Goal: Information Seeking & Learning: Learn about a topic

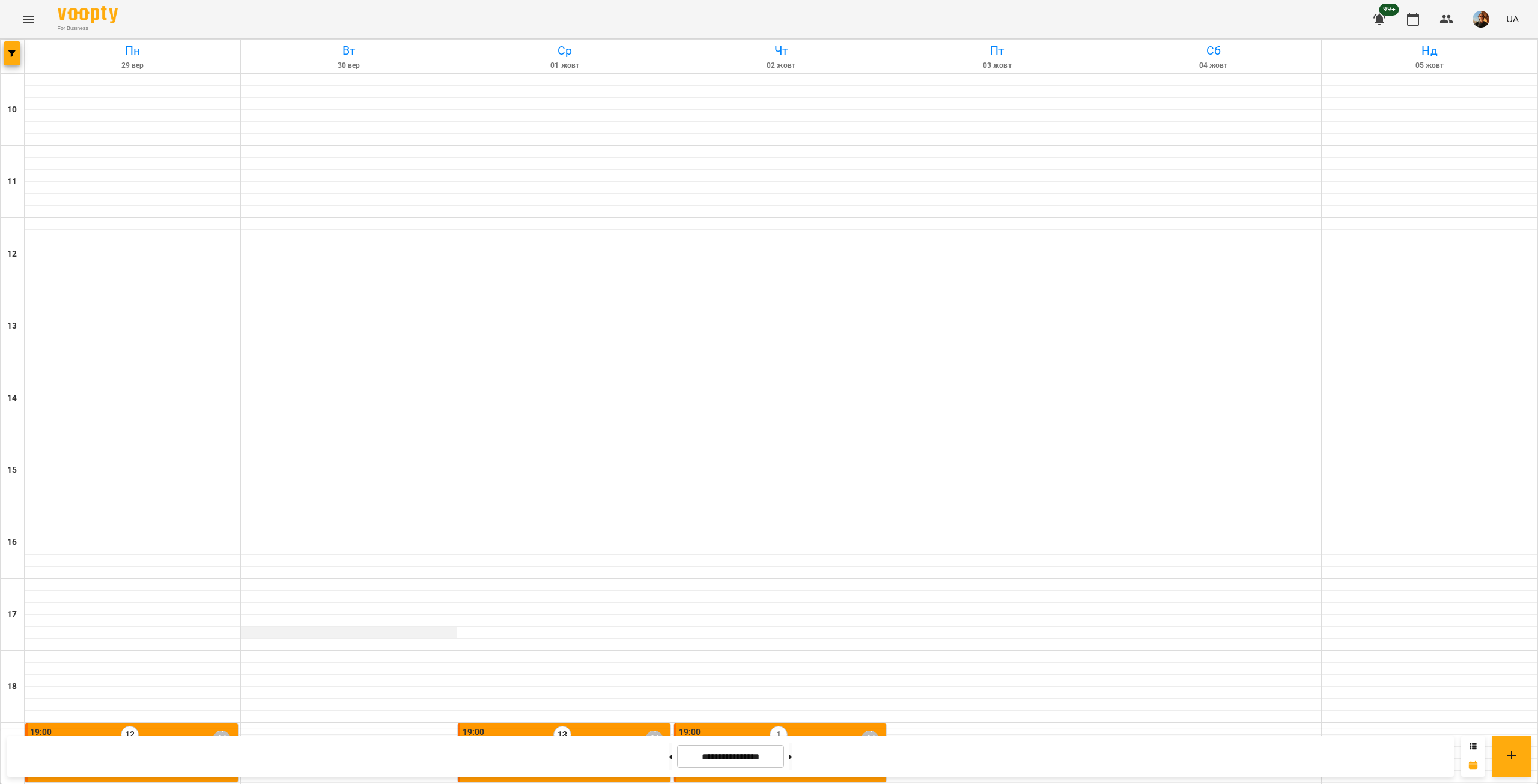
scroll to position [281, 0]
click at [792, 756] on button at bounding box center [790, 756] width 3 height 26
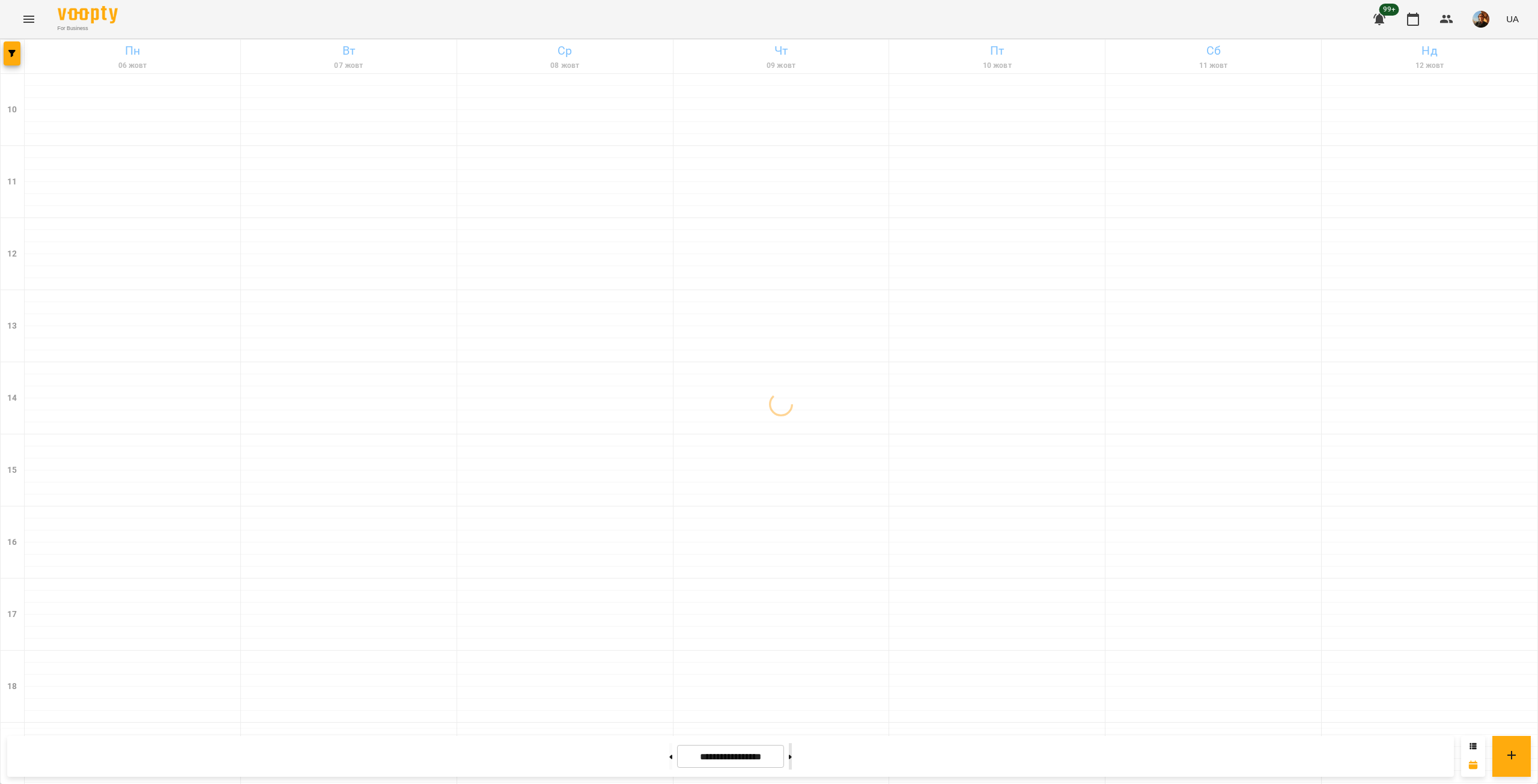
click at [792, 756] on button at bounding box center [790, 756] width 3 height 26
click at [12, 54] on icon "button" at bounding box center [12, 53] width 7 height 7
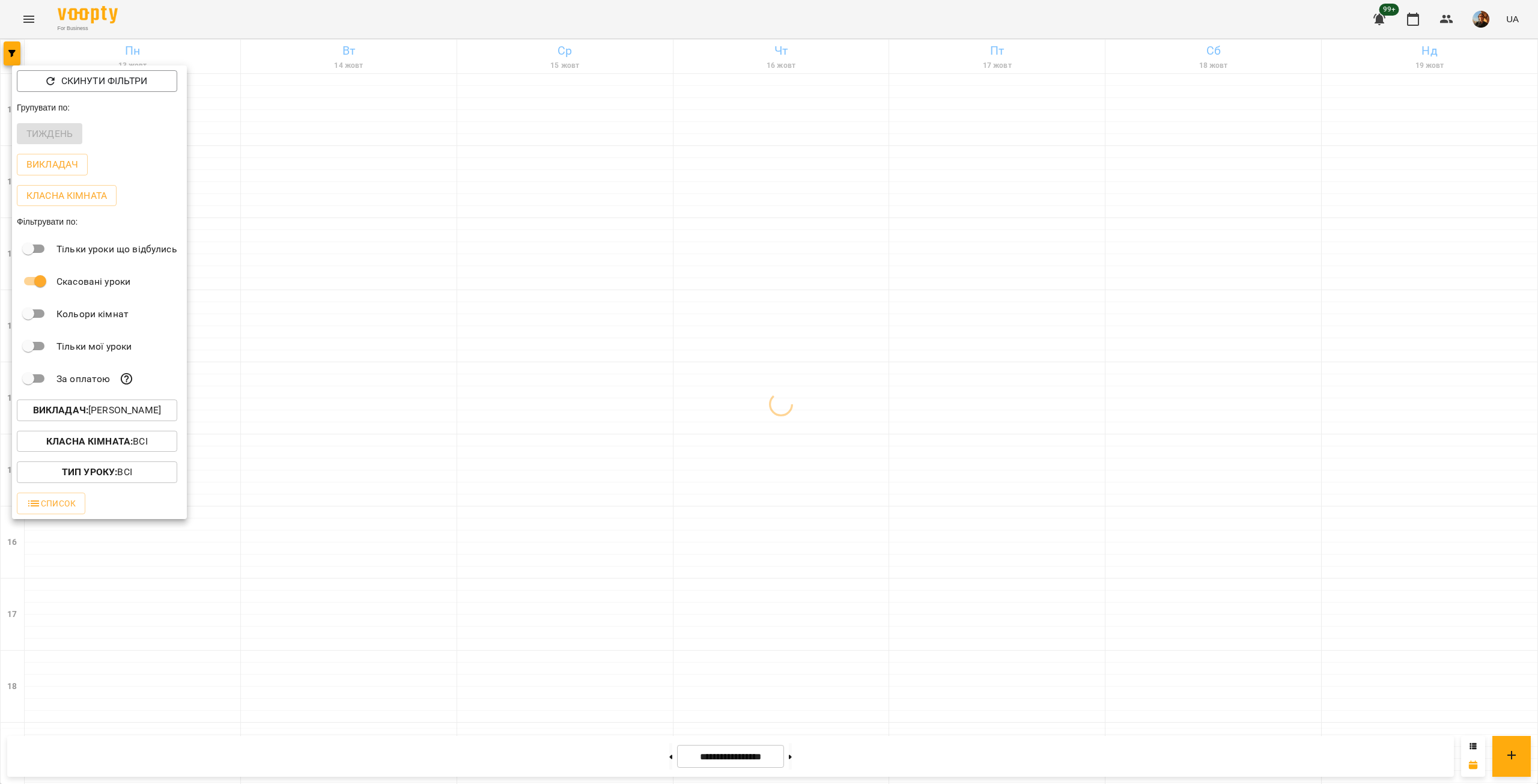
click at [120, 418] on p "Викладач : [PERSON_NAME]" at bounding box center [97, 410] width 128 height 15
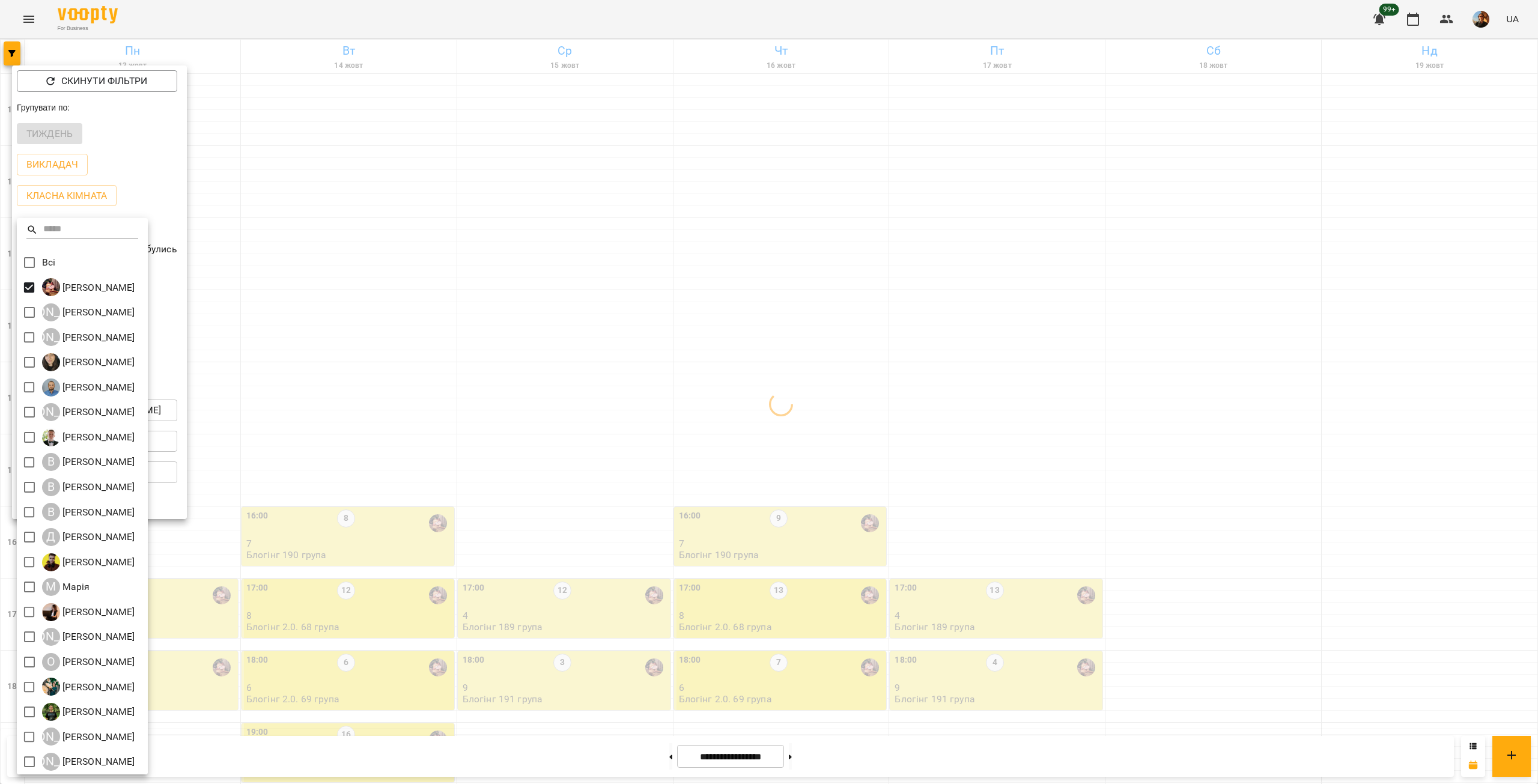
click at [355, 186] on div at bounding box center [769, 392] width 1538 height 784
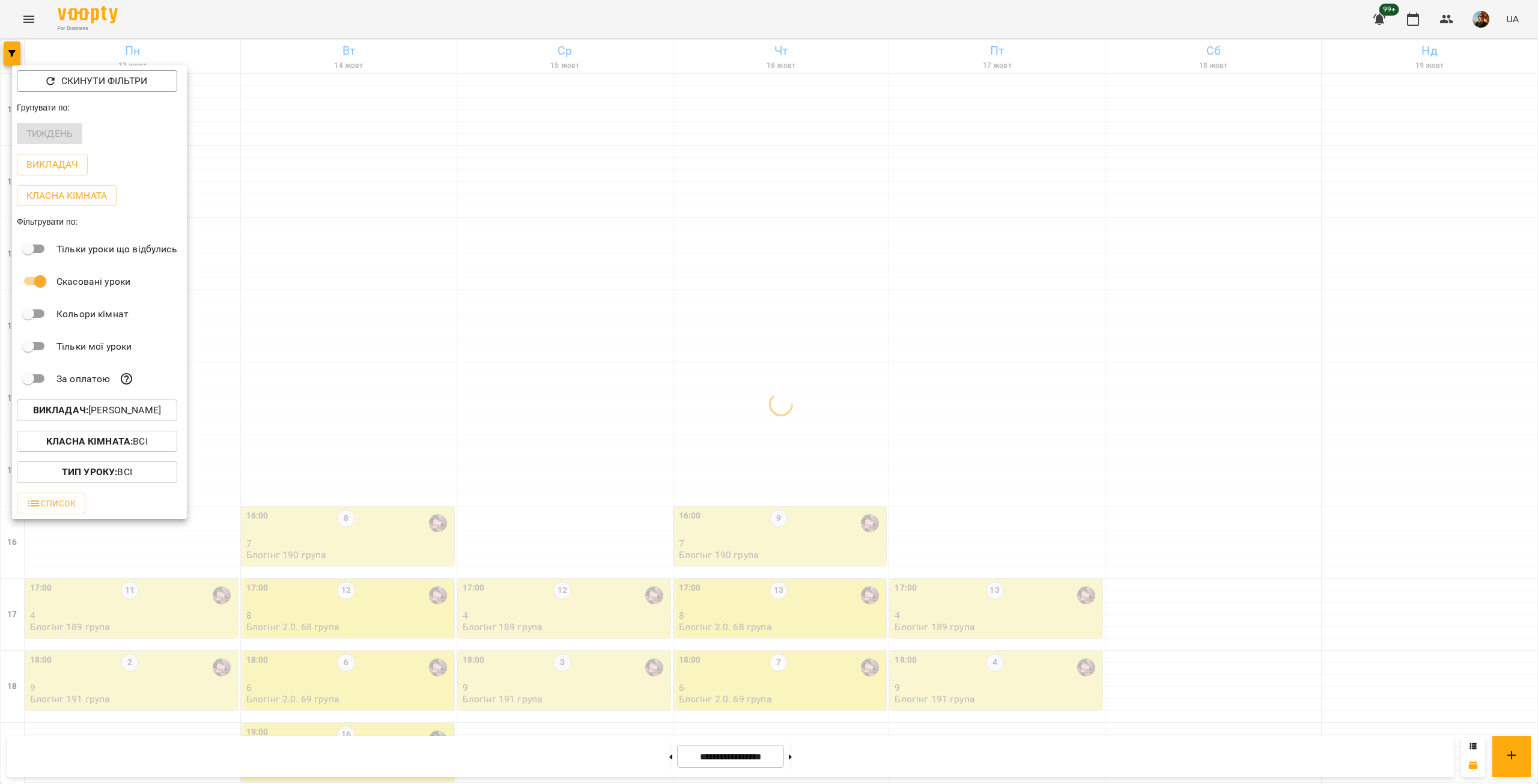
click at [355, 186] on div at bounding box center [769, 392] width 1538 height 784
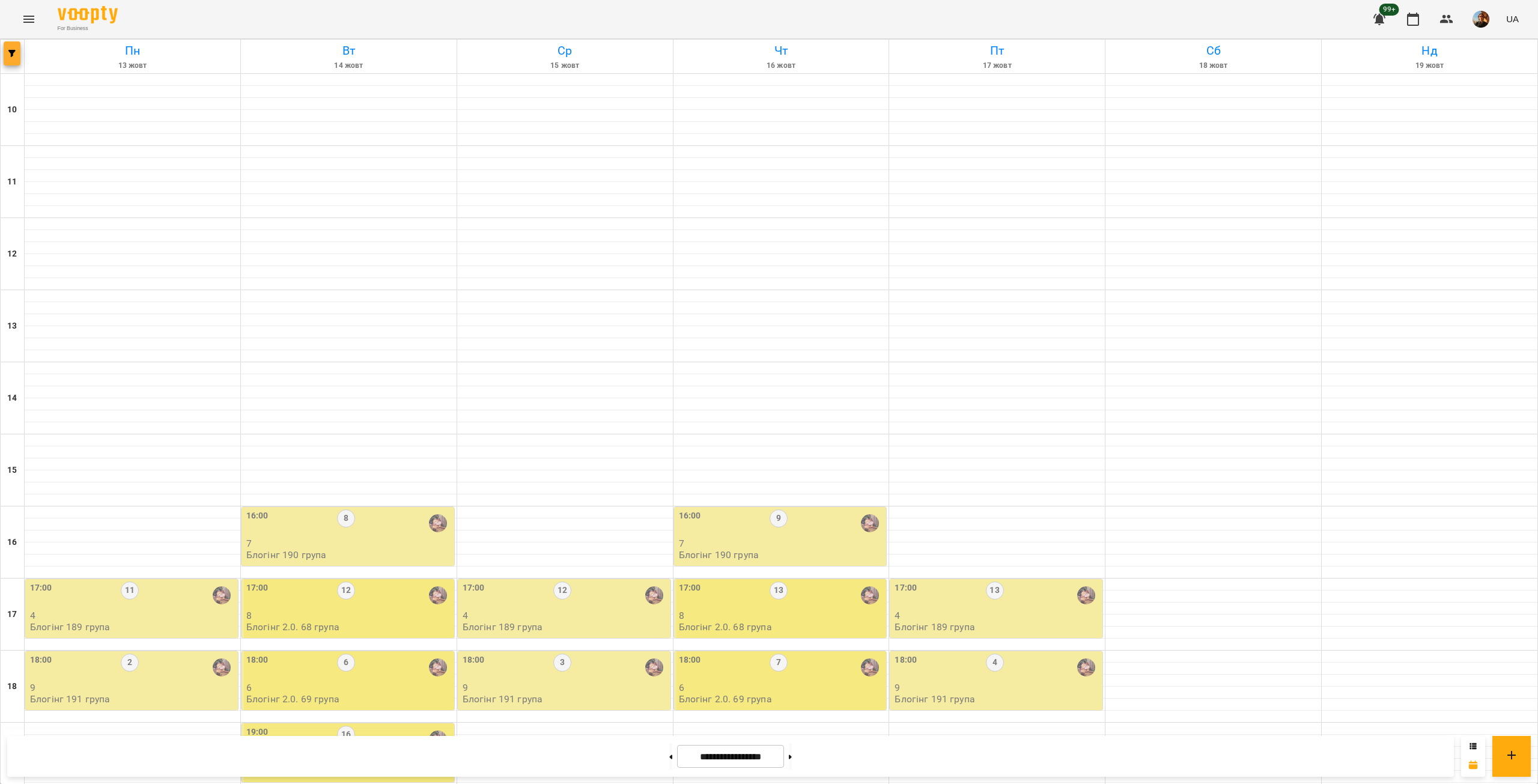
click at [8, 55] on span "button" at bounding box center [12, 53] width 17 height 7
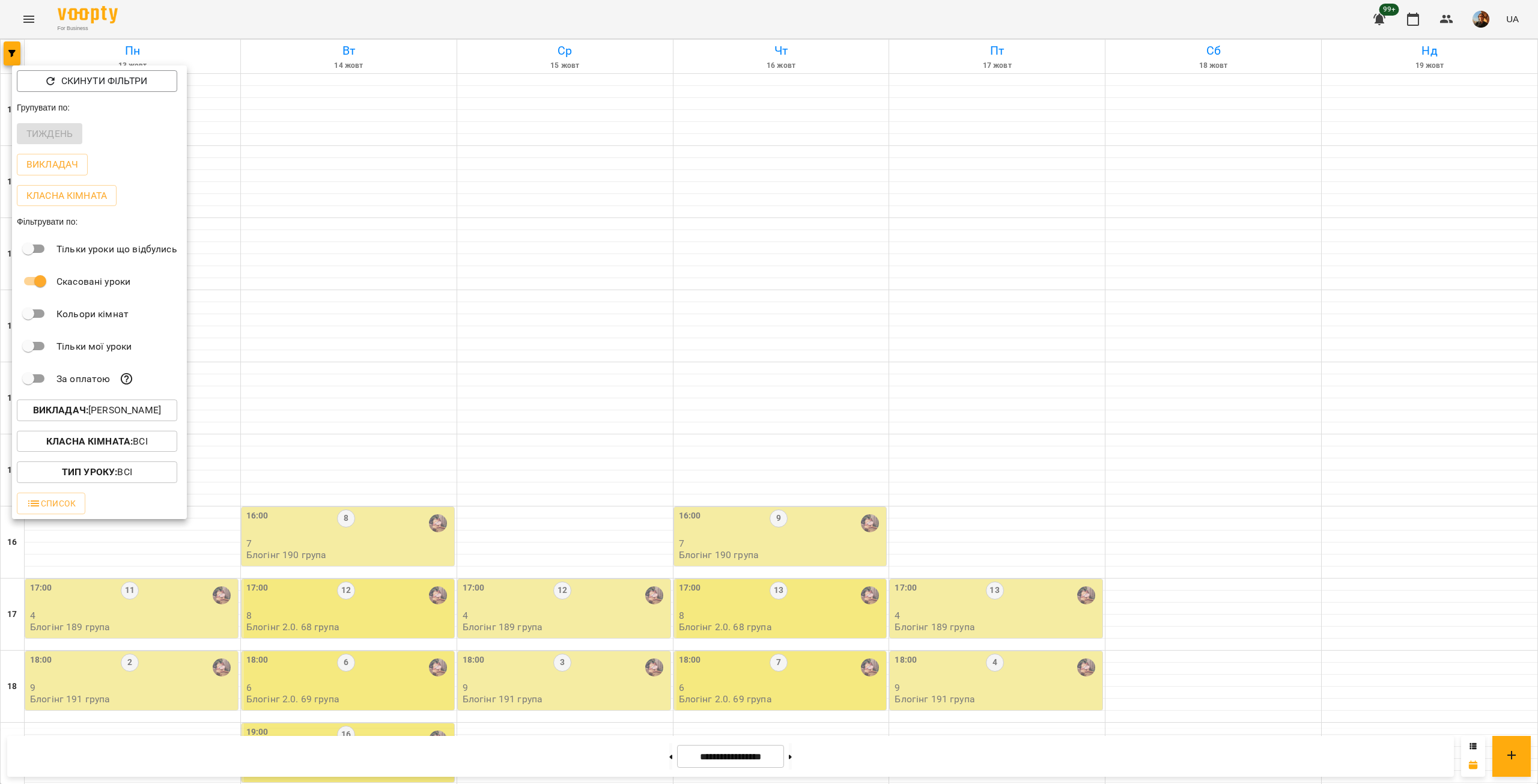
click at [132, 410] on p "Викладач : [PERSON_NAME]" at bounding box center [97, 410] width 128 height 15
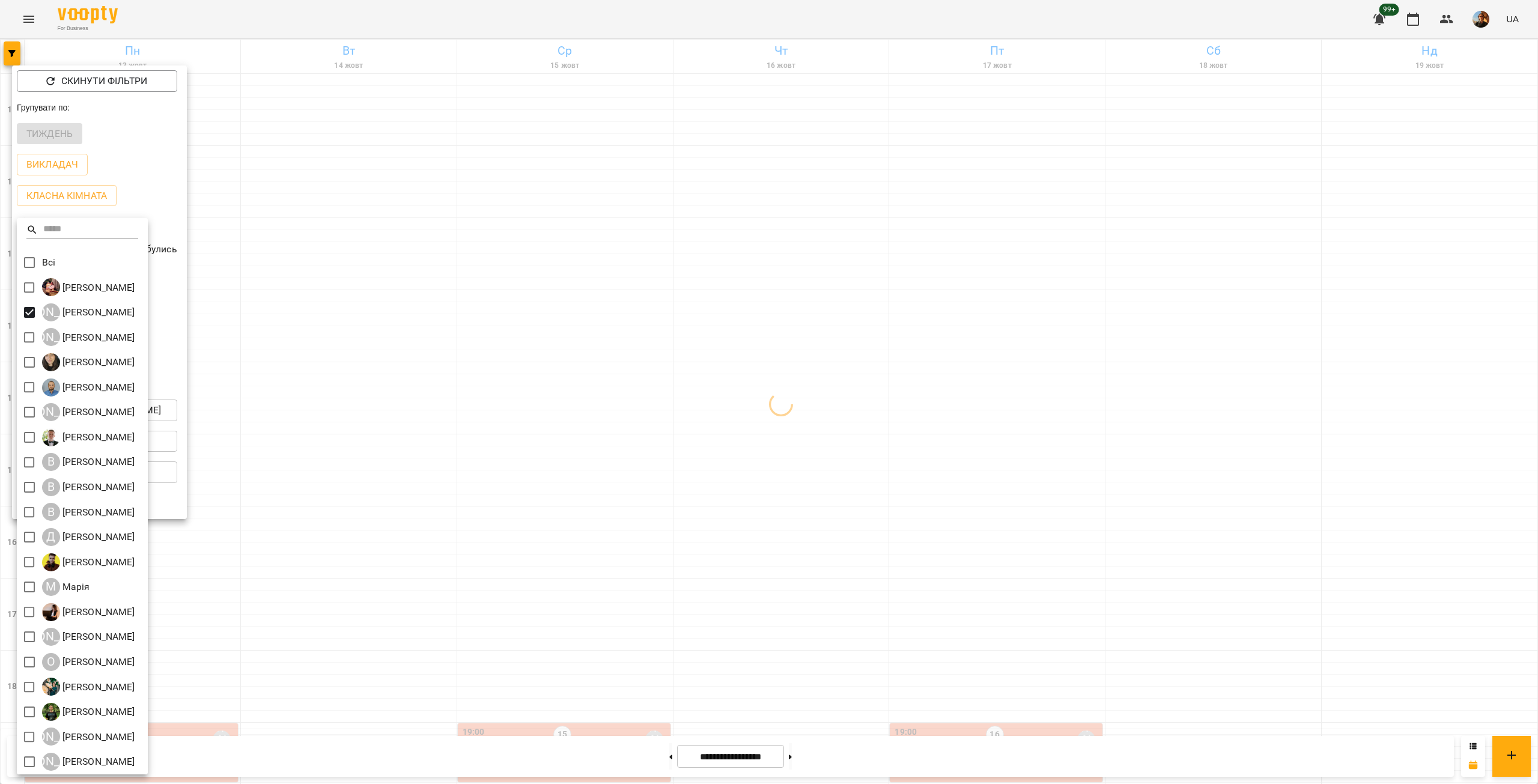
click at [334, 193] on div at bounding box center [769, 392] width 1538 height 784
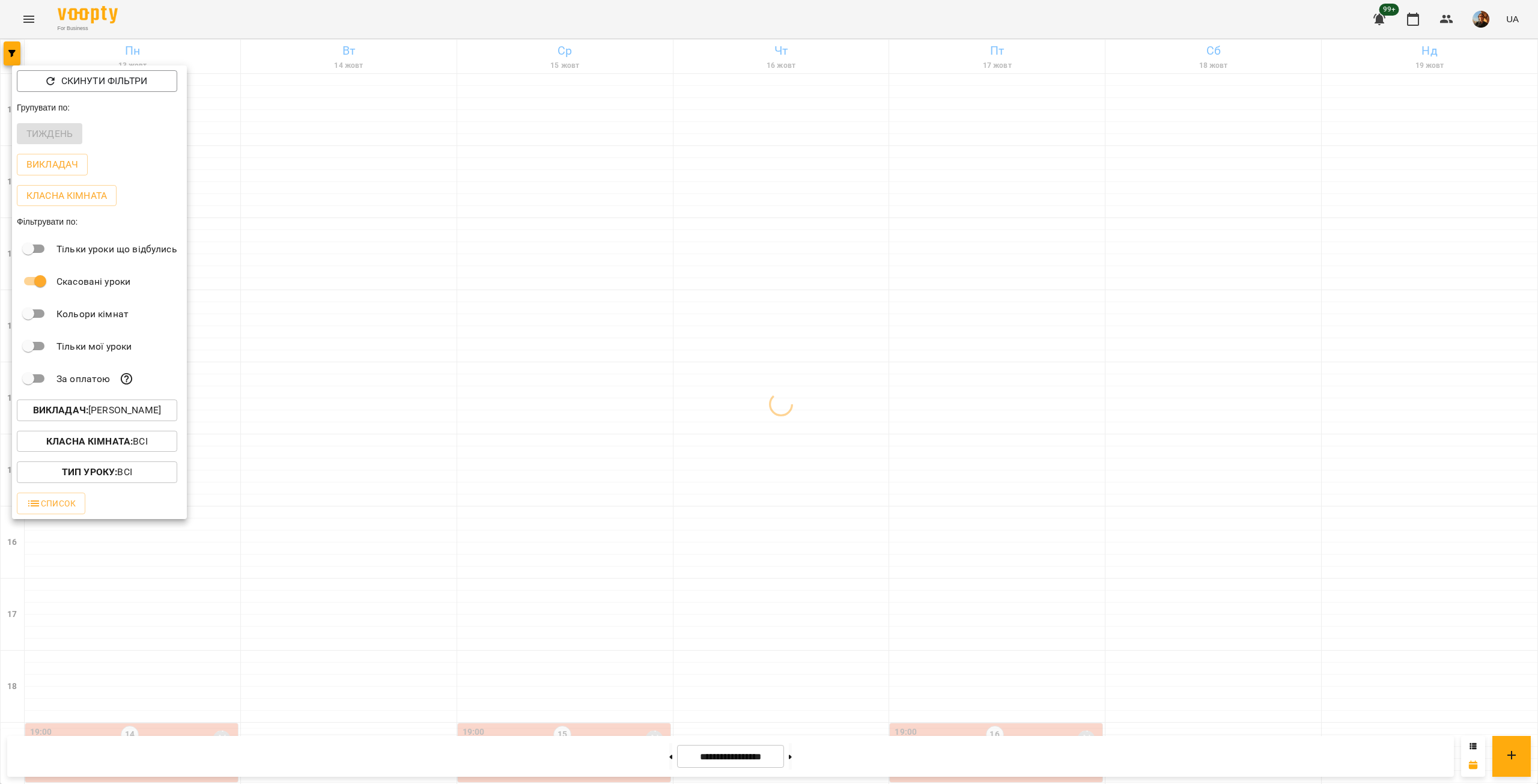
click at [332, 420] on div at bounding box center [769, 392] width 1538 height 784
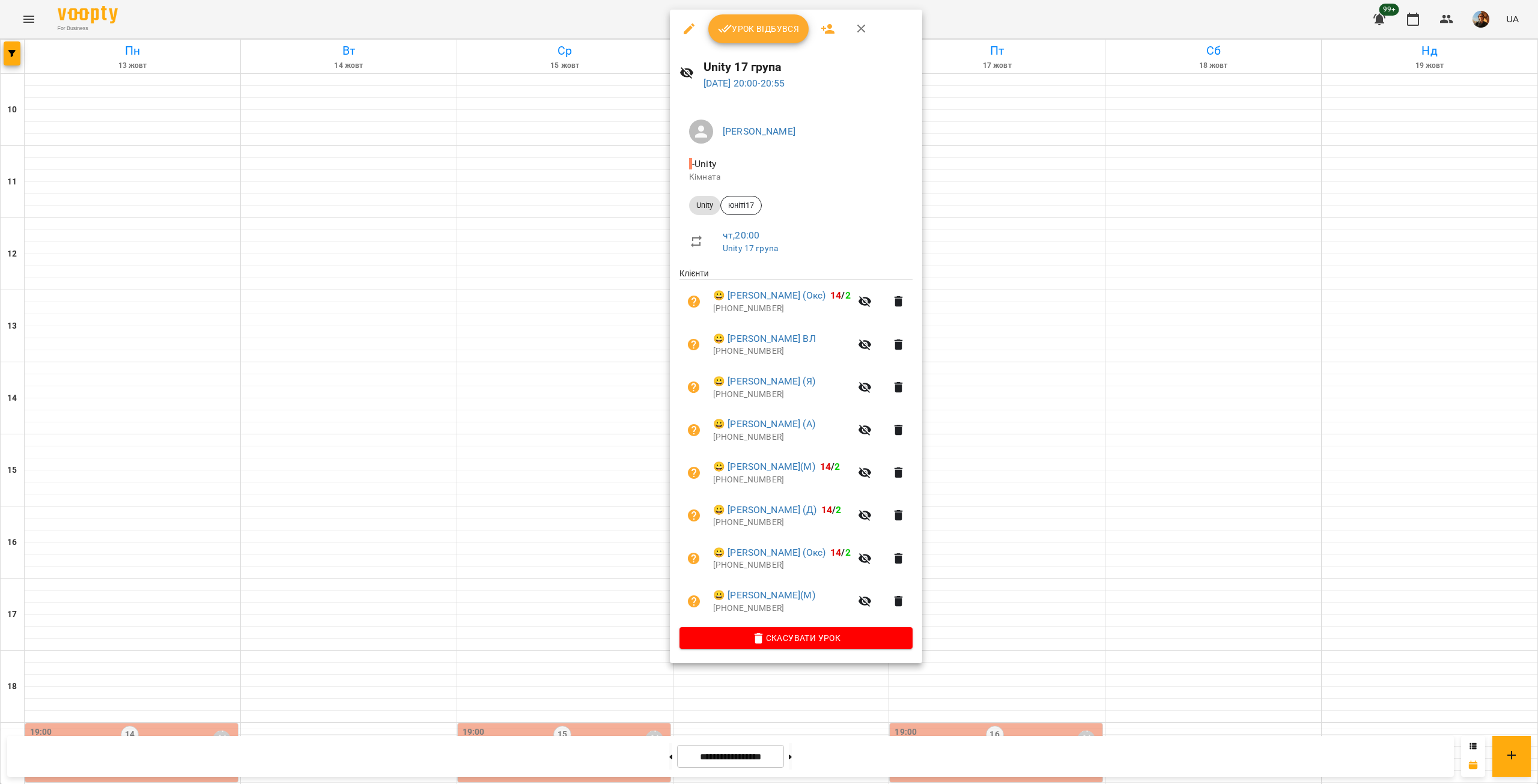
click at [545, 424] on div at bounding box center [769, 392] width 1538 height 784
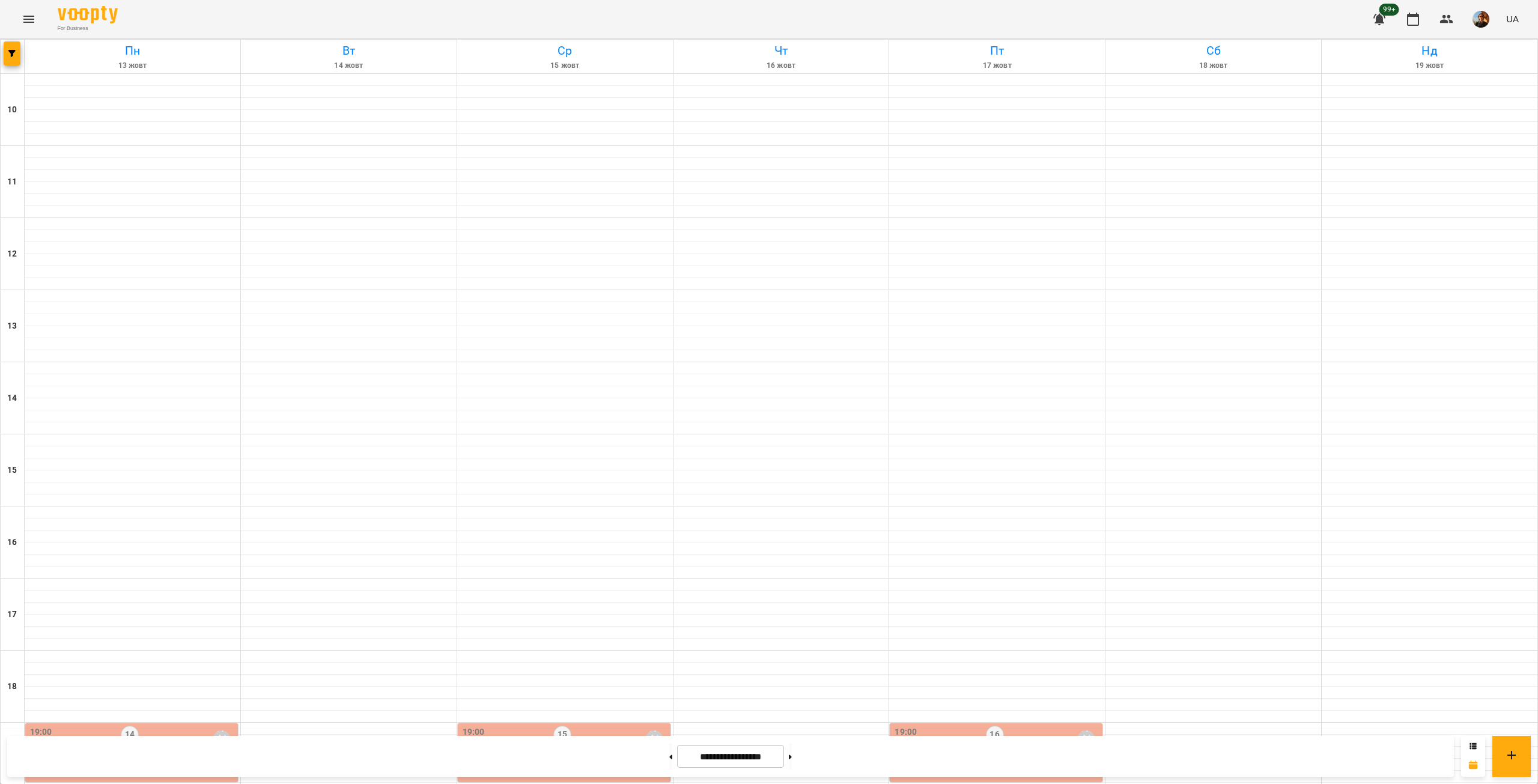
click at [989, 755] on p "6" at bounding box center [997, 759] width 206 height 10
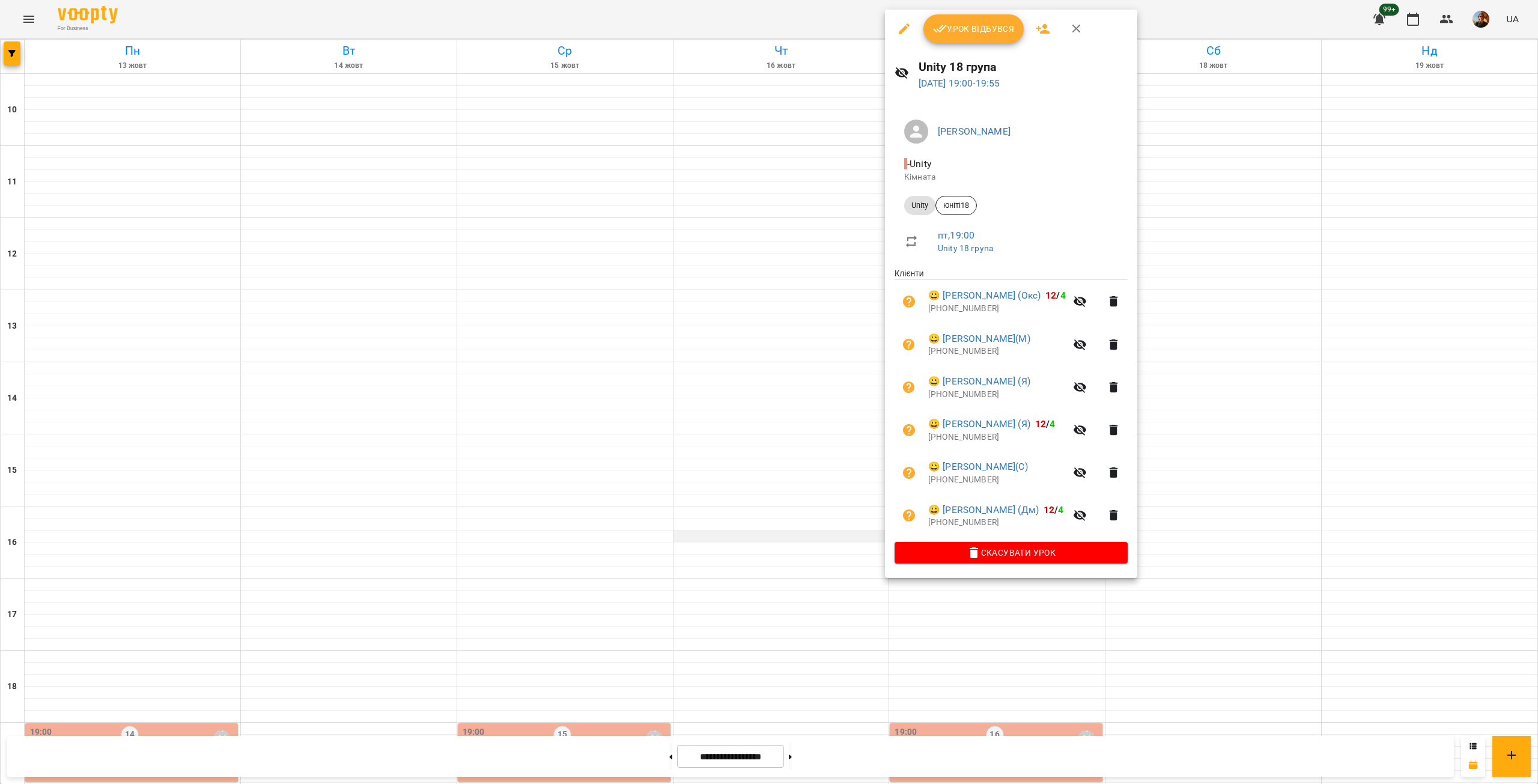
drag, startPoint x: 744, startPoint y: 269, endPoint x: 686, endPoint y: 252, distance: 60.4
click at [744, 269] on div at bounding box center [769, 392] width 1538 height 784
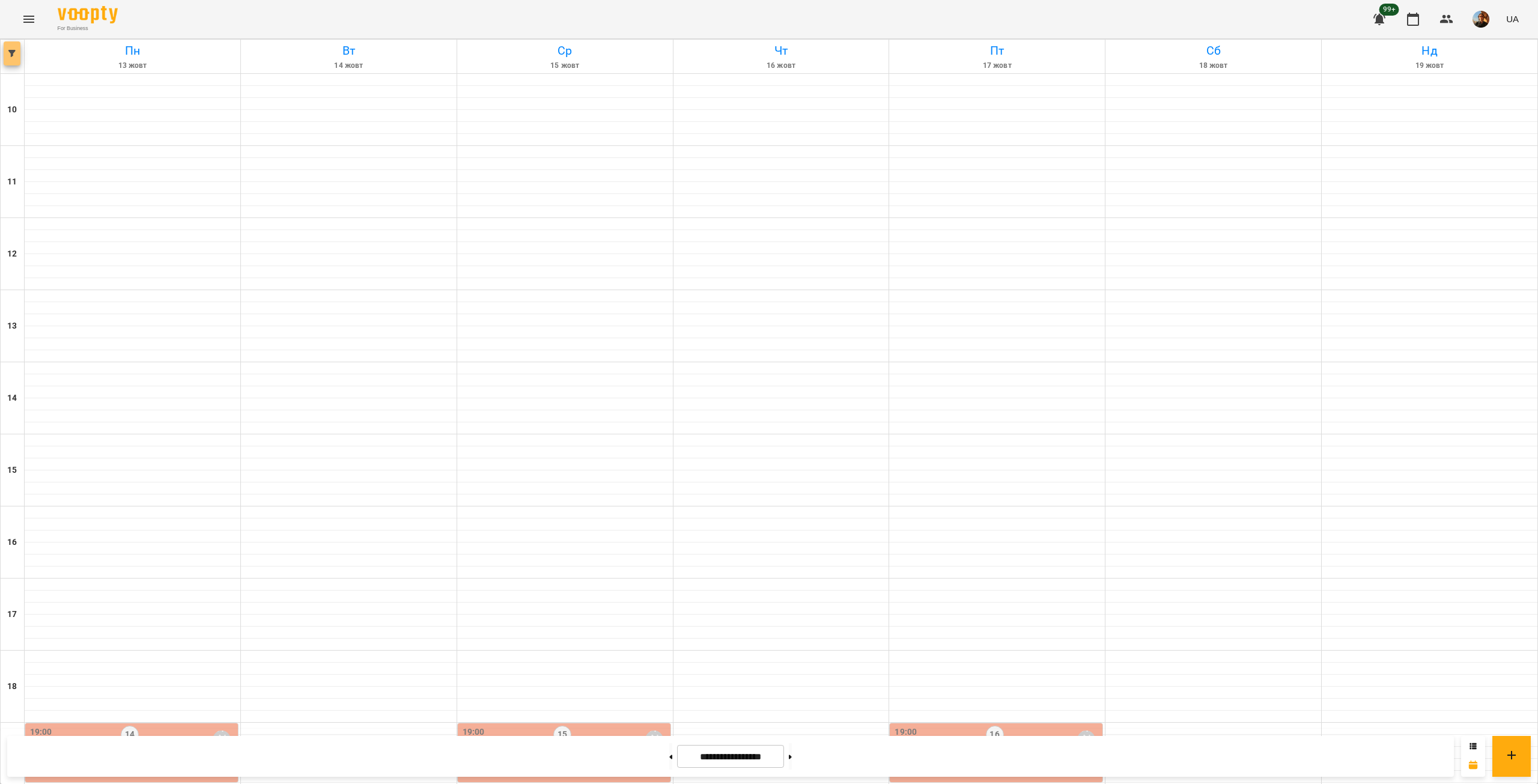
click at [15, 55] on icon "button" at bounding box center [12, 53] width 7 height 7
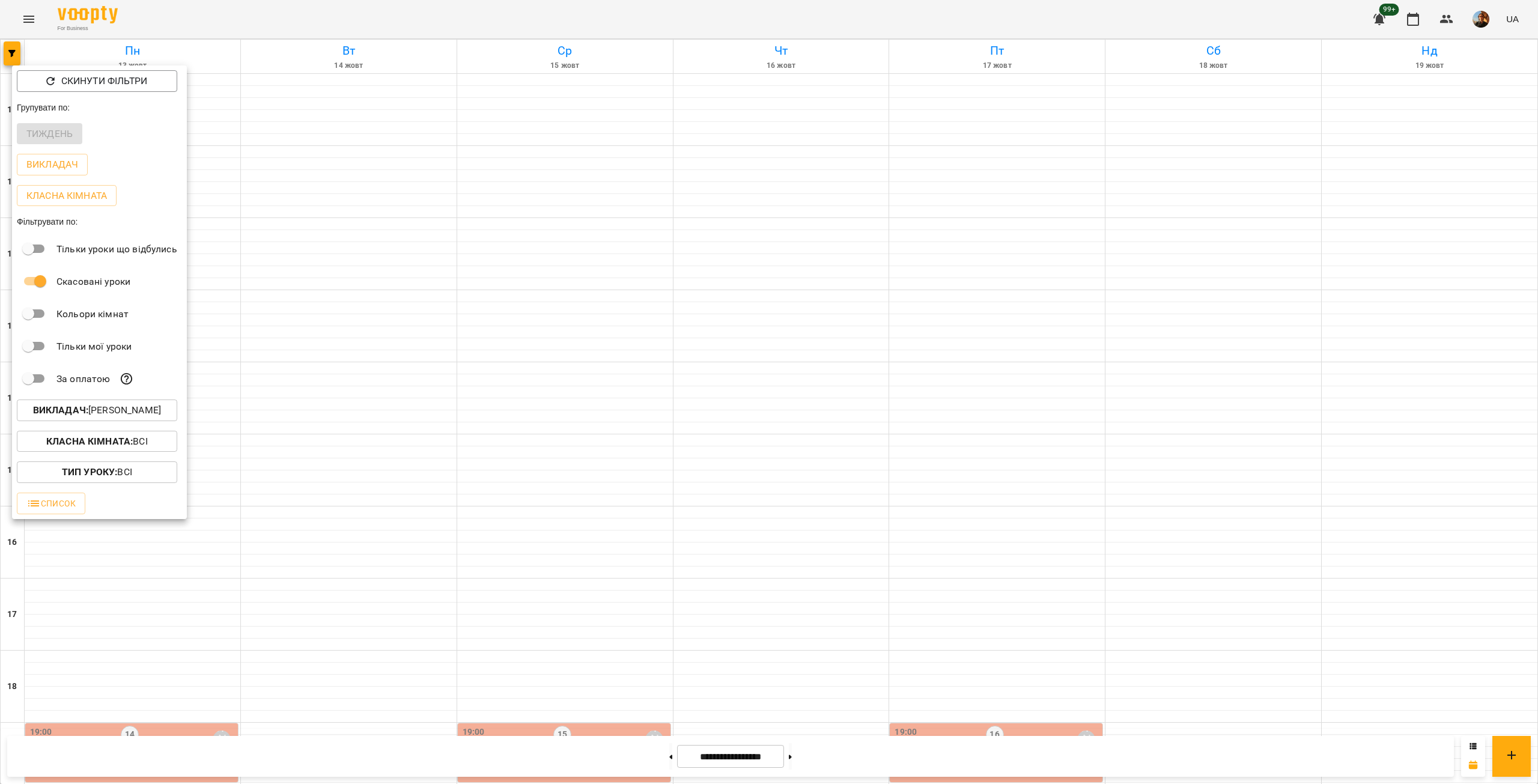
click at [155, 421] on button "Викладач : [PERSON_NAME]" at bounding box center [97, 411] width 160 height 22
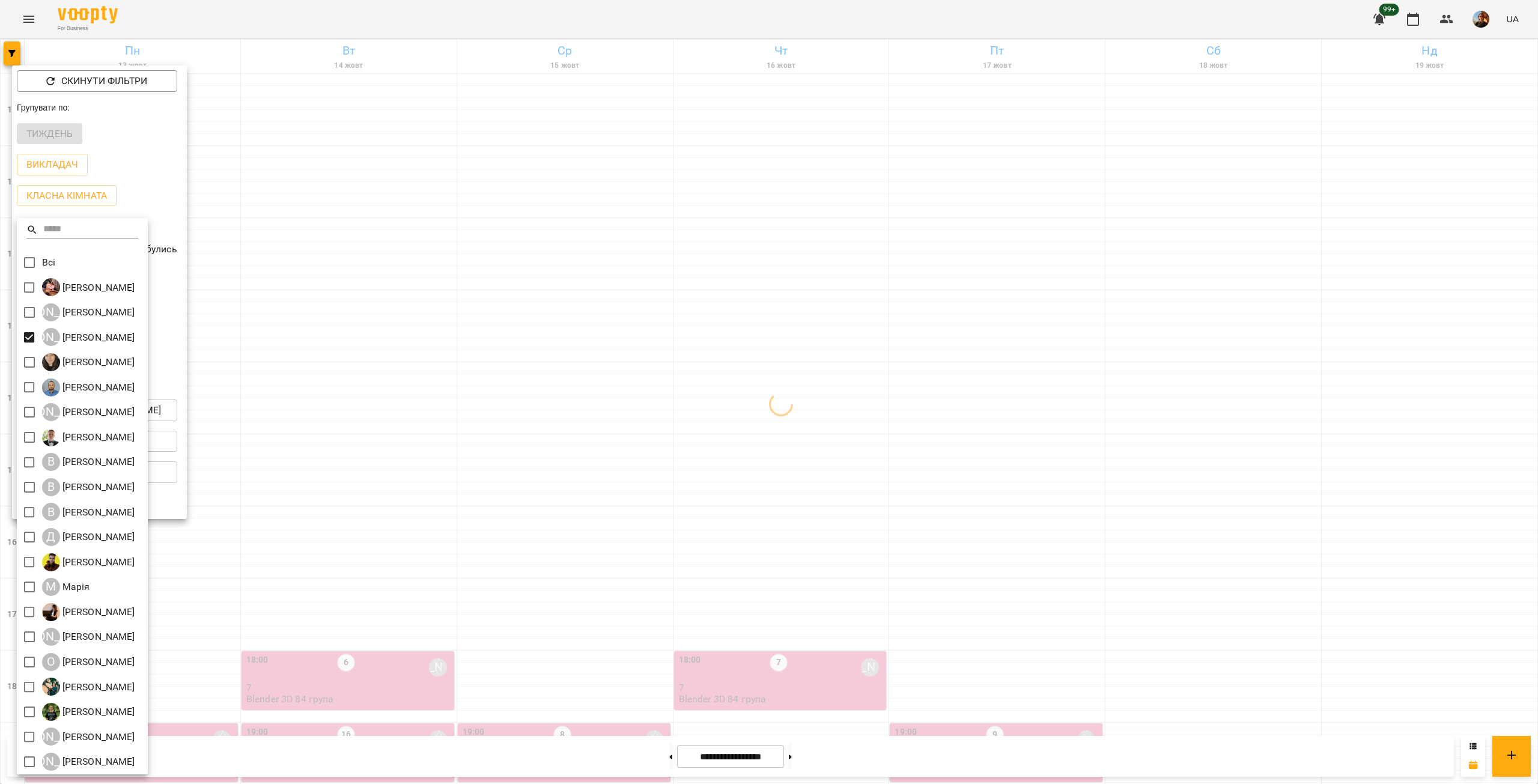
click at [369, 317] on div at bounding box center [769, 392] width 1538 height 784
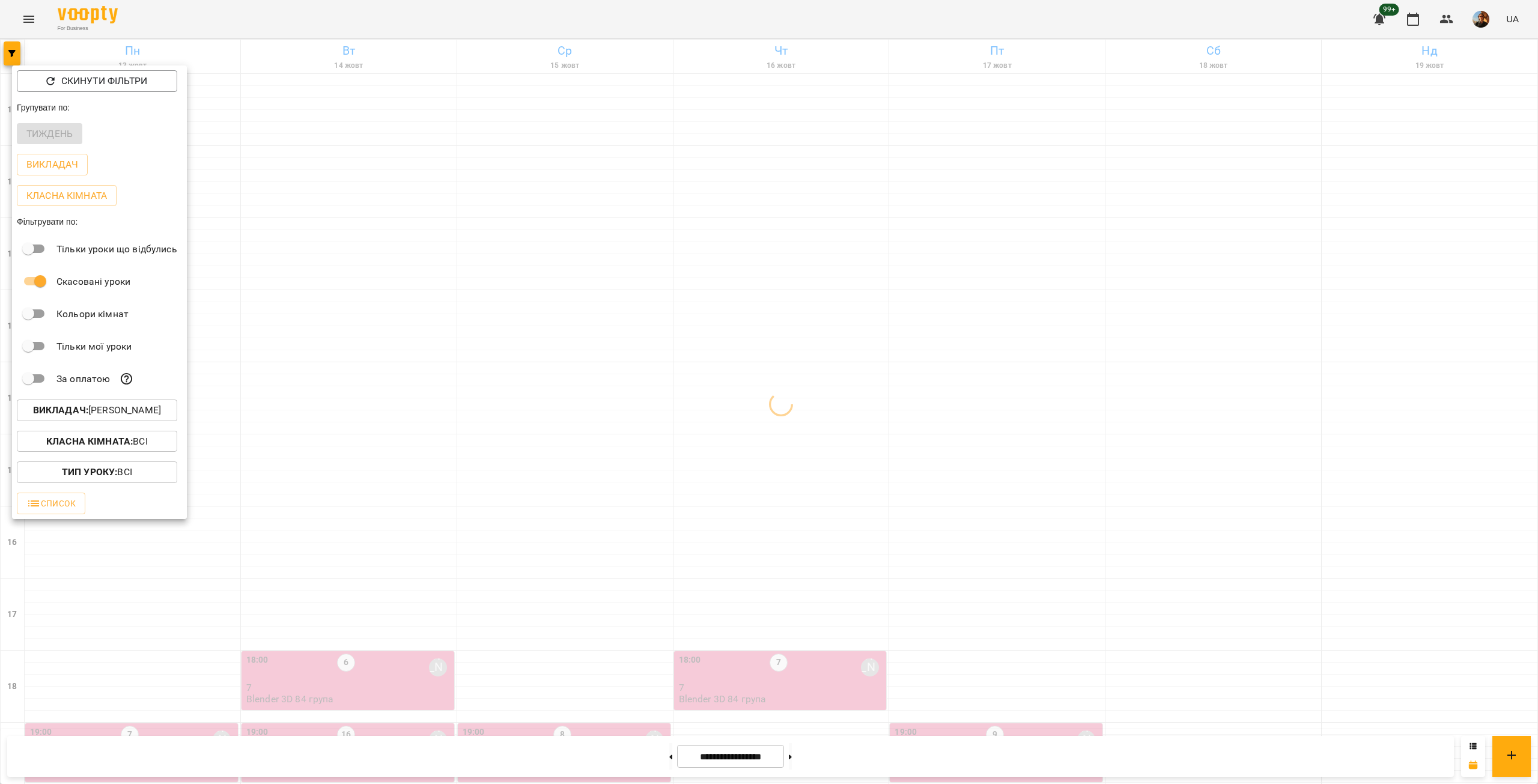
click at [369, 317] on div at bounding box center [769, 392] width 1538 height 784
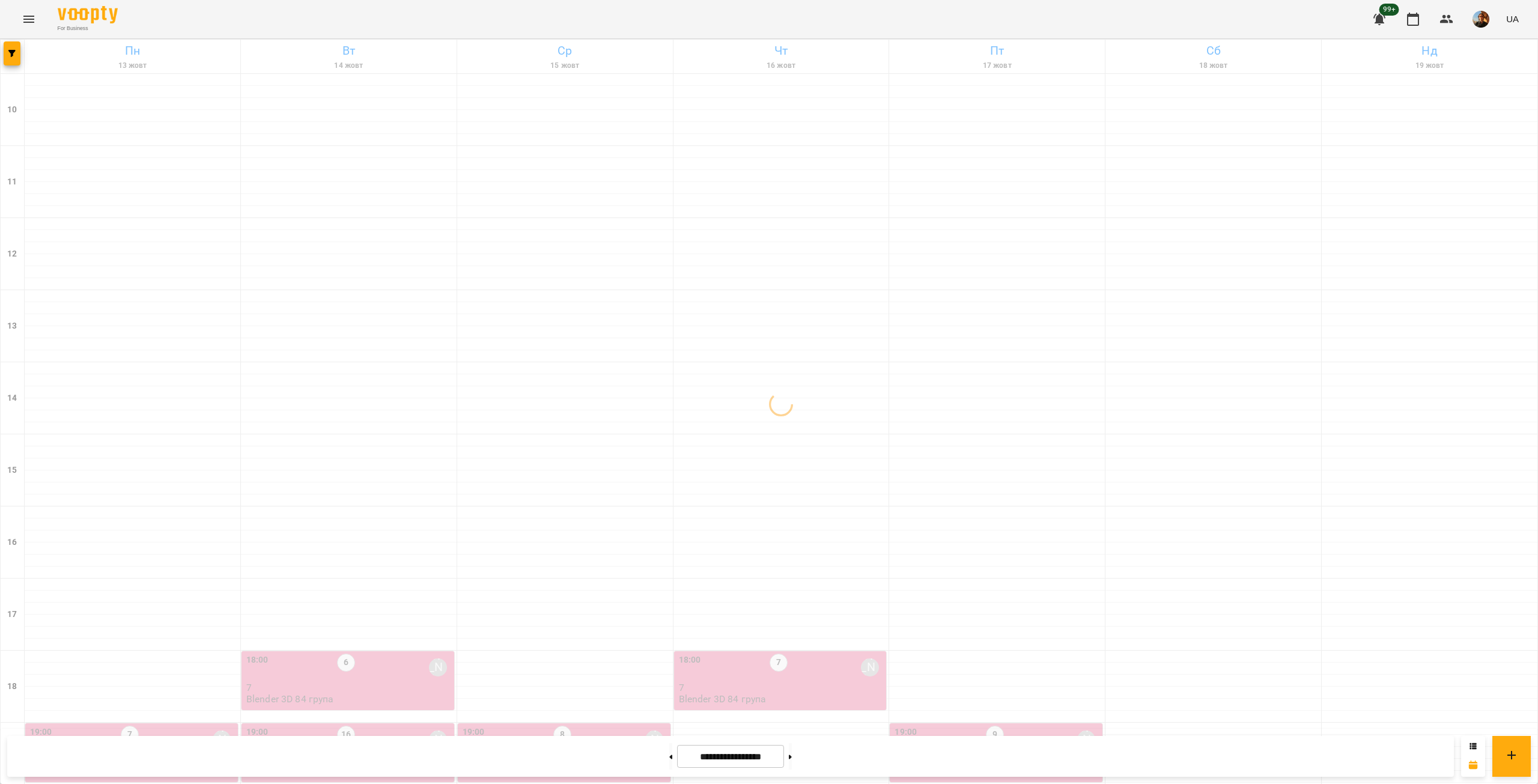
click at [398, 726] on div "19:00 16 [PERSON_NAME]" at bounding box center [350, 740] width 206 height 28
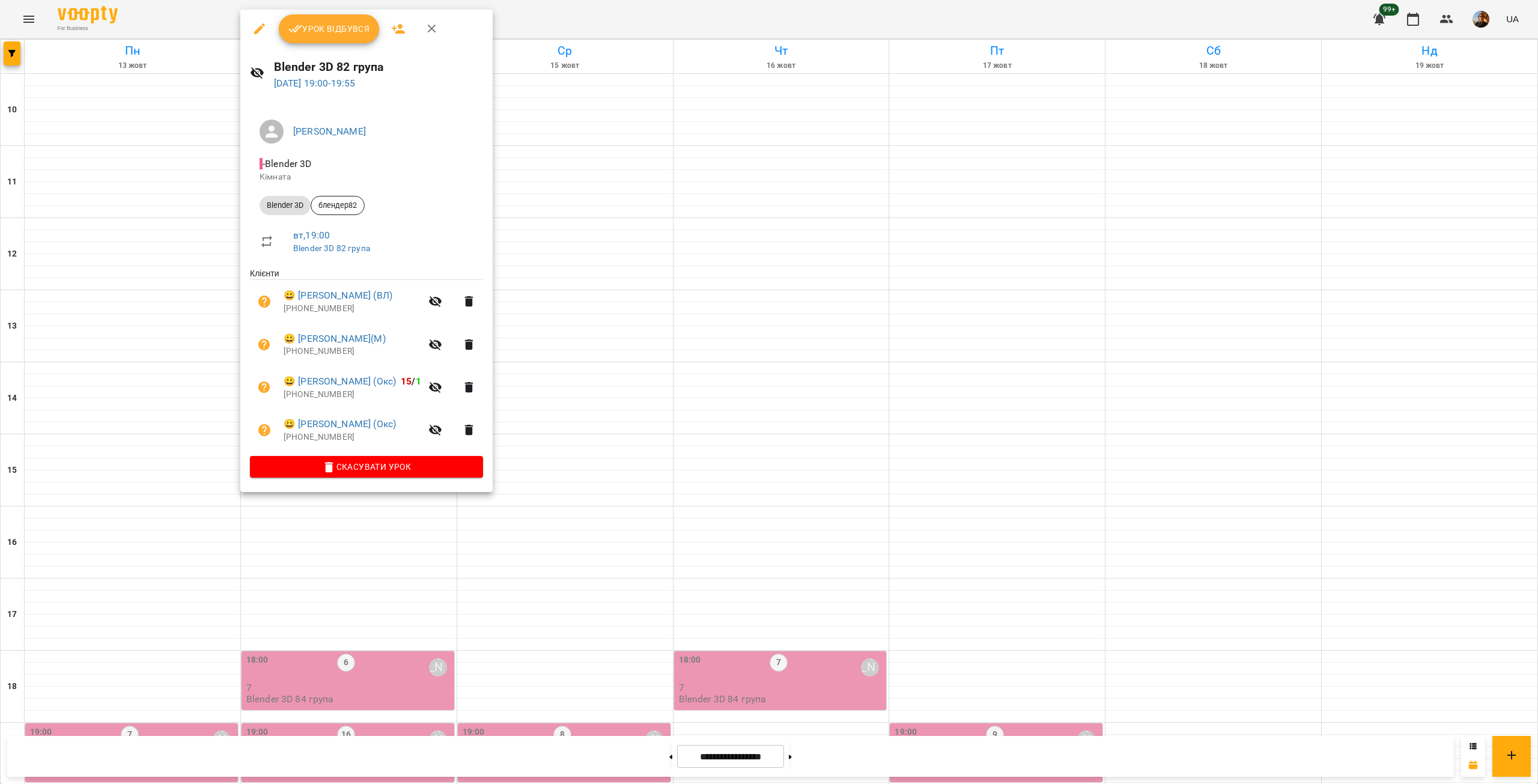
click at [114, 230] on div at bounding box center [769, 392] width 1538 height 784
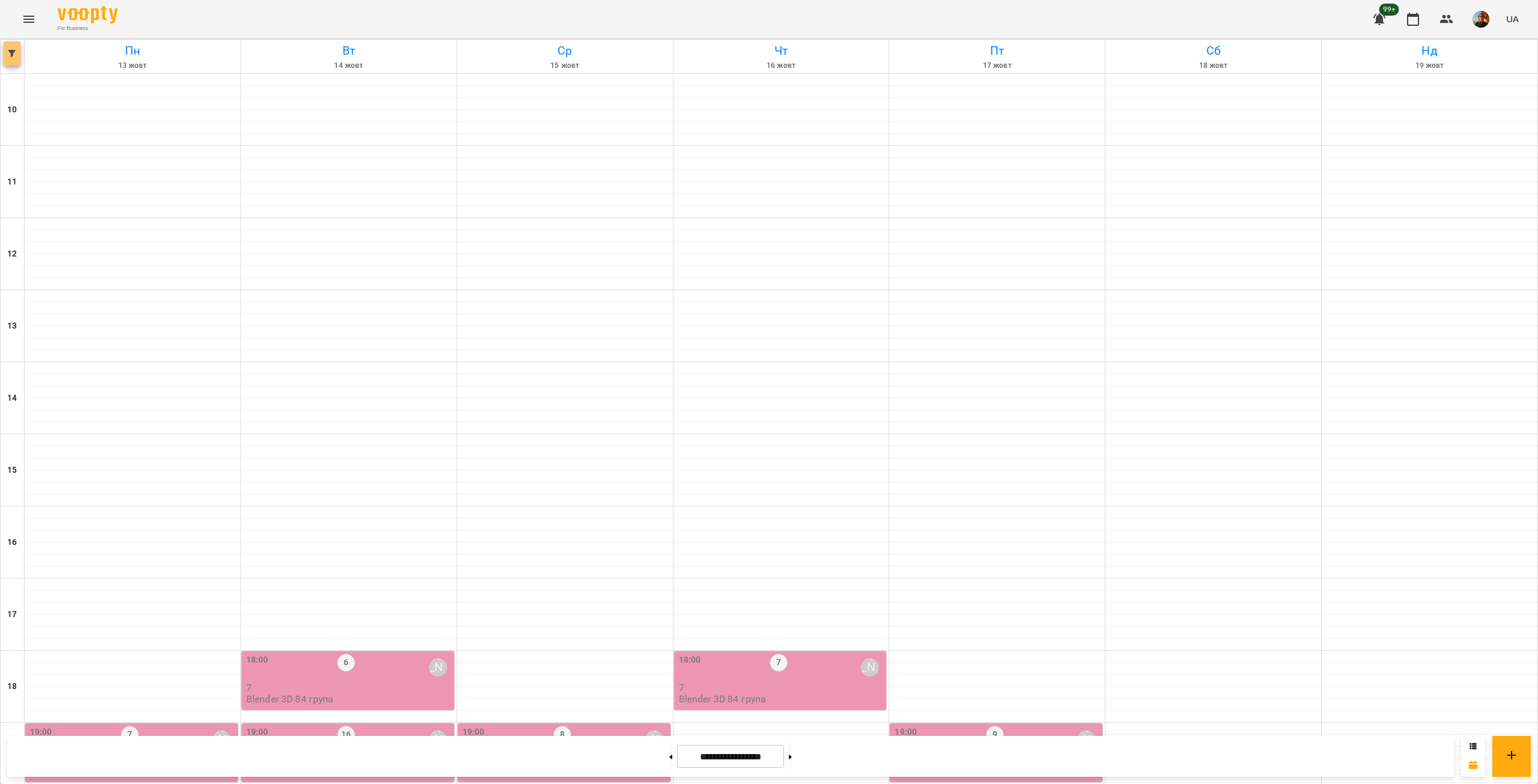
click at [12, 59] on button "button" at bounding box center [12, 53] width 17 height 24
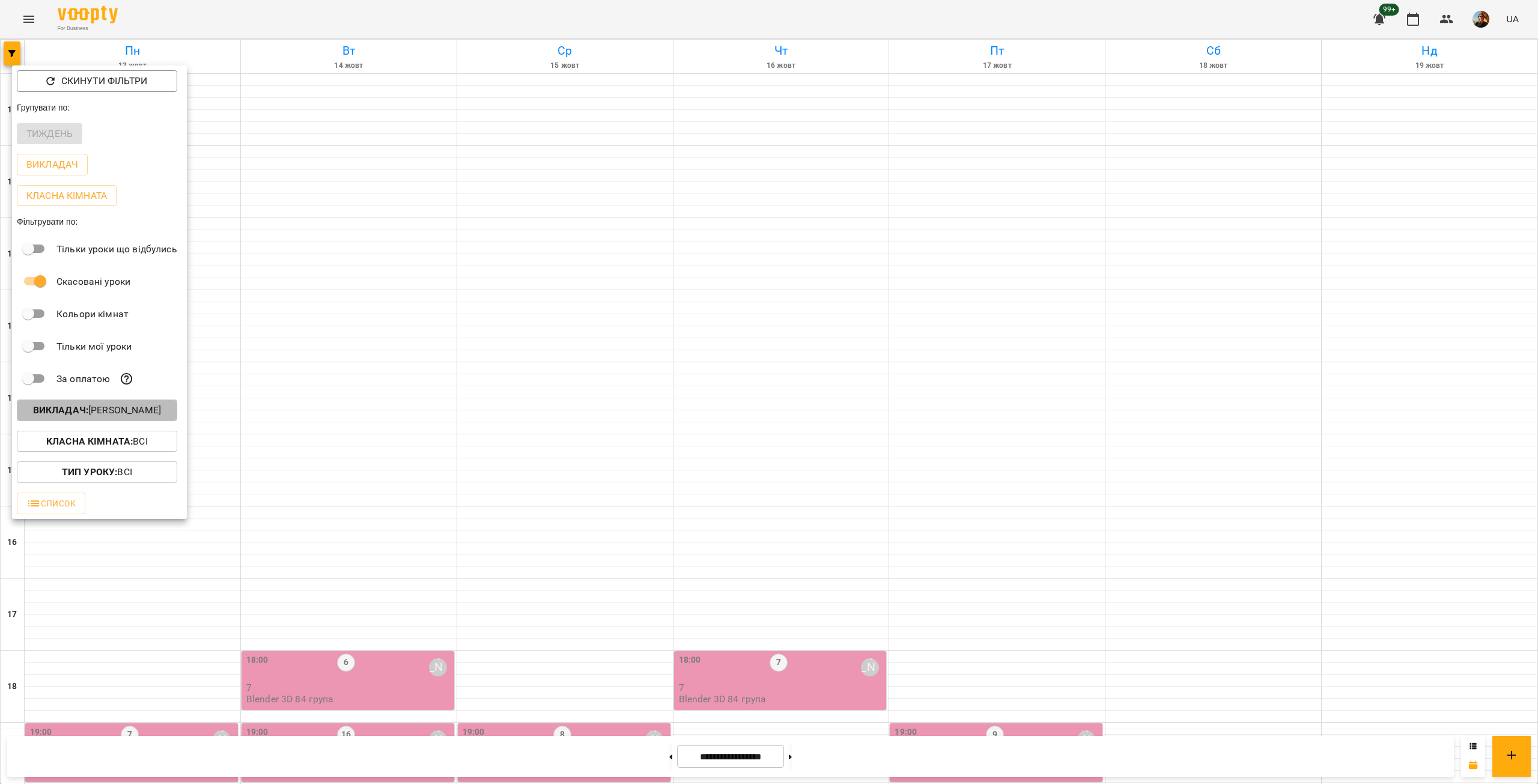
click at [119, 418] on p "Викладач : [PERSON_NAME]" at bounding box center [97, 410] width 128 height 15
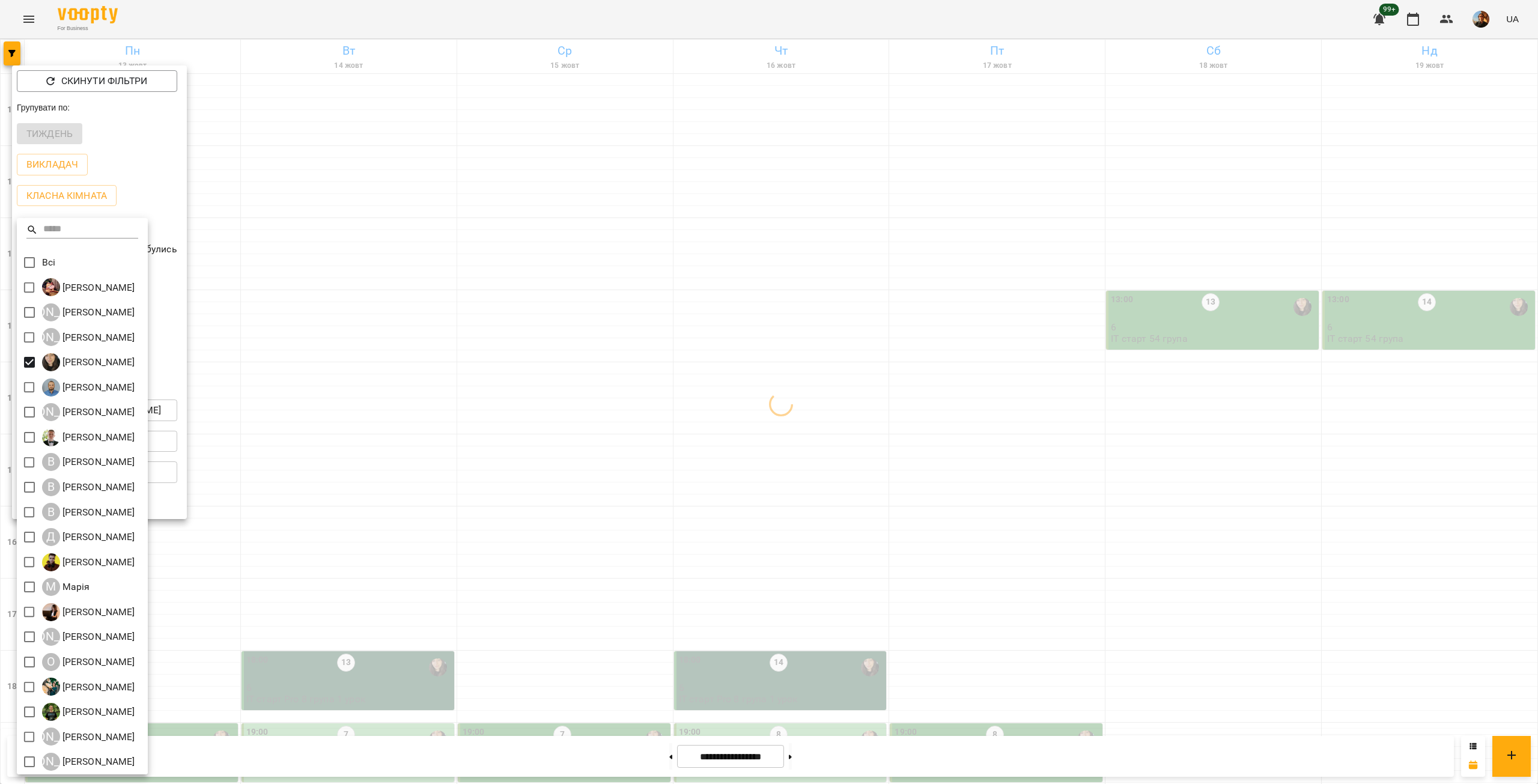
click at [424, 319] on div at bounding box center [769, 392] width 1538 height 784
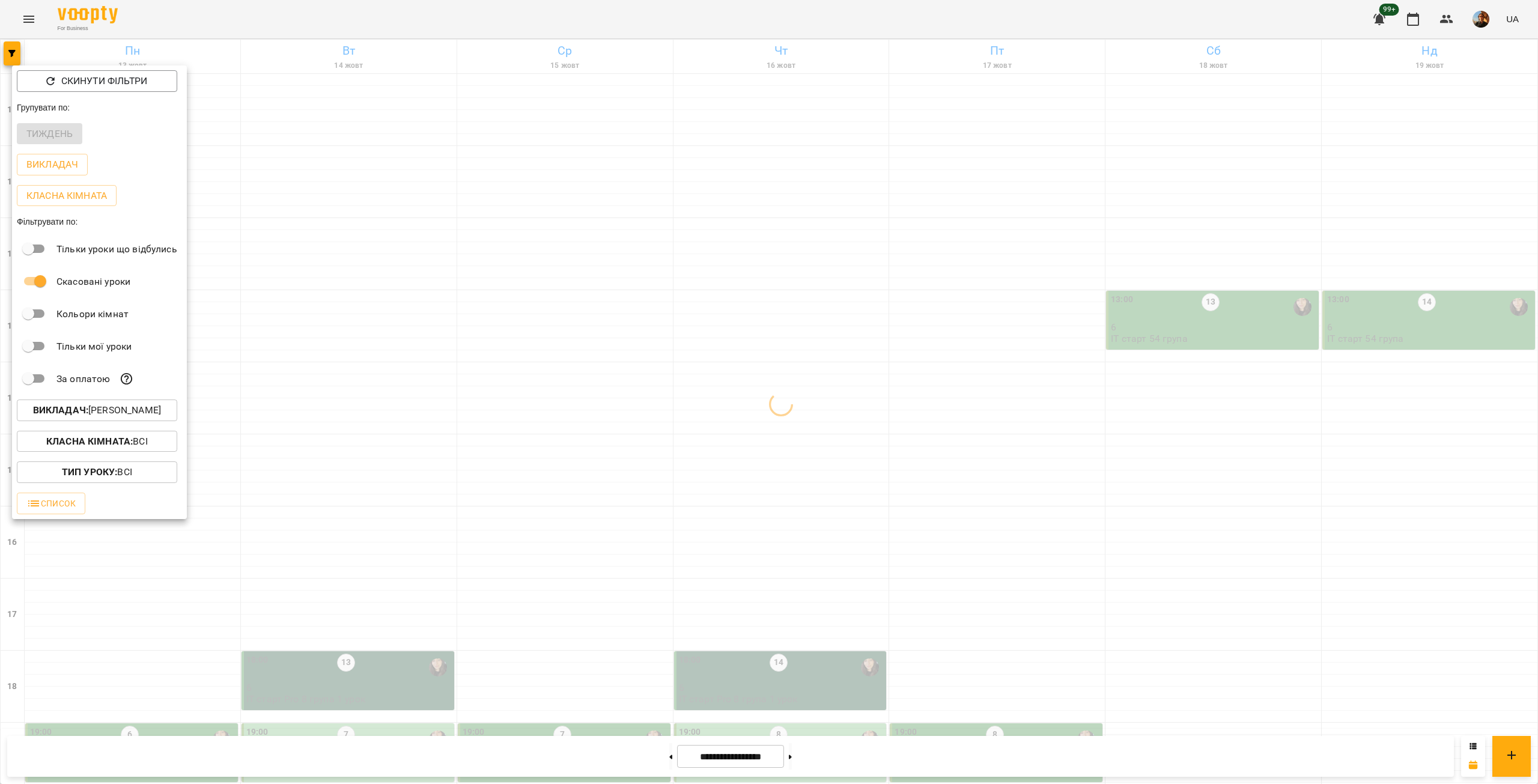
click at [424, 319] on div at bounding box center [769, 392] width 1538 height 784
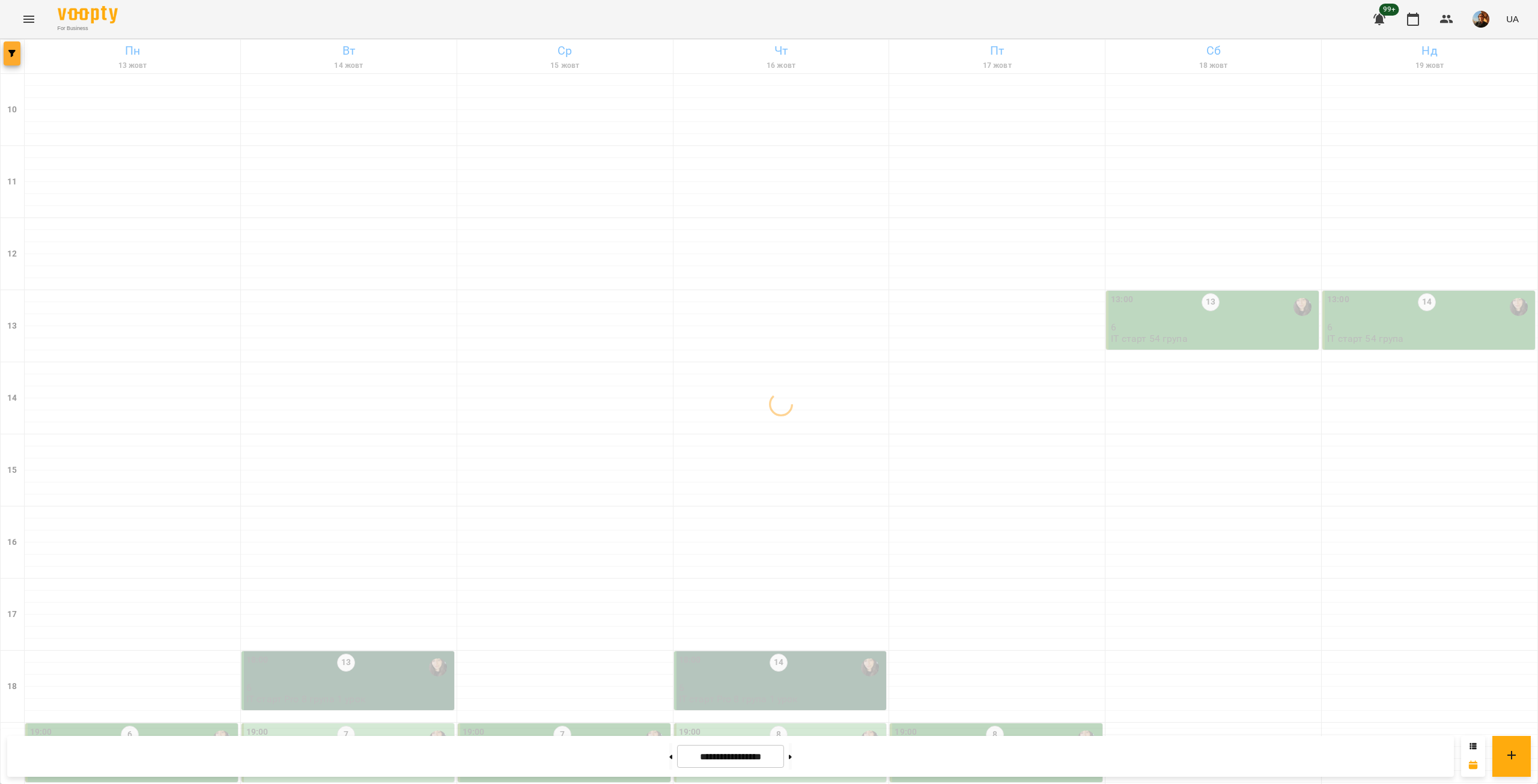
click at [10, 46] on button "button" at bounding box center [12, 53] width 17 height 24
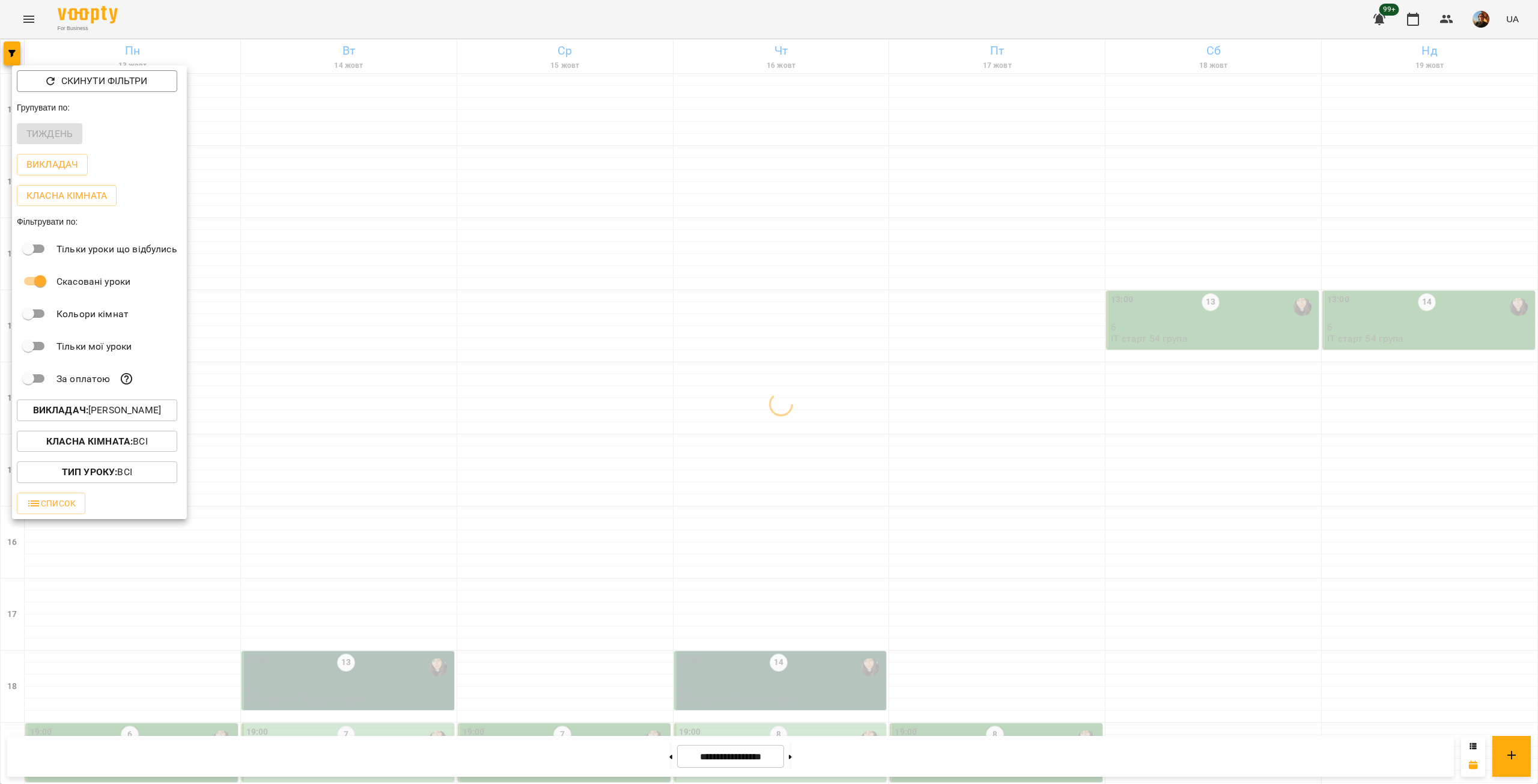
click at [142, 414] on p "Викладач : [PERSON_NAME]" at bounding box center [97, 410] width 128 height 15
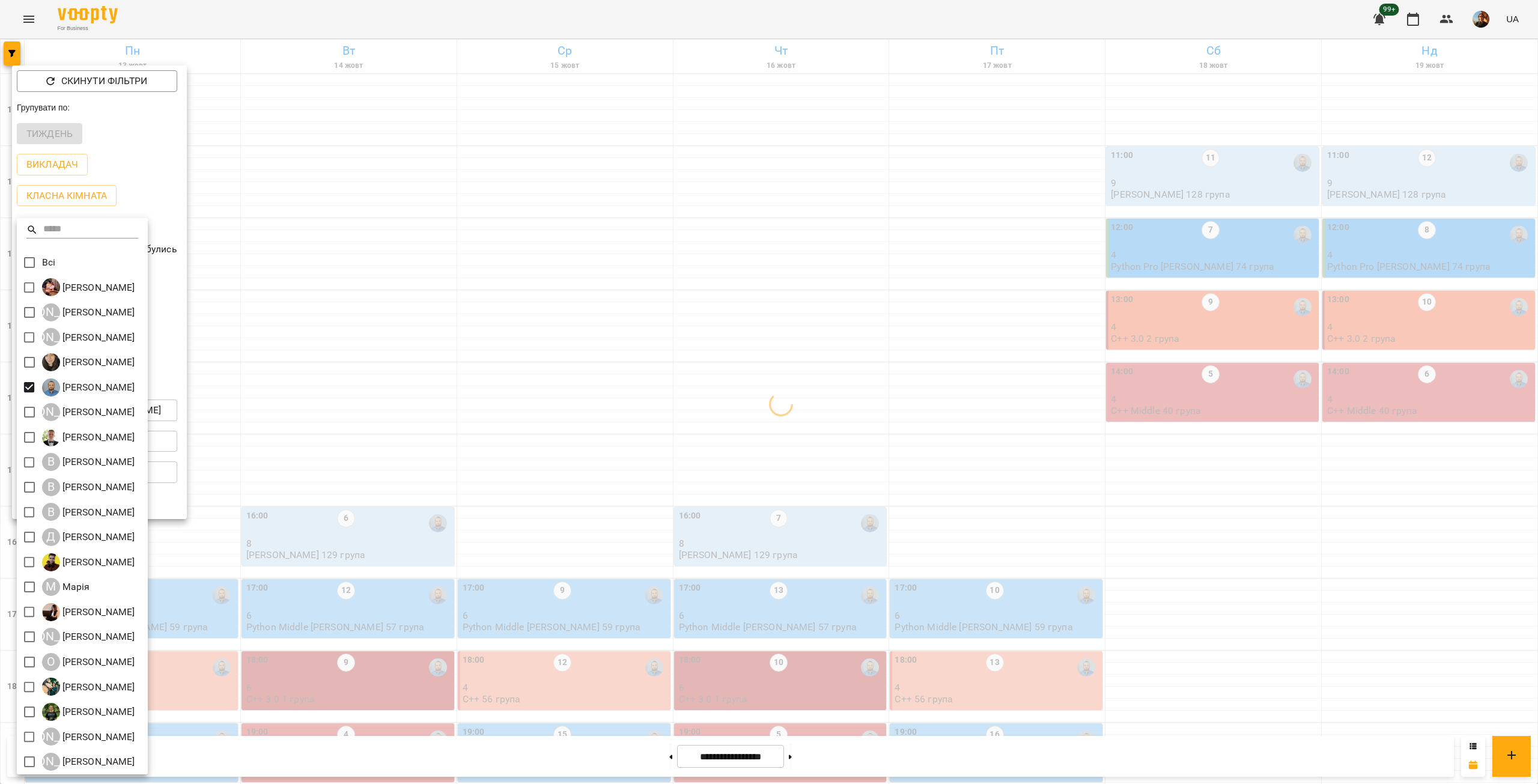
click at [421, 174] on div at bounding box center [769, 392] width 1538 height 784
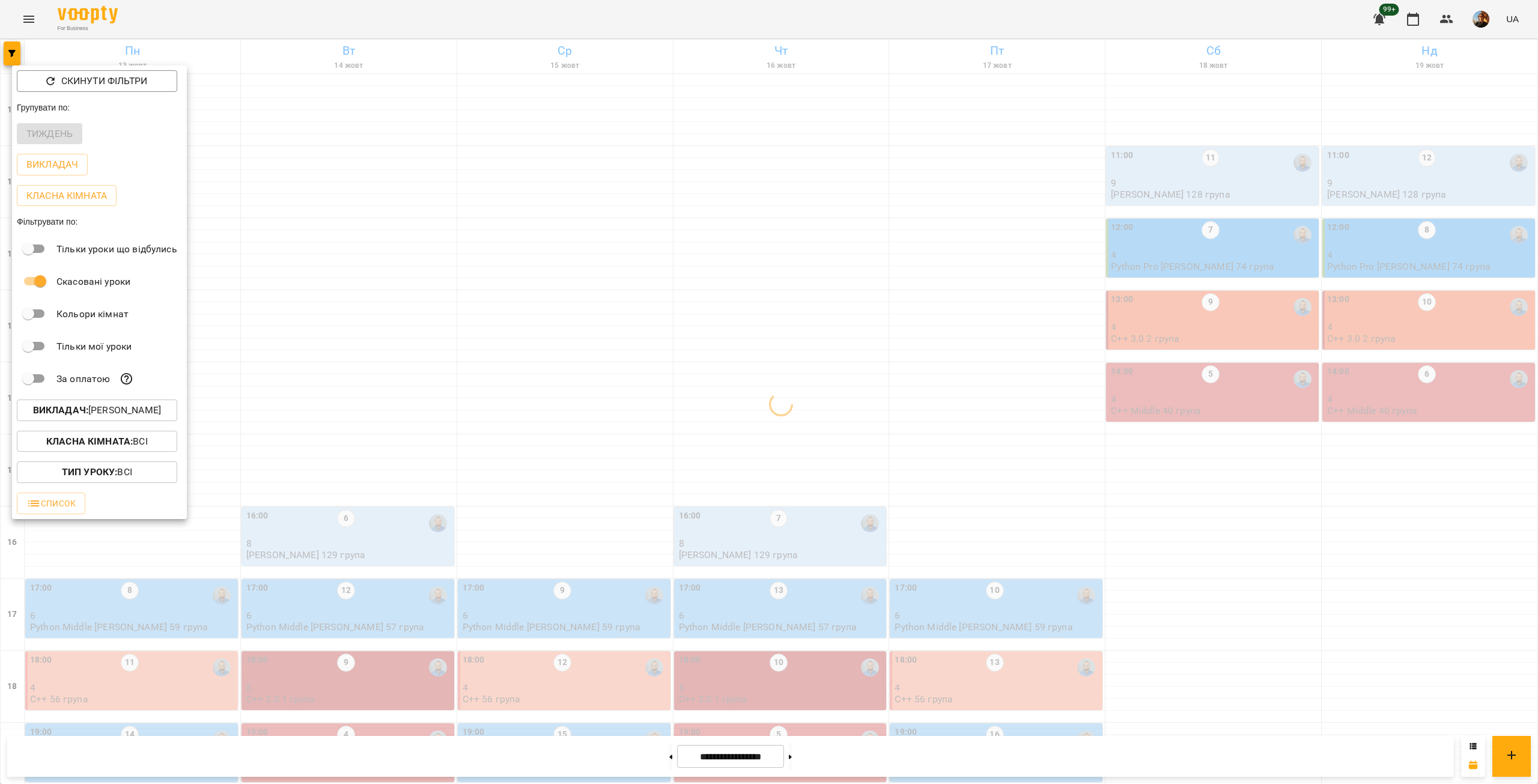
click at [421, 174] on div at bounding box center [769, 392] width 1538 height 784
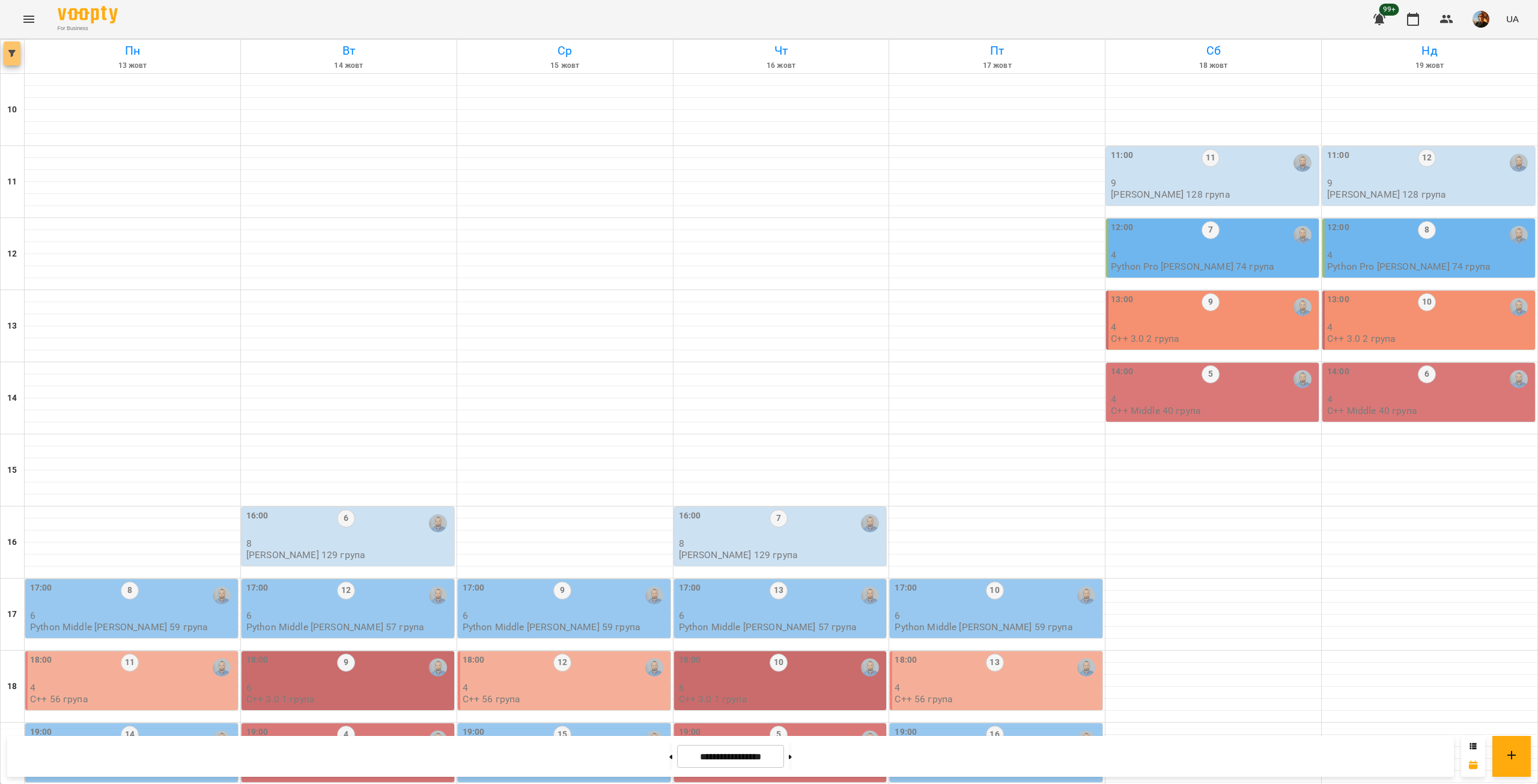
click at [12, 53] on icon "button" at bounding box center [12, 53] width 7 height 7
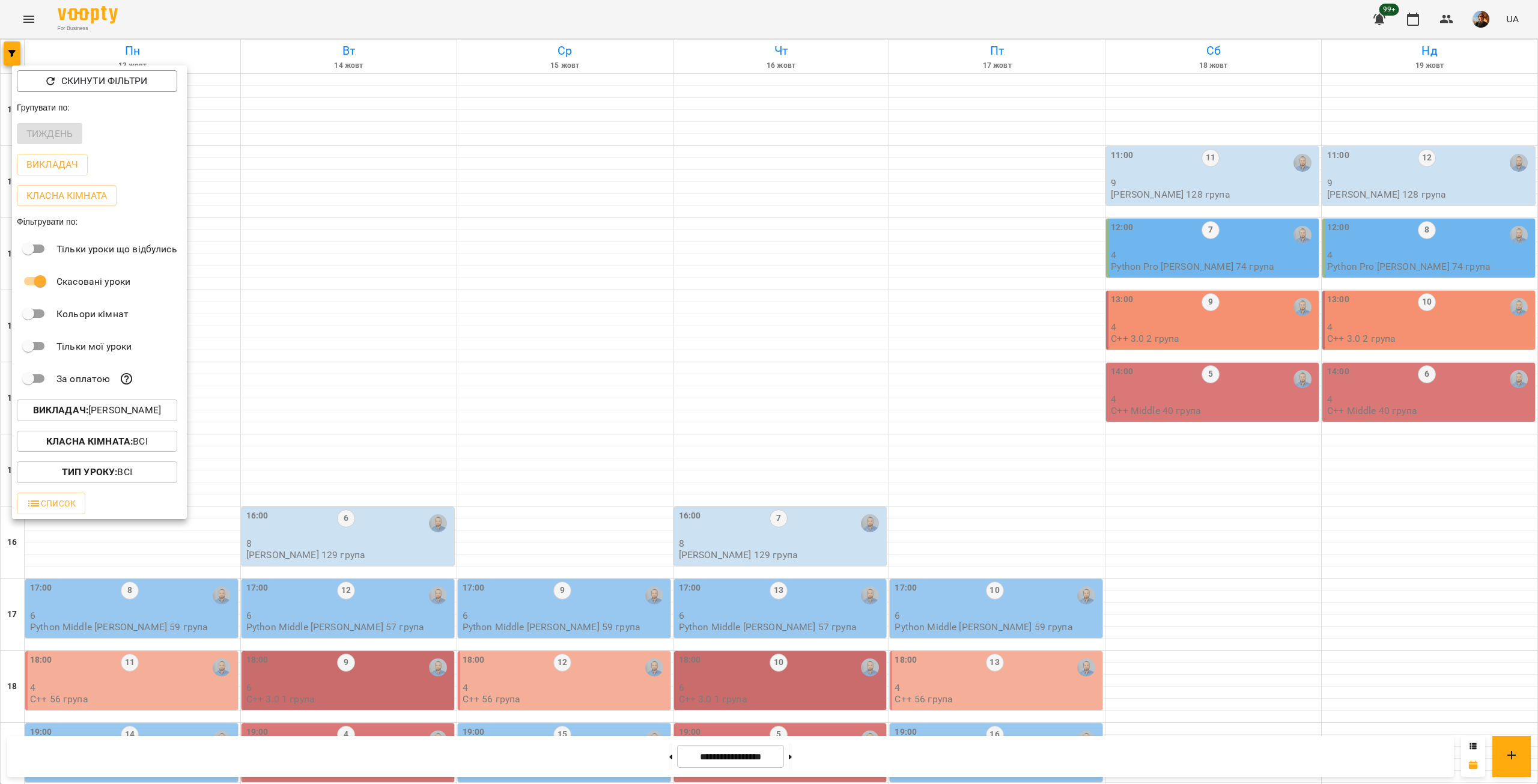
click at [122, 413] on p "Викладач : [PERSON_NAME]" at bounding box center [97, 410] width 128 height 15
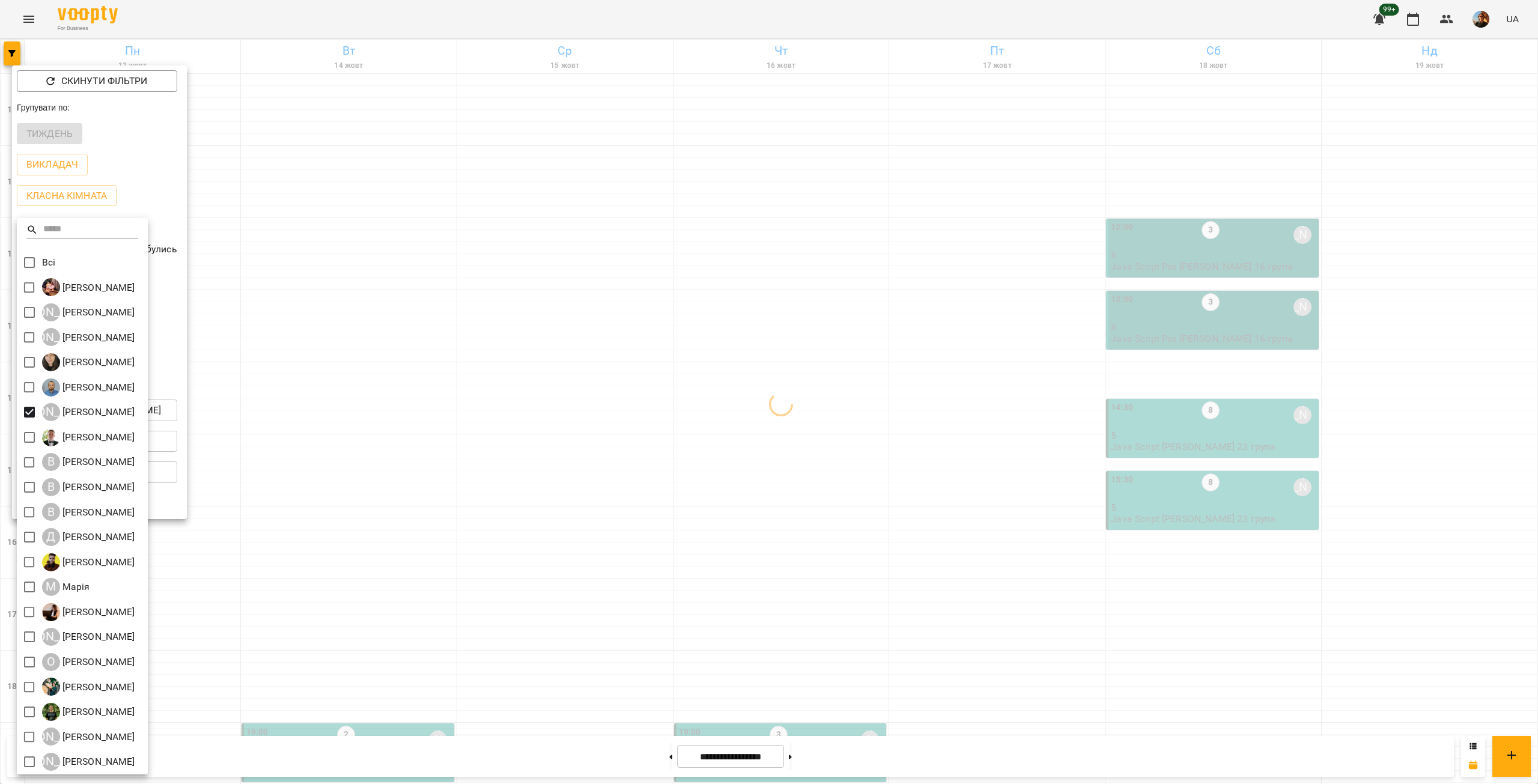
drag, startPoint x: 370, startPoint y: 247, endPoint x: 384, endPoint y: 295, distance: 50.0
click at [370, 247] on div at bounding box center [769, 392] width 1538 height 784
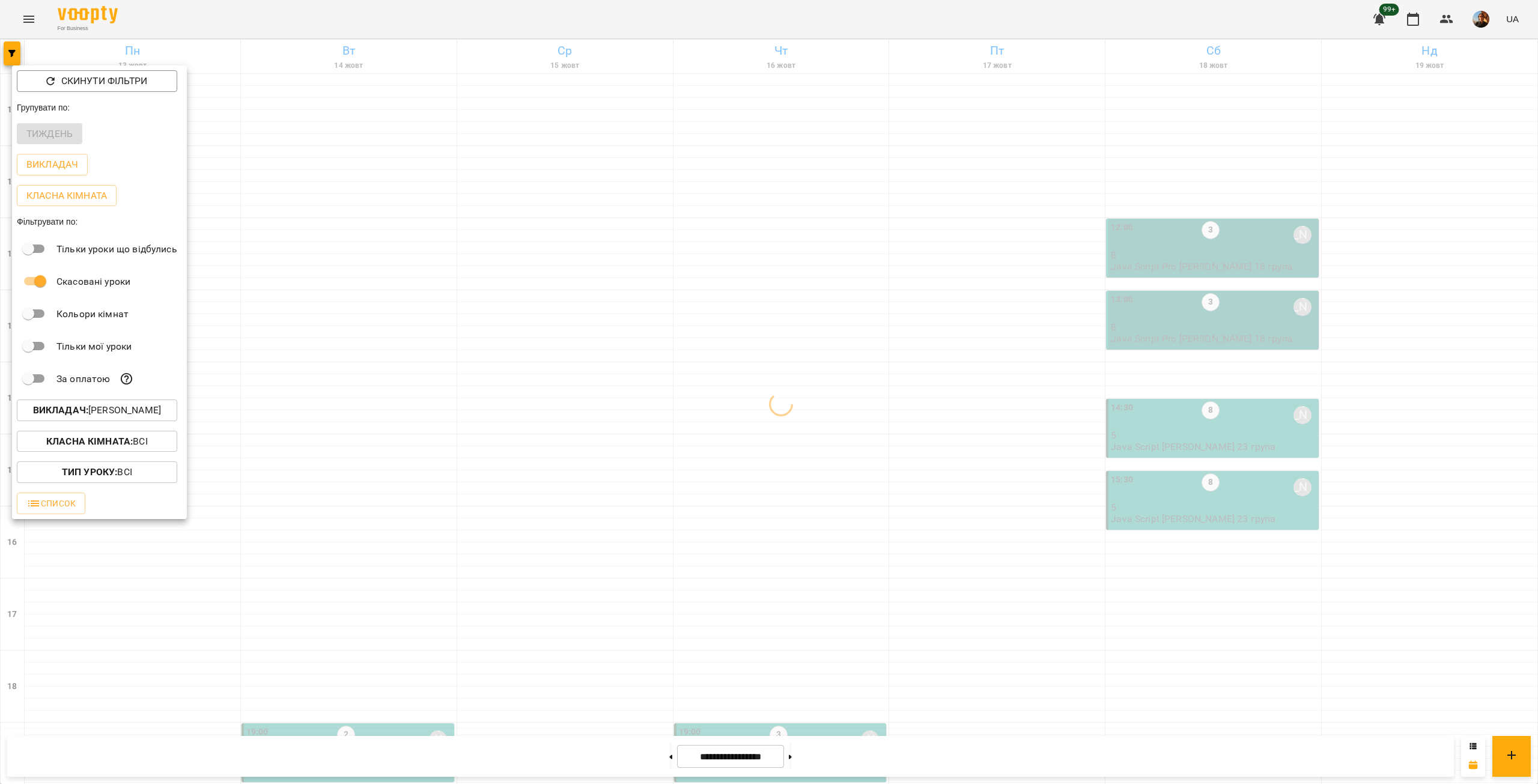
click at [421, 369] on div at bounding box center [769, 392] width 1538 height 784
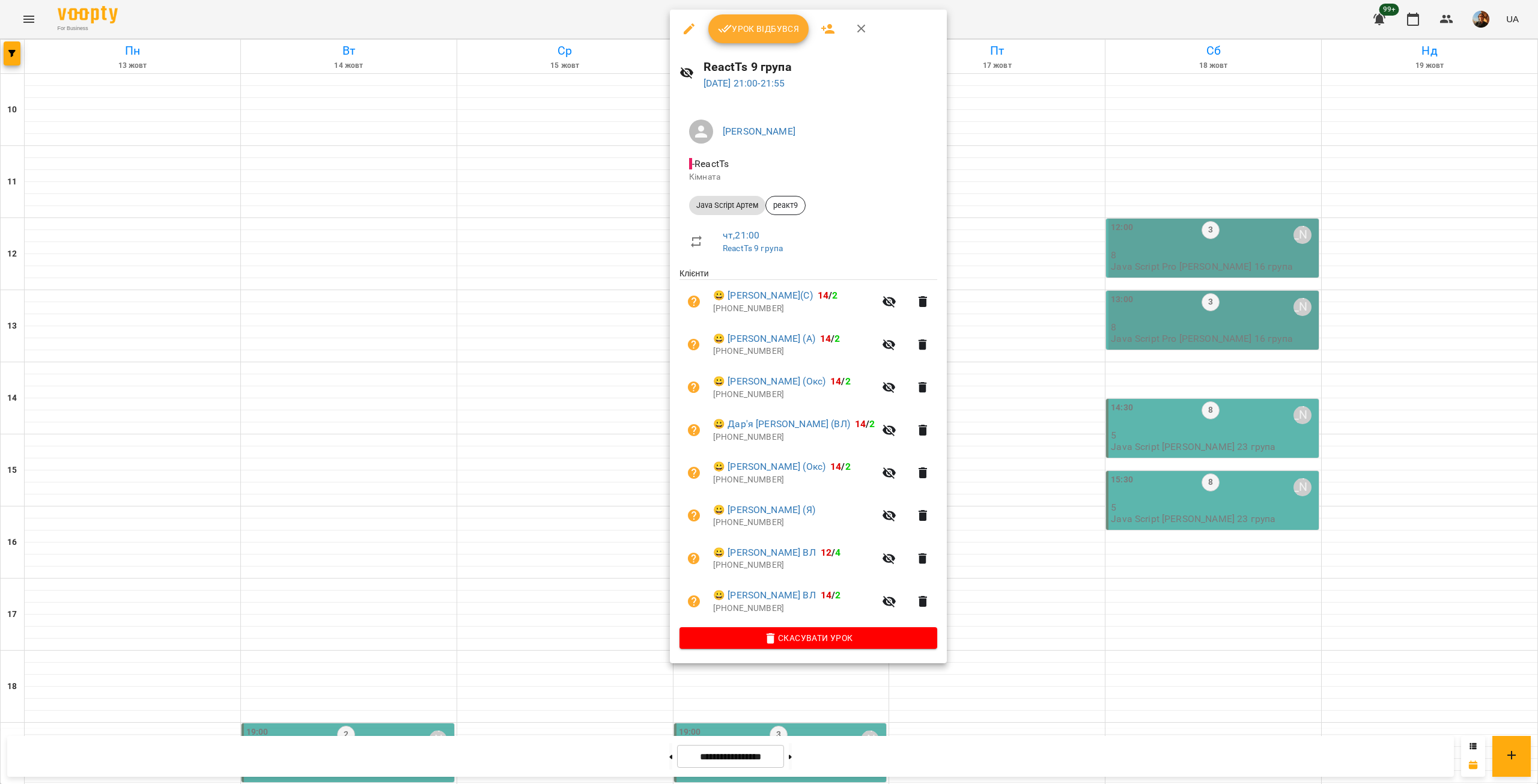
click at [244, 336] on div at bounding box center [769, 392] width 1538 height 784
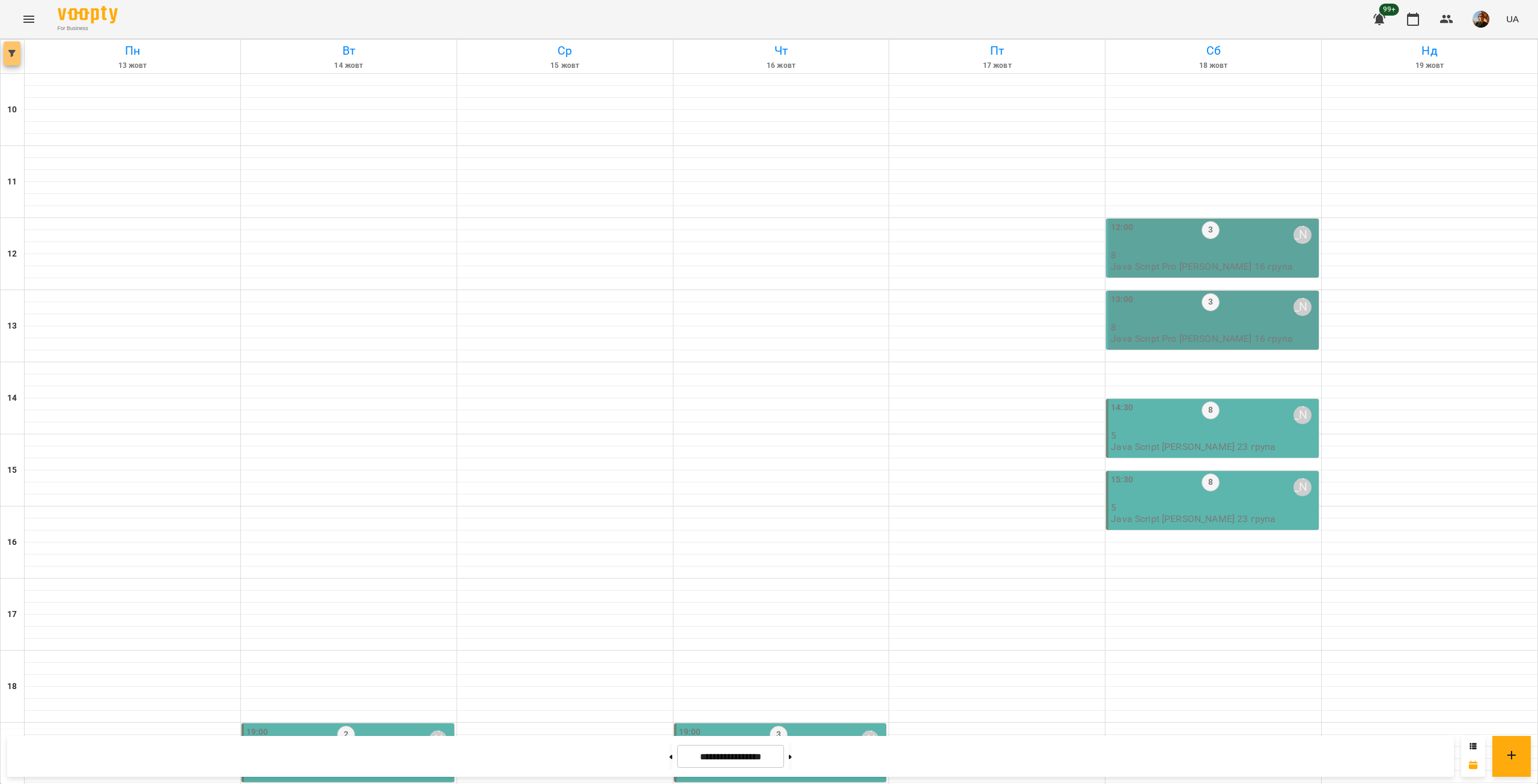
click at [16, 59] on button "button" at bounding box center [12, 53] width 17 height 24
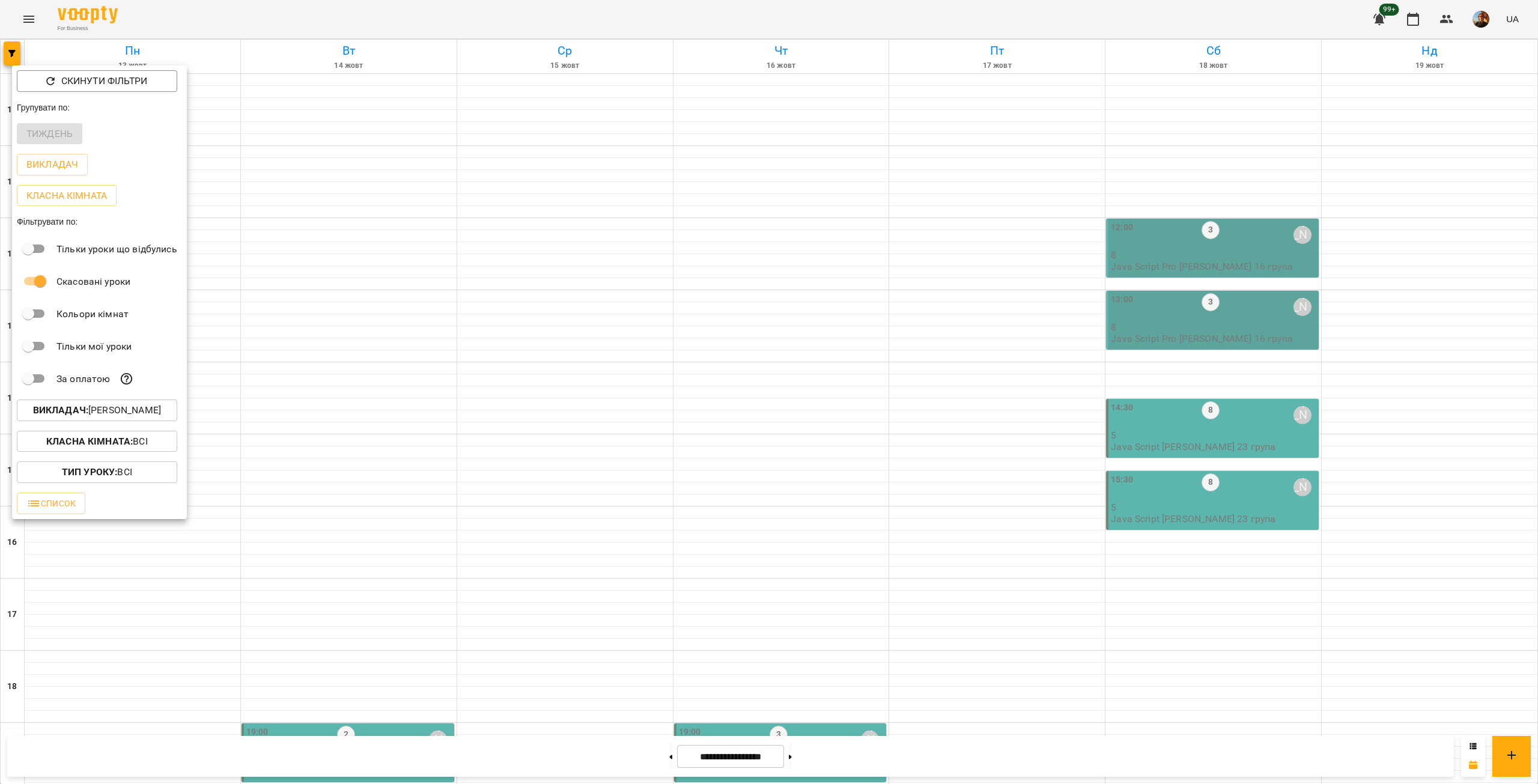
click at [125, 421] on button "Викладач : [PERSON_NAME]" at bounding box center [97, 411] width 160 height 22
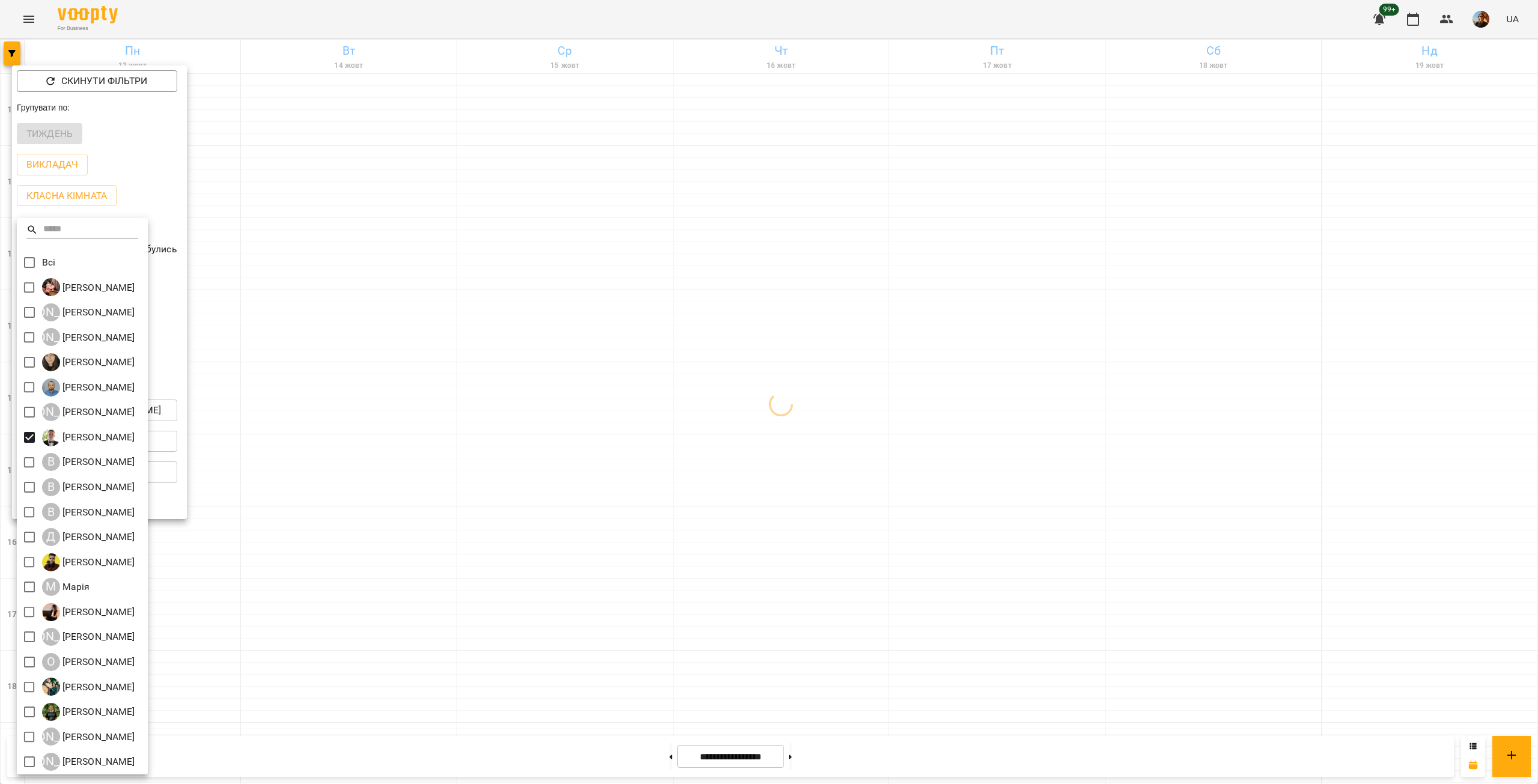
click at [321, 374] on div at bounding box center [769, 392] width 1538 height 784
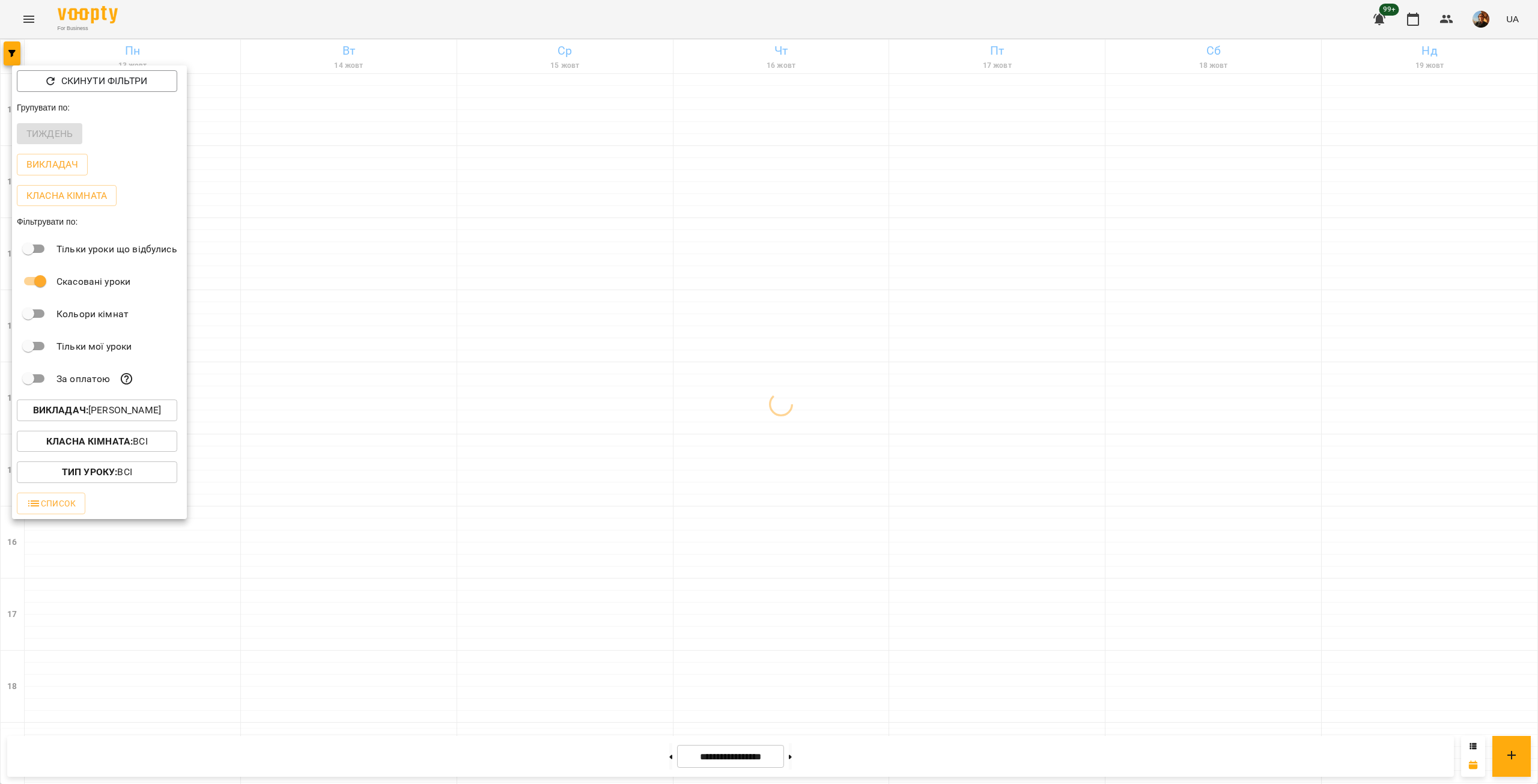
click at [321, 374] on div at bounding box center [769, 392] width 1538 height 784
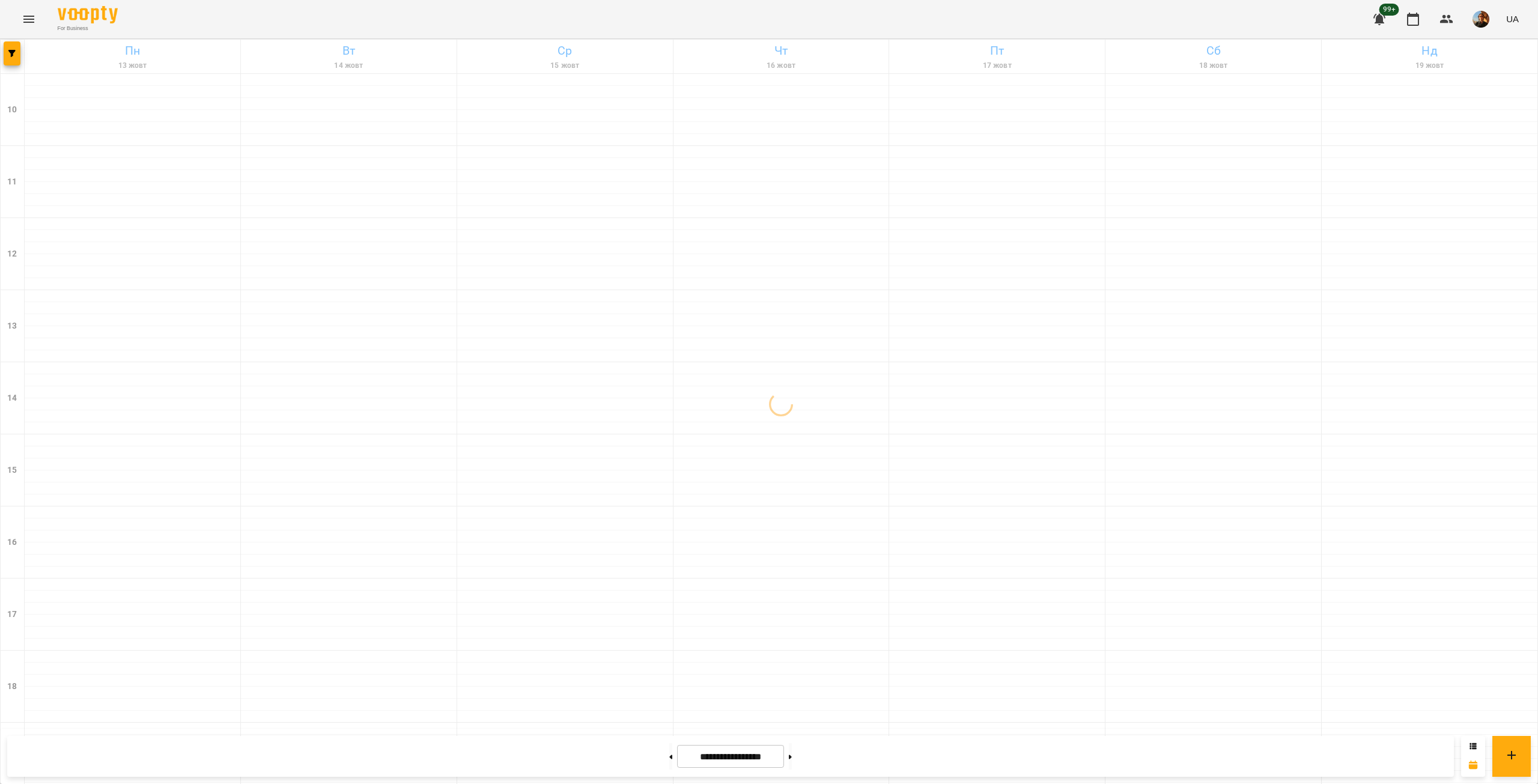
click at [9, 66] on div at bounding box center [12, 56] width 24 height 34
click at [9, 57] on button "button" at bounding box center [12, 53] width 17 height 24
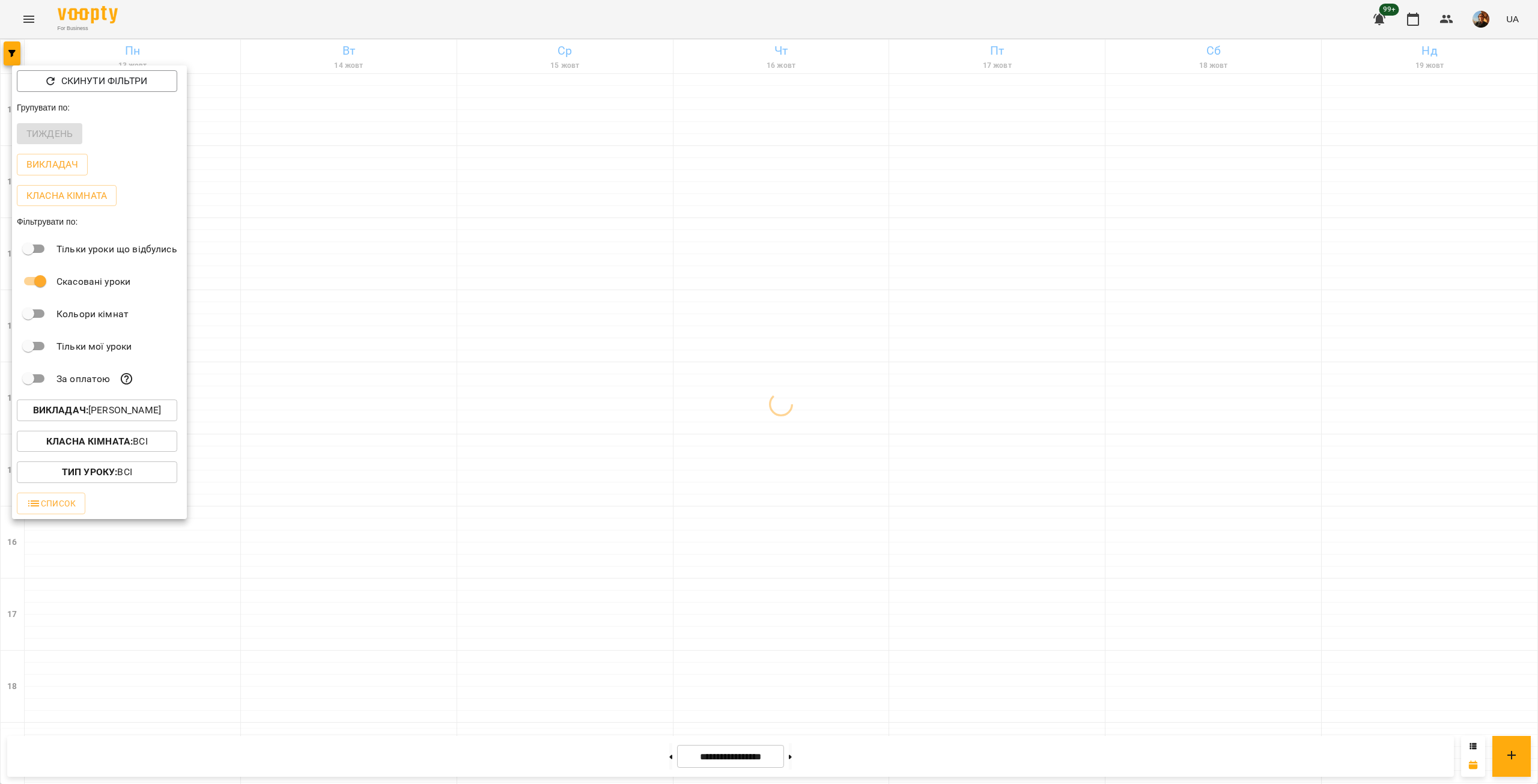
click at [130, 404] on button "Викладач : [PERSON_NAME]" at bounding box center [97, 411] width 160 height 22
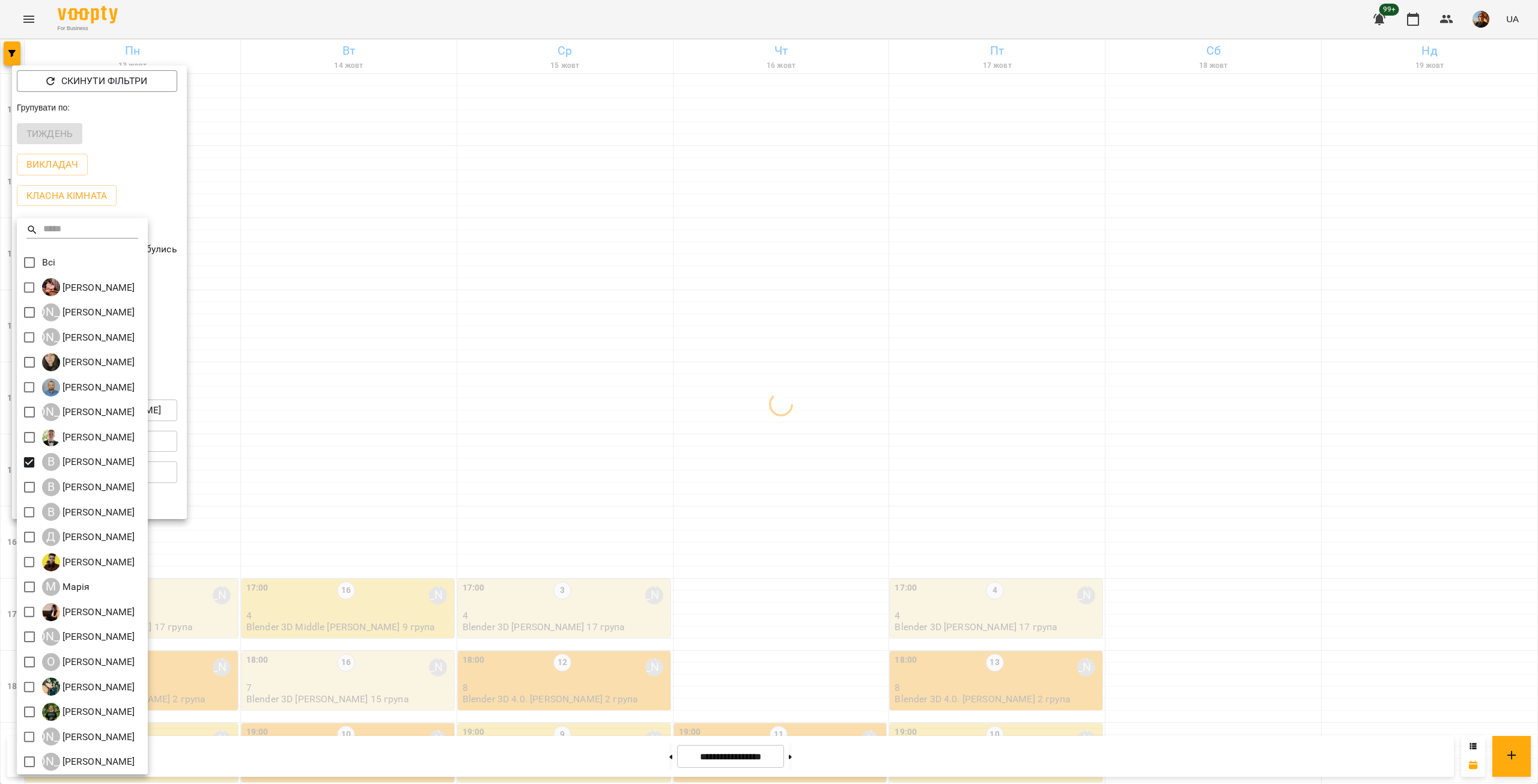
click at [332, 238] on div at bounding box center [769, 392] width 1538 height 784
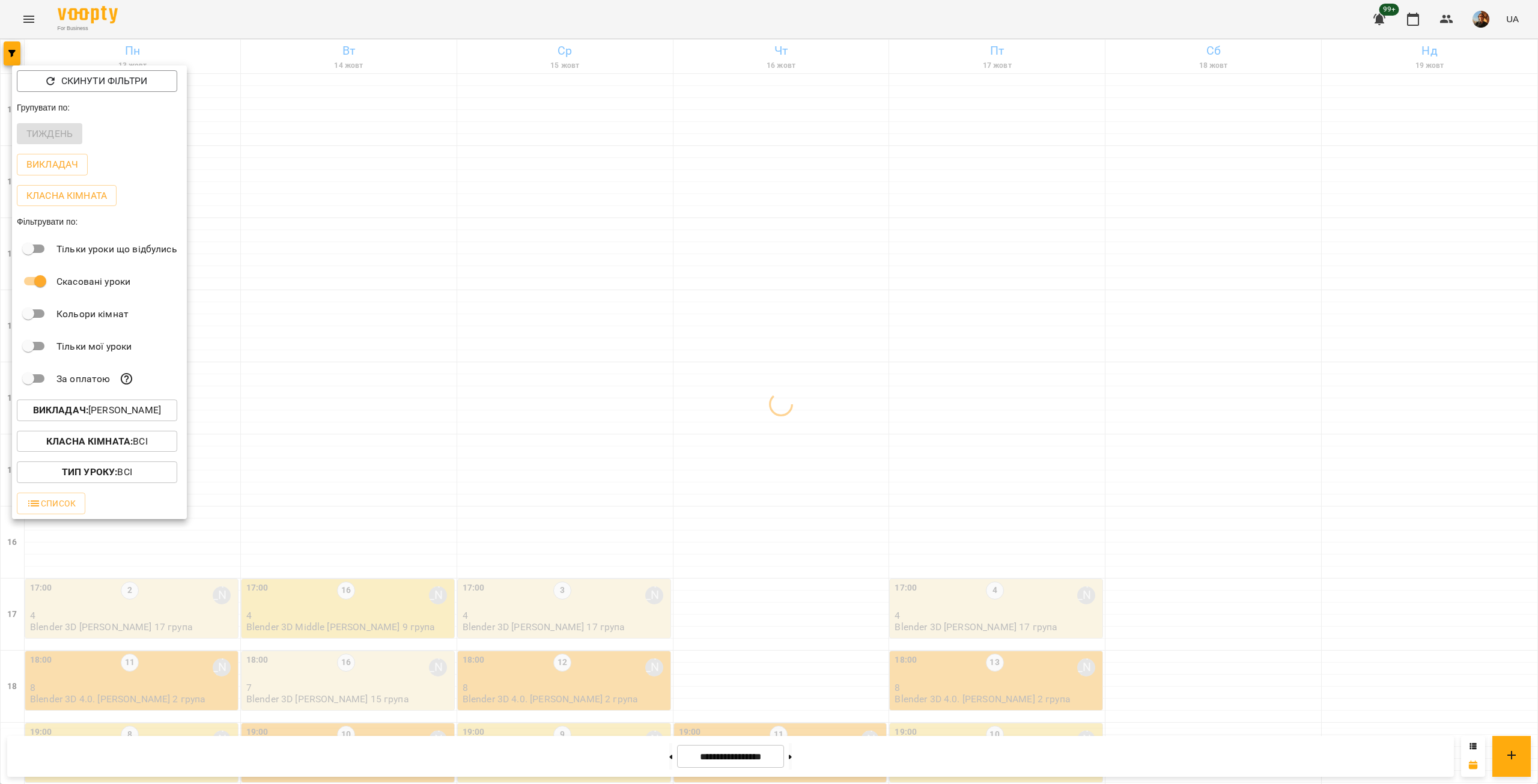
click at [332, 238] on div at bounding box center [769, 392] width 1538 height 784
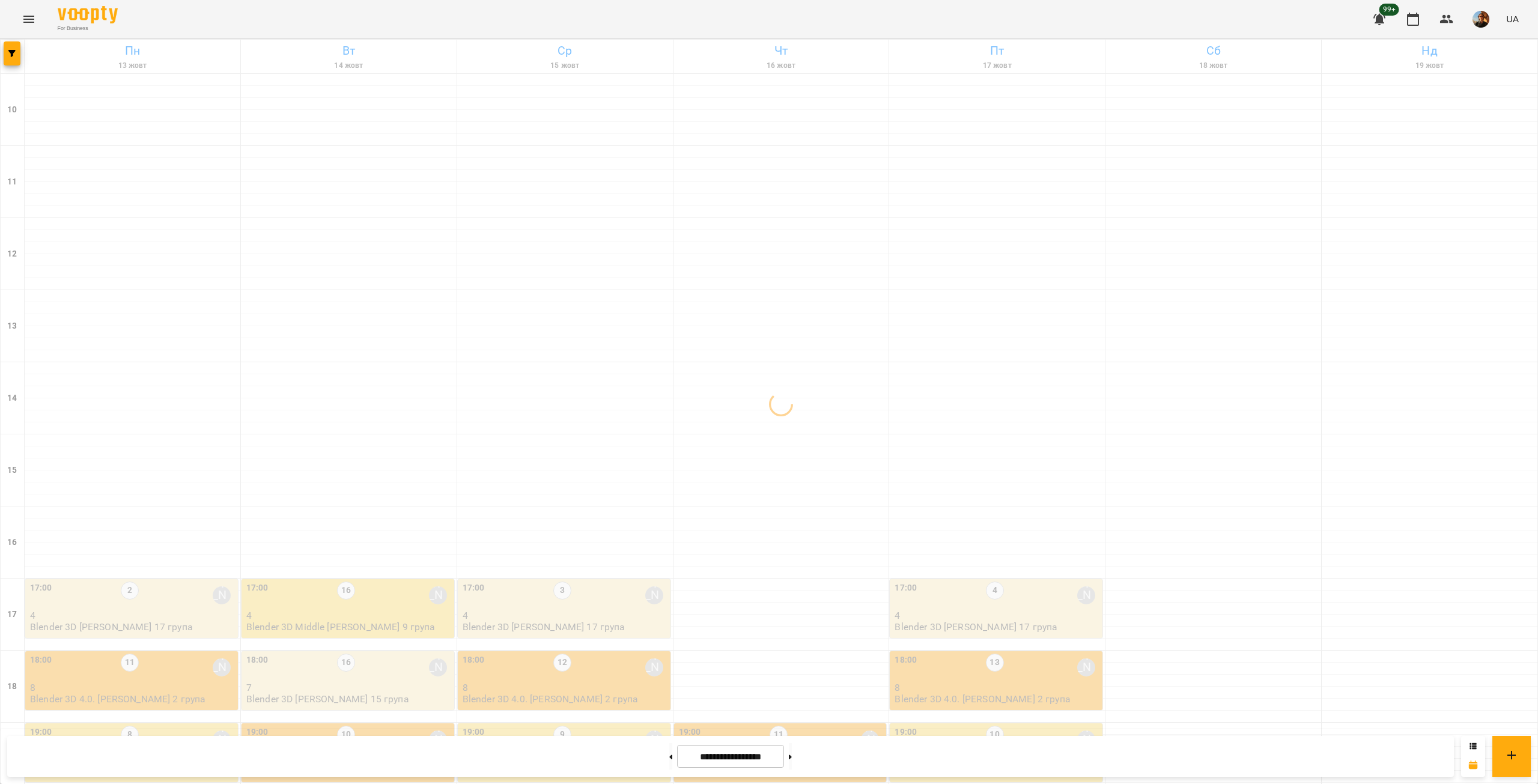
click at [387, 581] on div "17:00 16 [PERSON_NAME]" at bounding box center [350, 595] width 206 height 28
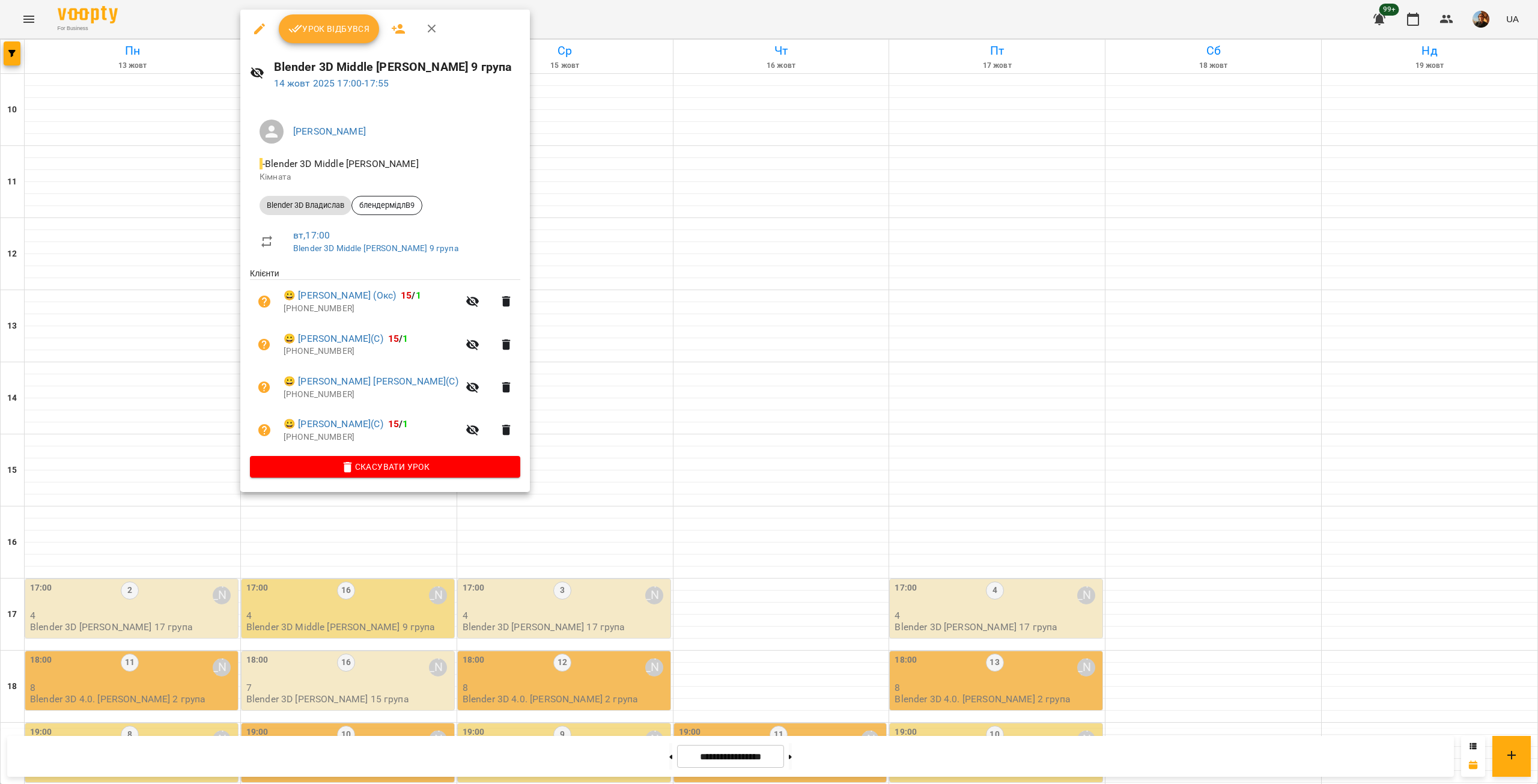
click at [793, 216] on div at bounding box center [769, 392] width 1538 height 784
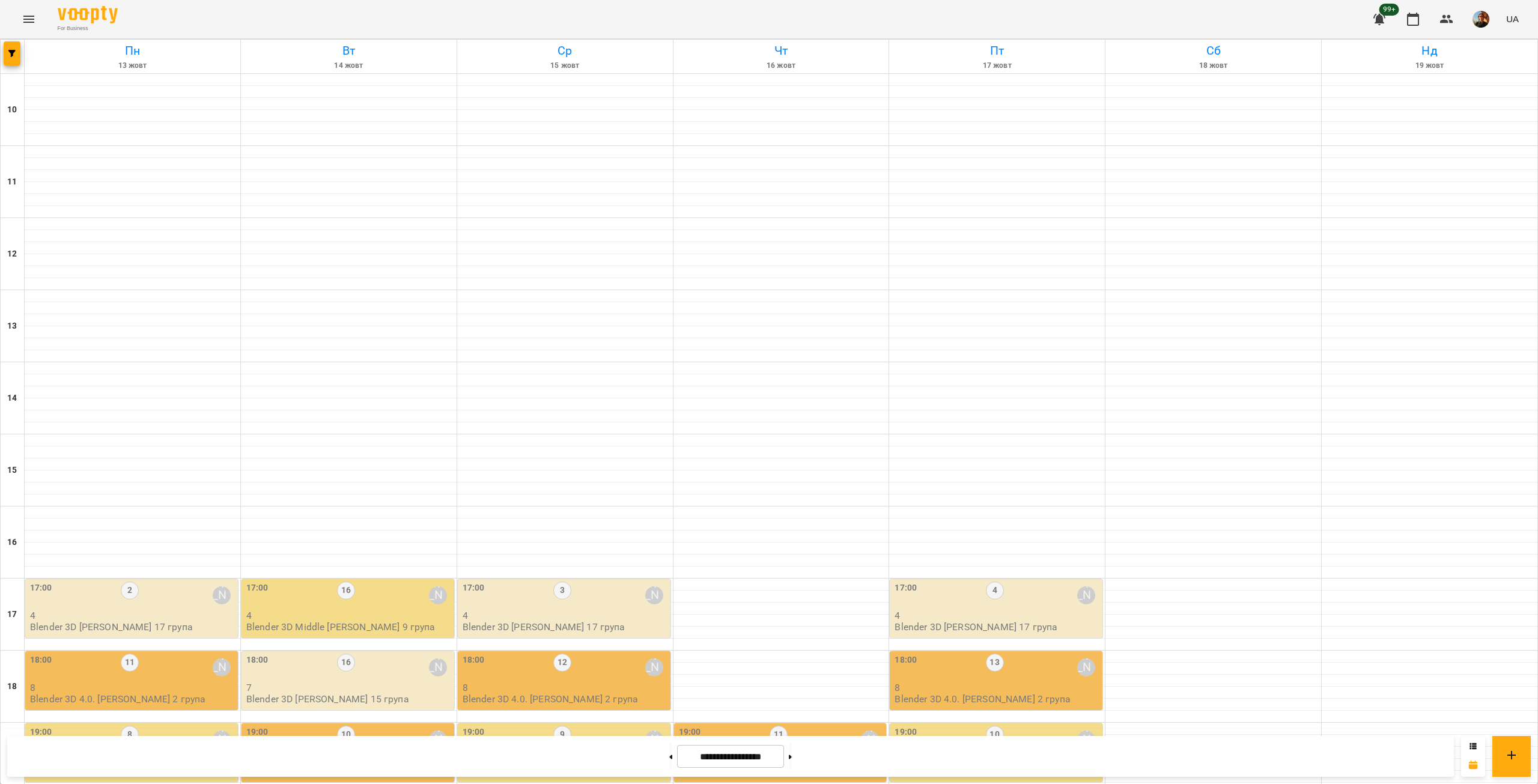
click at [384, 683] on p "7" at bounding box center [350, 687] width 206 height 10
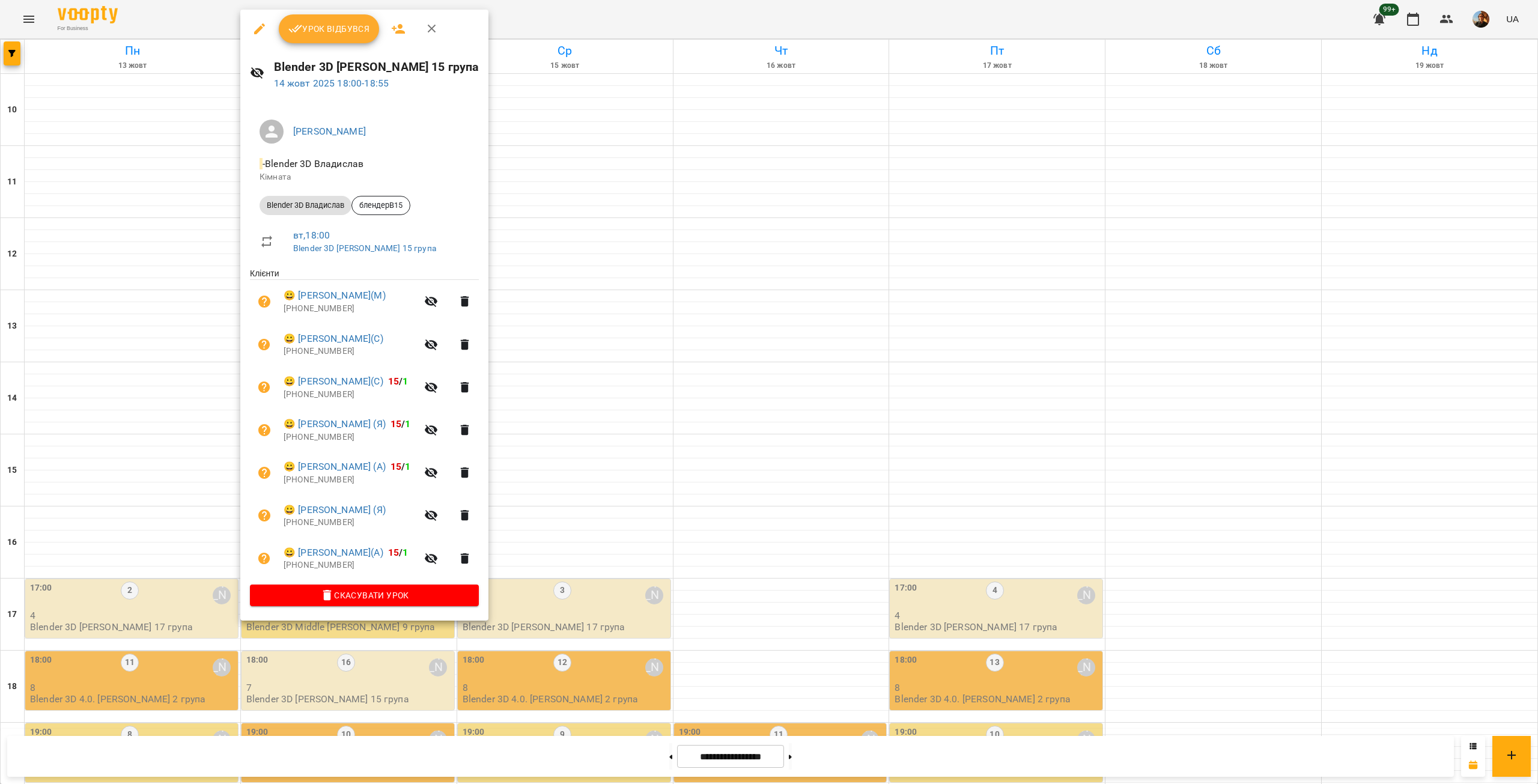
click at [581, 258] on div at bounding box center [769, 392] width 1538 height 784
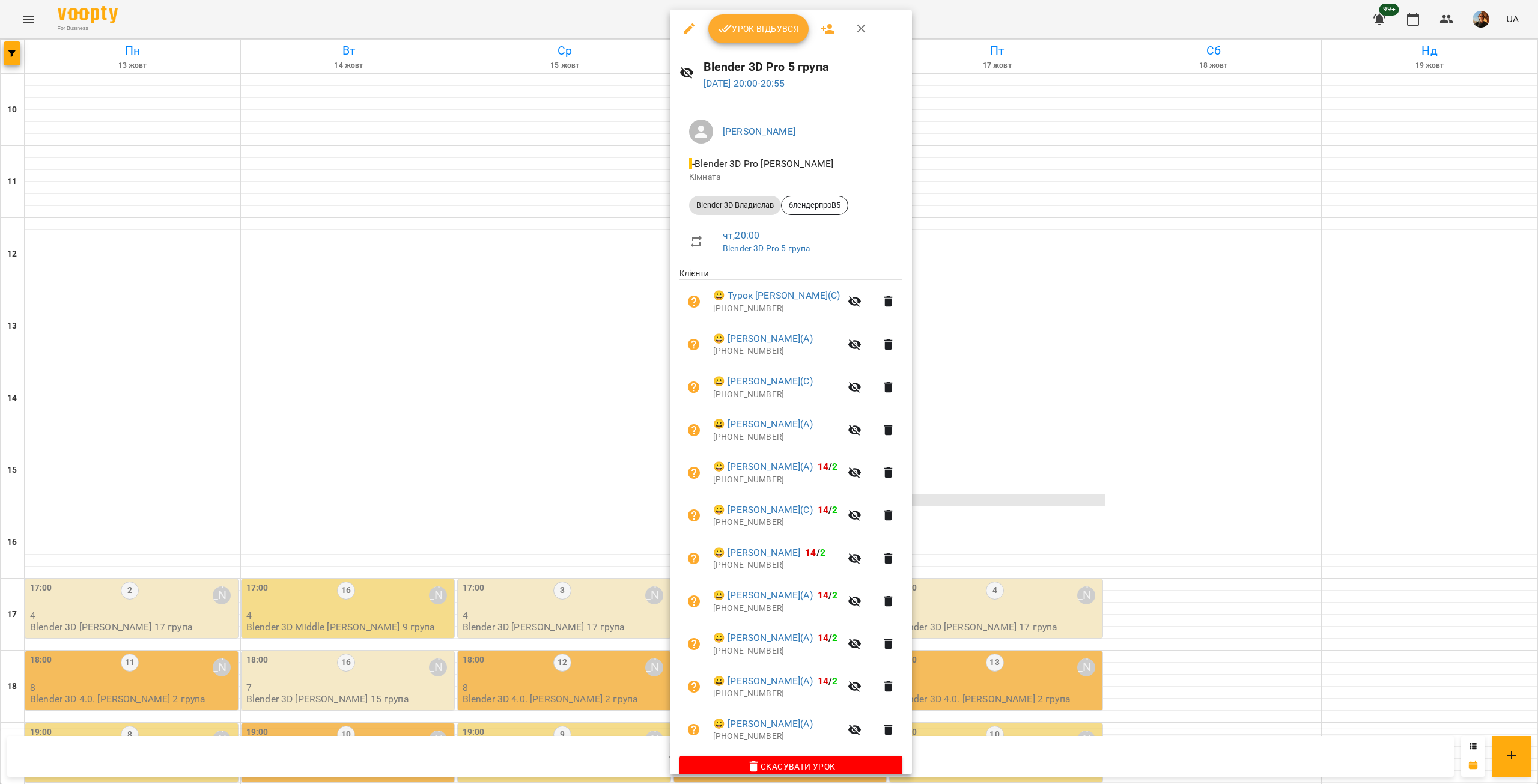
click at [961, 214] on div at bounding box center [769, 392] width 1538 height 784
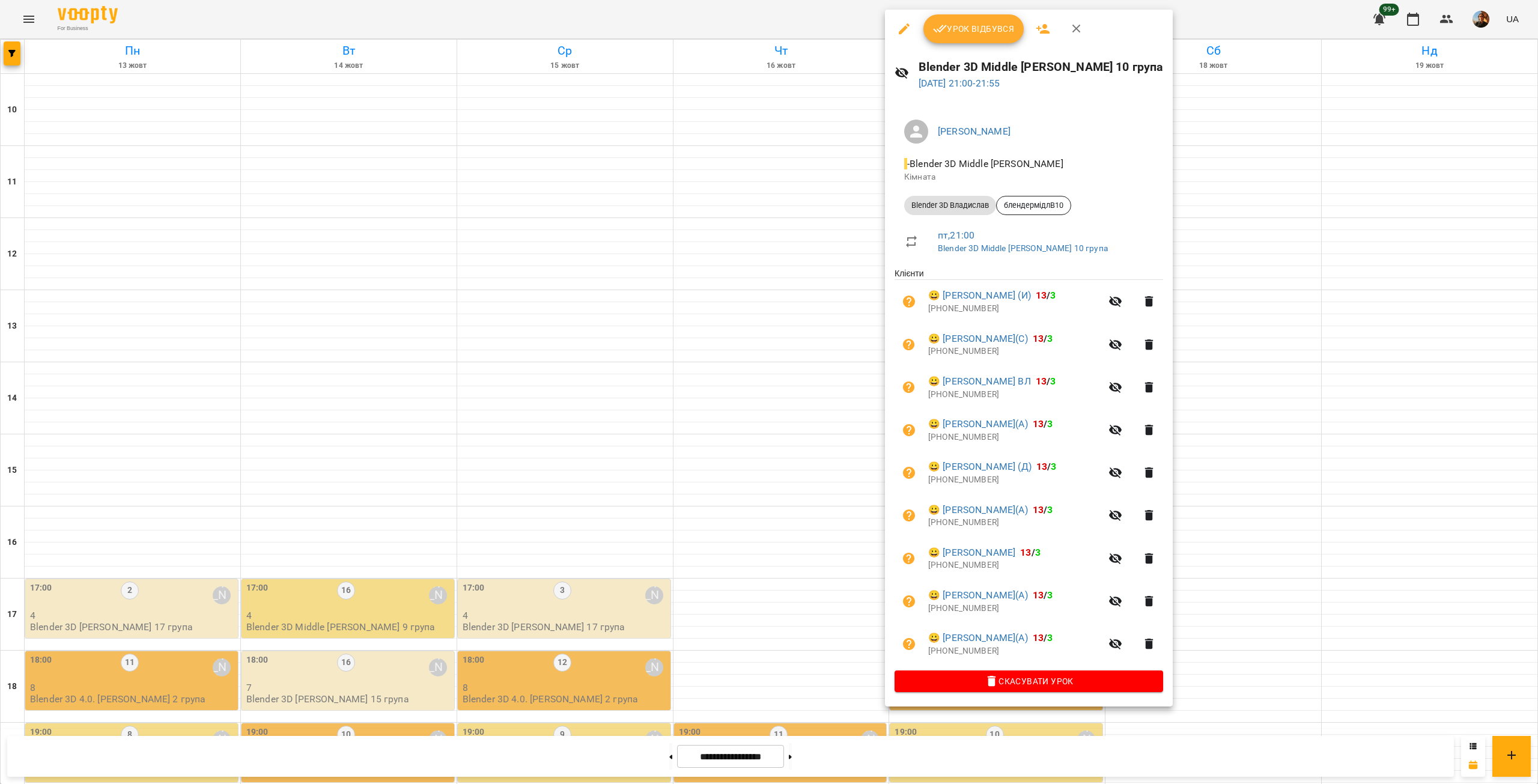
click at [397, 187] on div at bounding box center [769, 392] width 1538 height 784
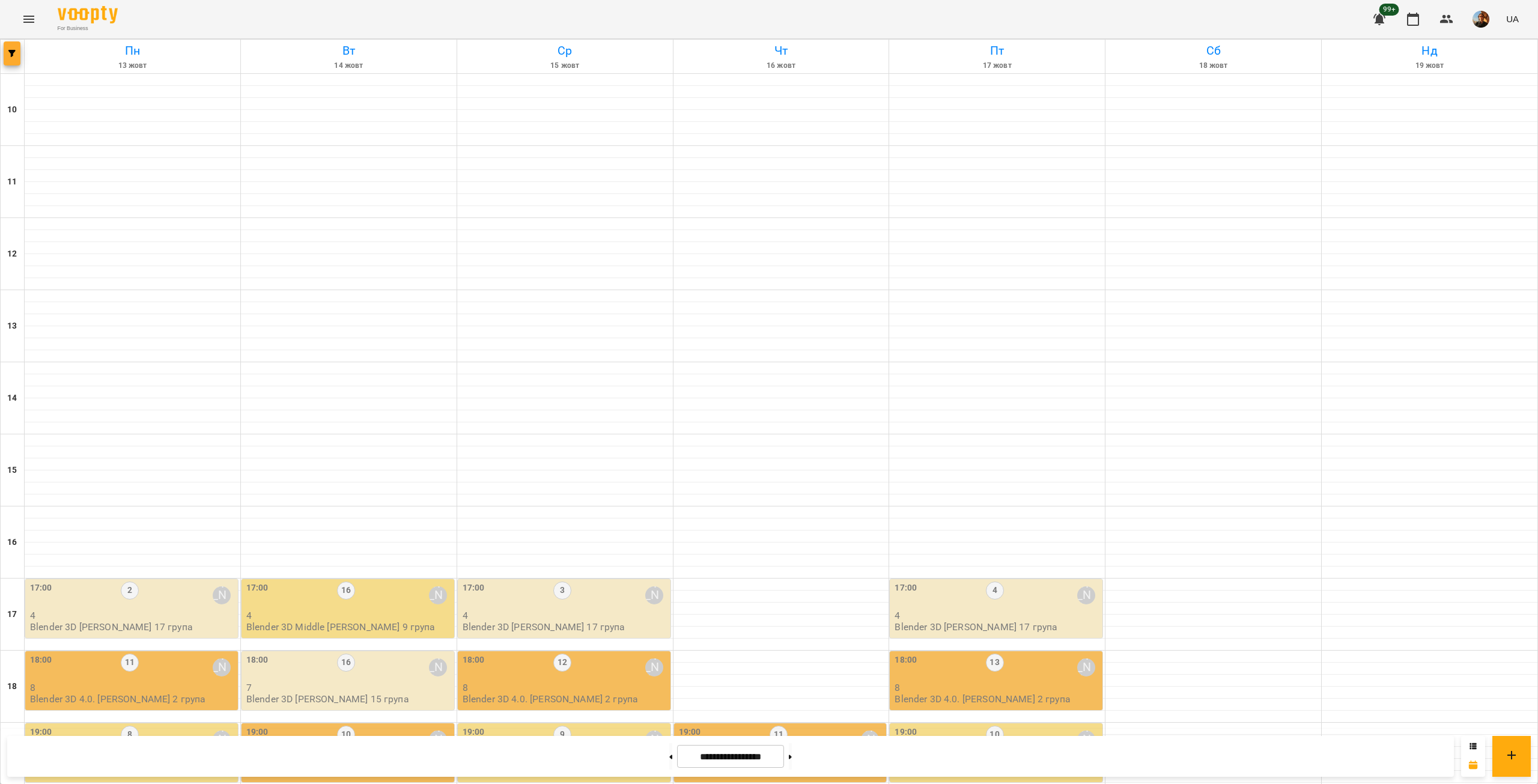
click at [12, 53] on icon "button" at bounding box center [12, 53] width 7 height 7
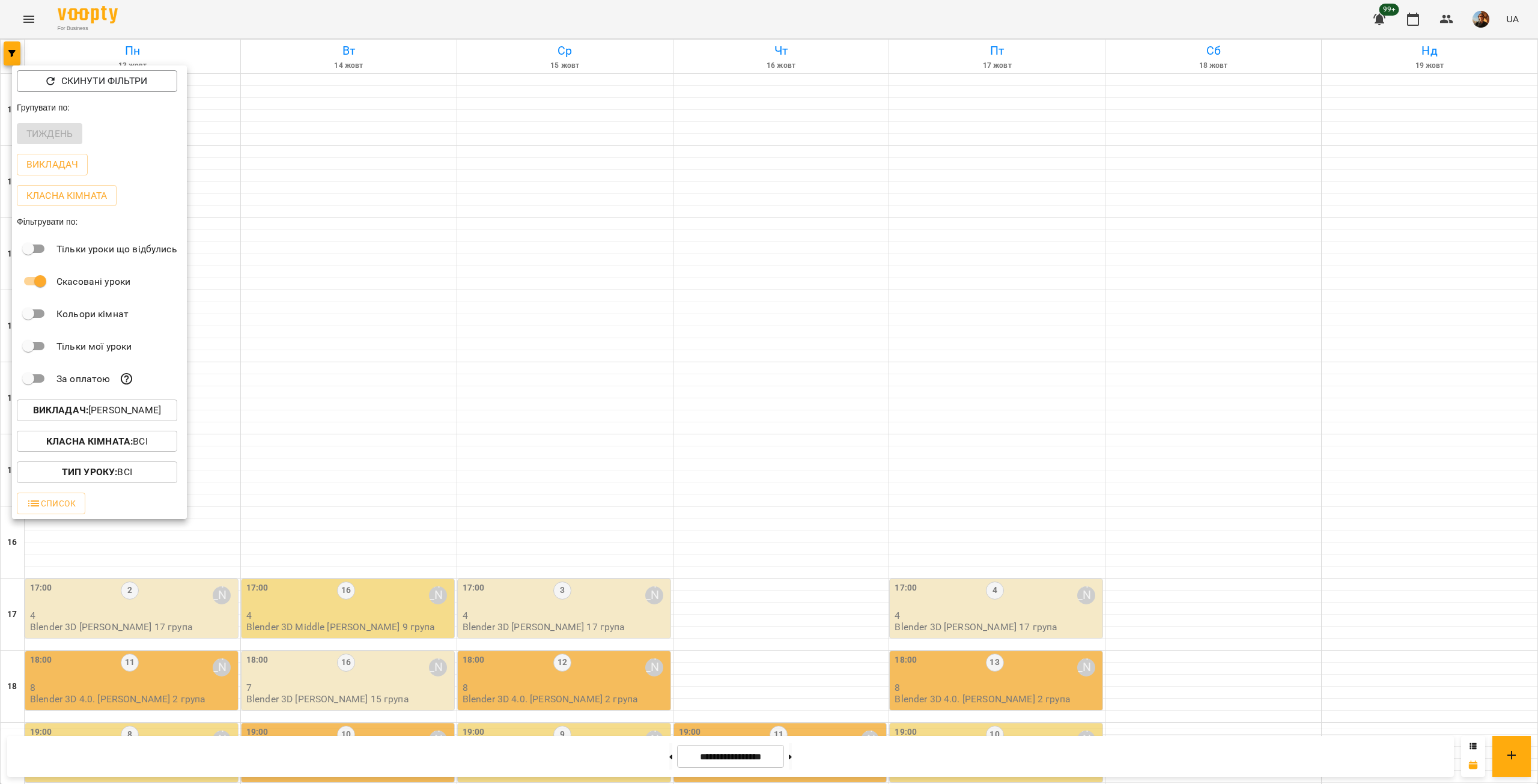
click at [132, 417] on p "Викладач : [PERSON_NAME]" at bounding box center [97, 410] width 128 height 15
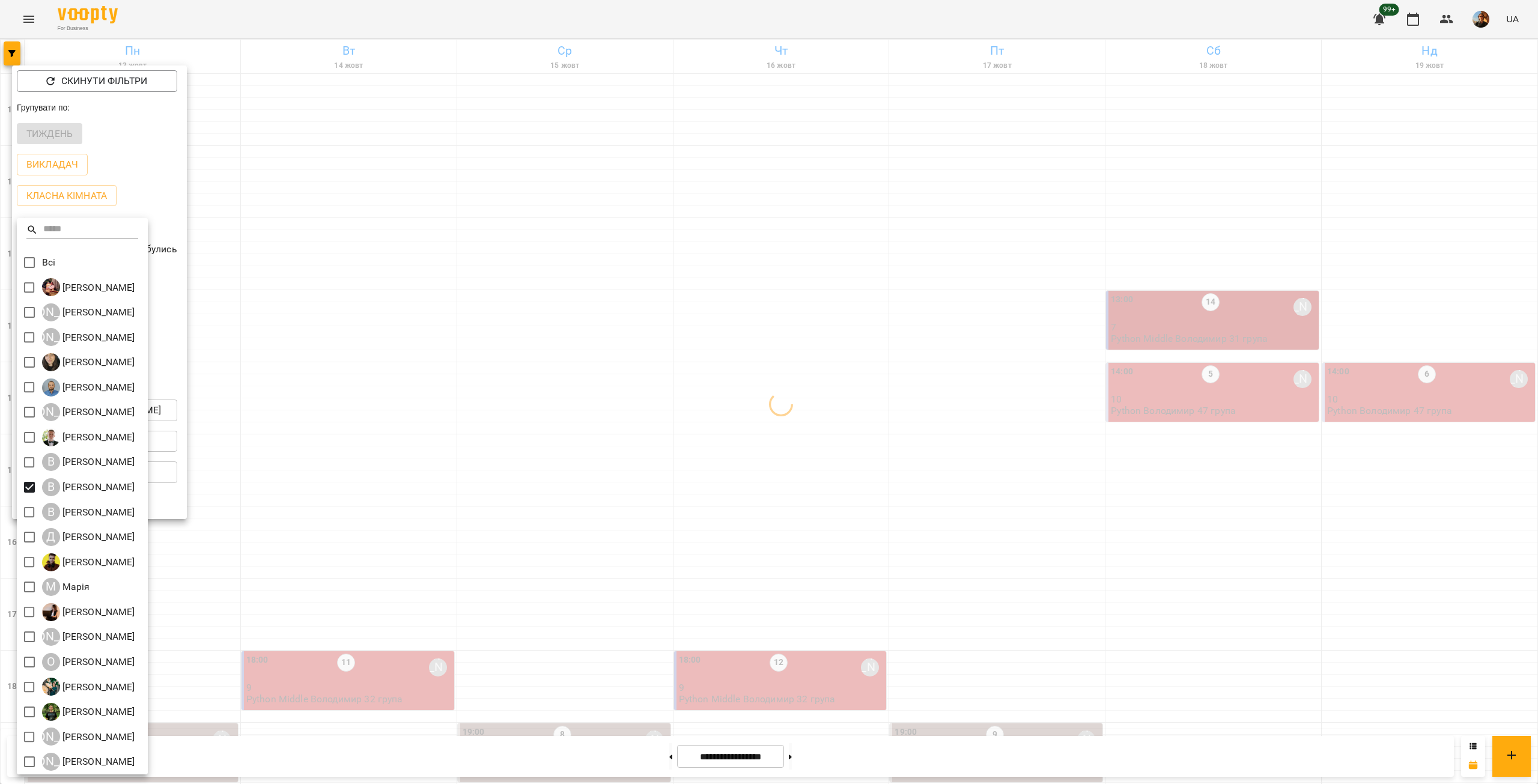
click at [322, 276] on div at bounding box center [769, 392] width 1538 height 784
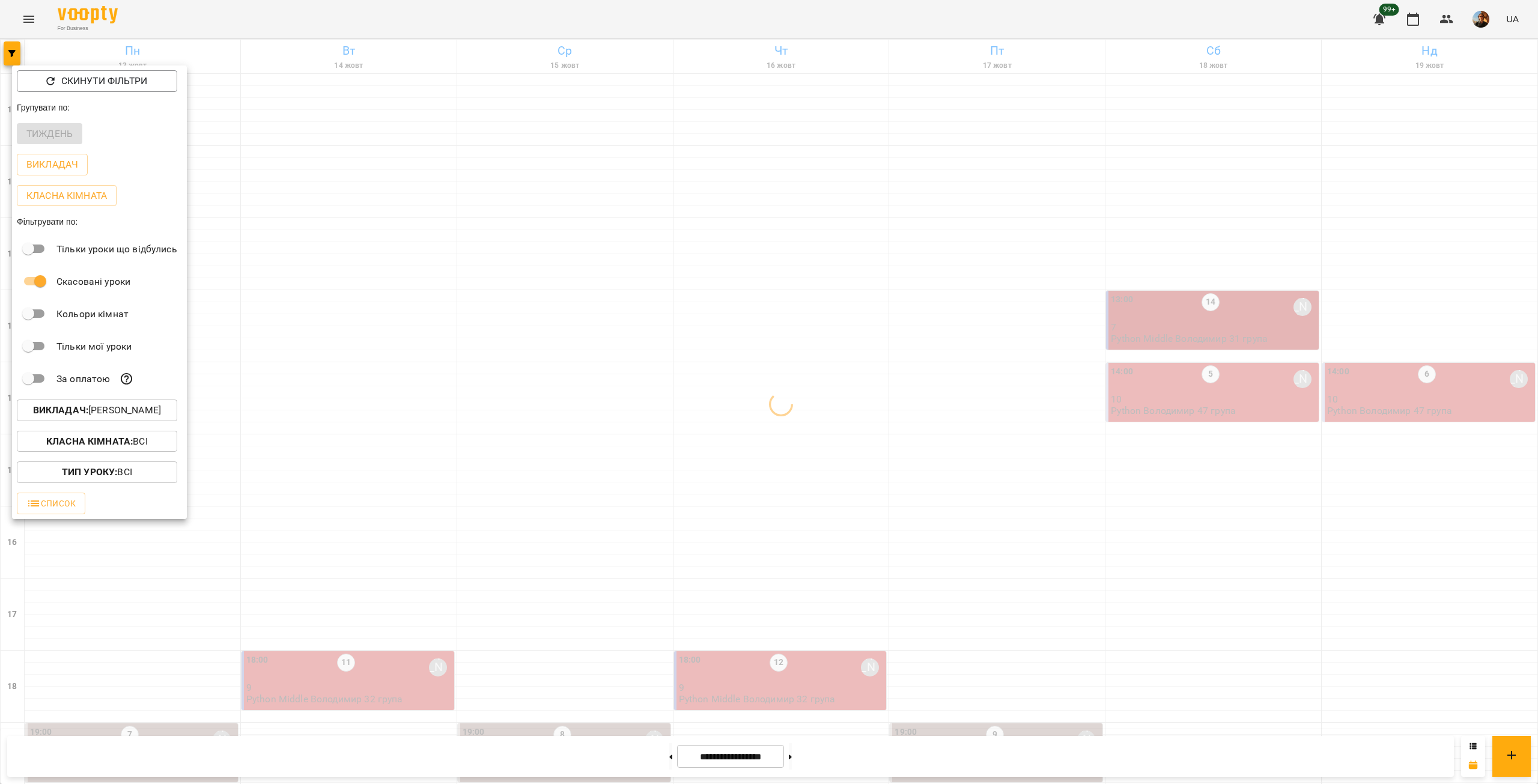
click at [332, 300] on div at bounding box center [769, 392] width 1538 height 784
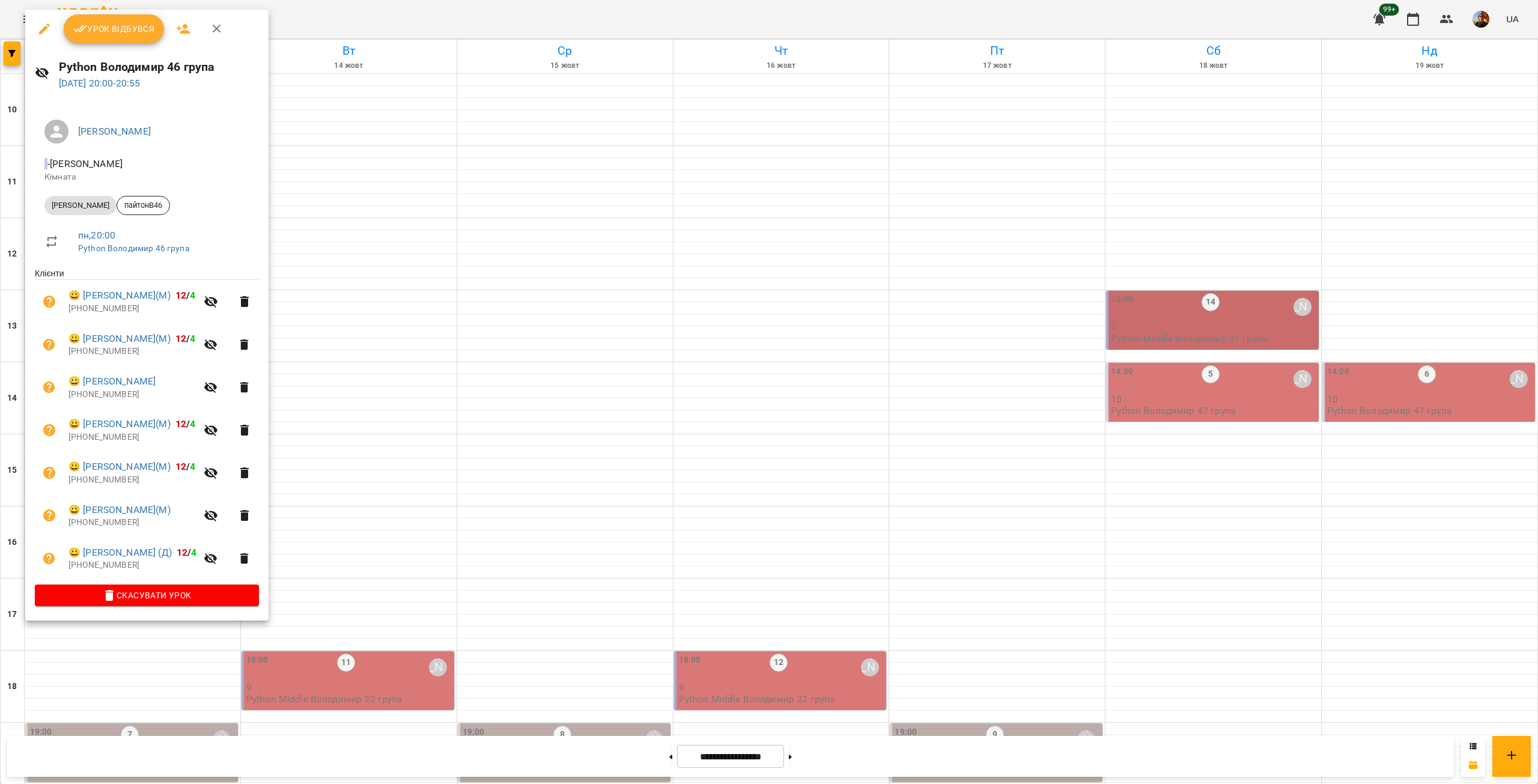
click at [412, 278] on div at bounding box center [769, 392] width 1538 height 784
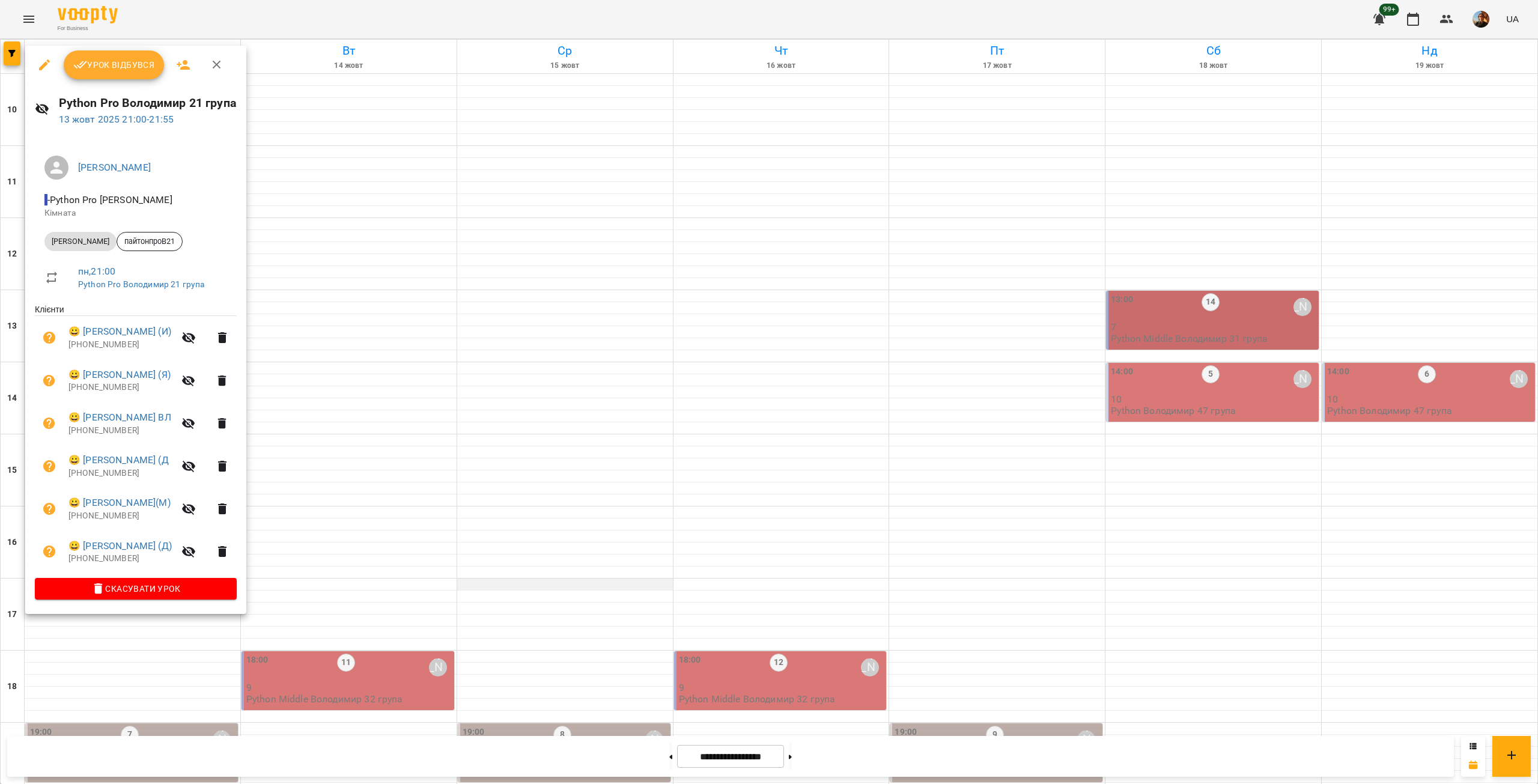
click at [546, 298] on div at bounding box center [769, 392] width 1538 height 784
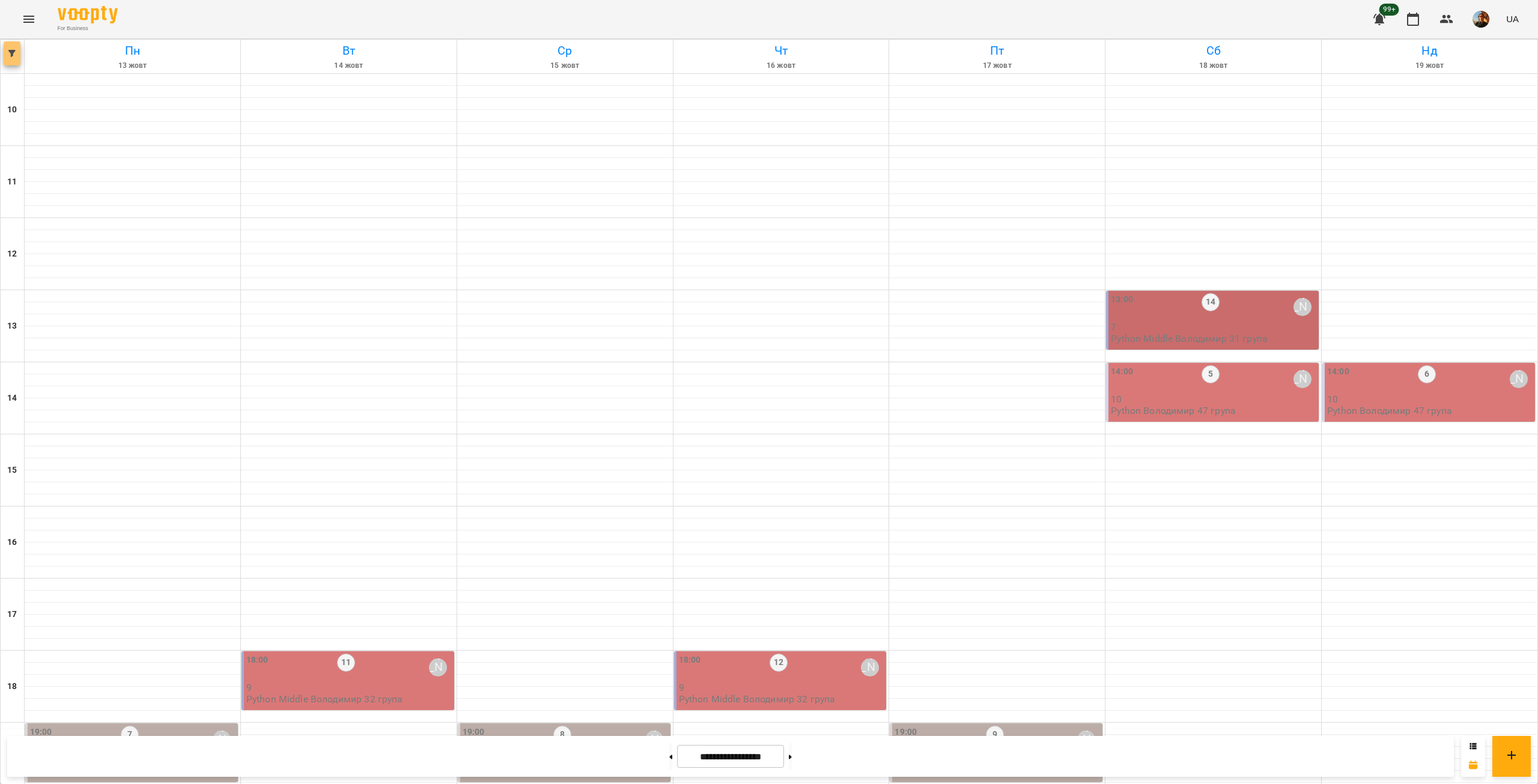
click at [13, 57] on button "button" at bounding box center [12, 53] width 17 height 24
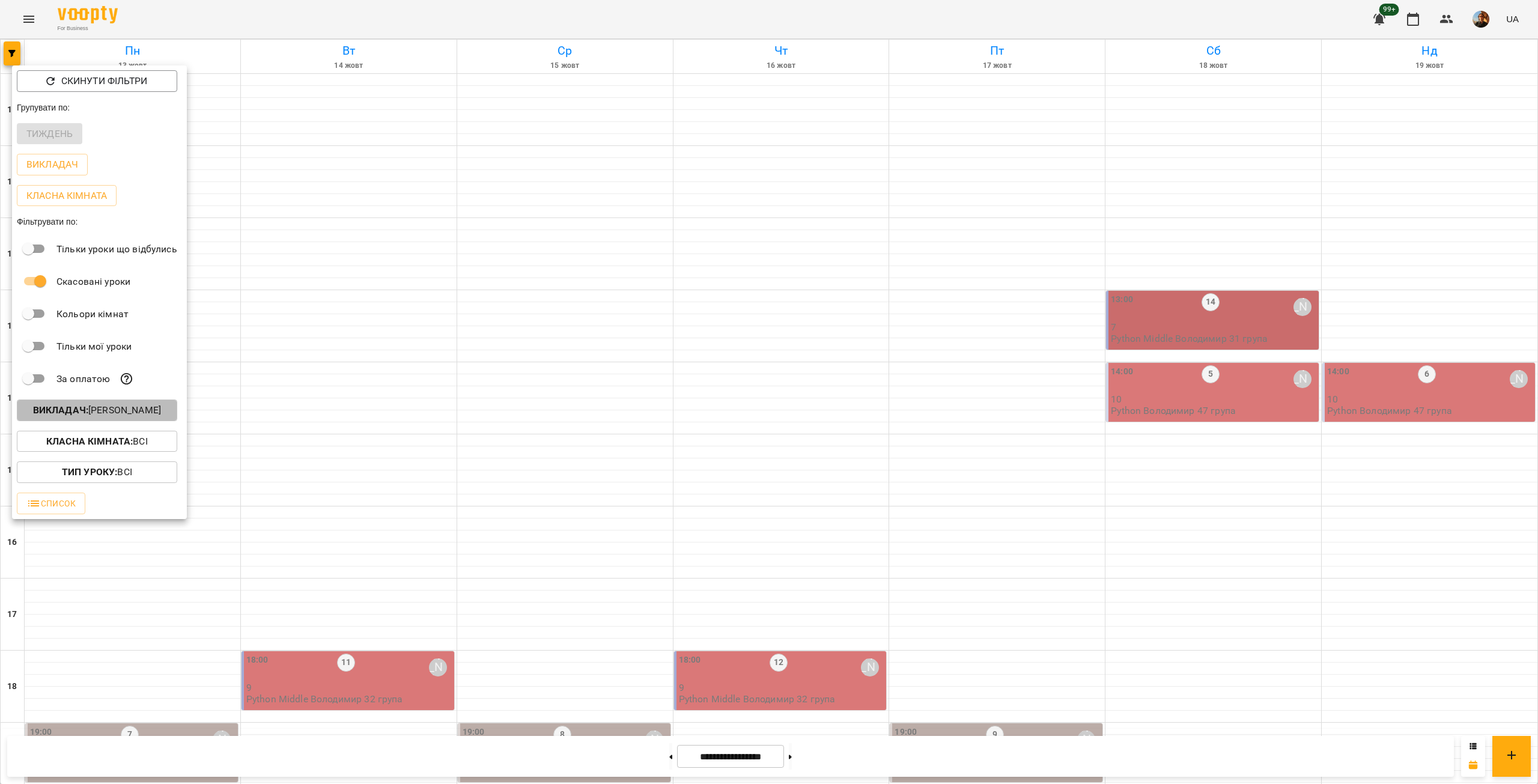
click at [119, 418] on p "Викладач : [PERSON_NAME]" at bounding box center [97, 410] width 128 height 15
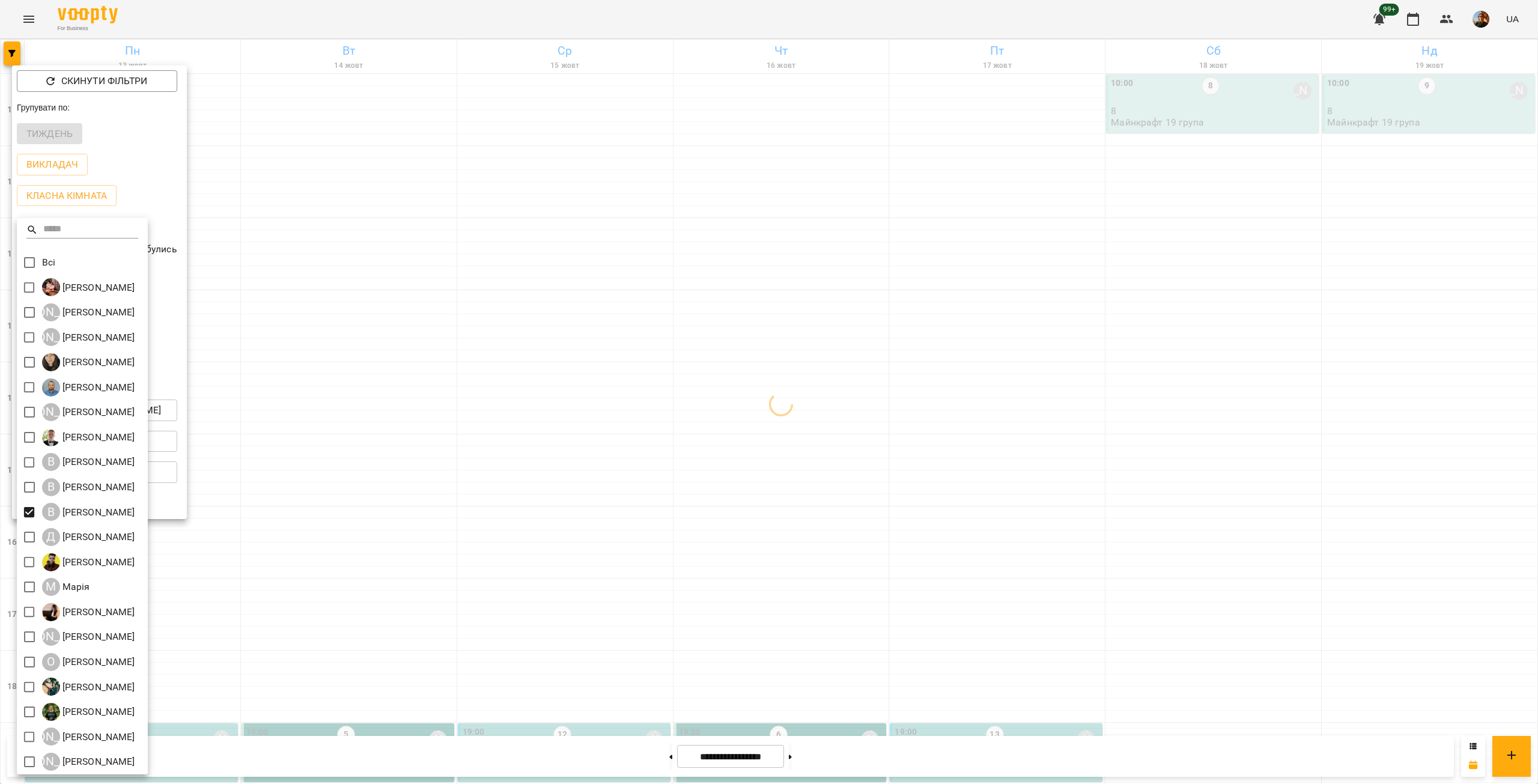
click at [330, 347] on div at bounding box center [769, 392] width 1538 height 784
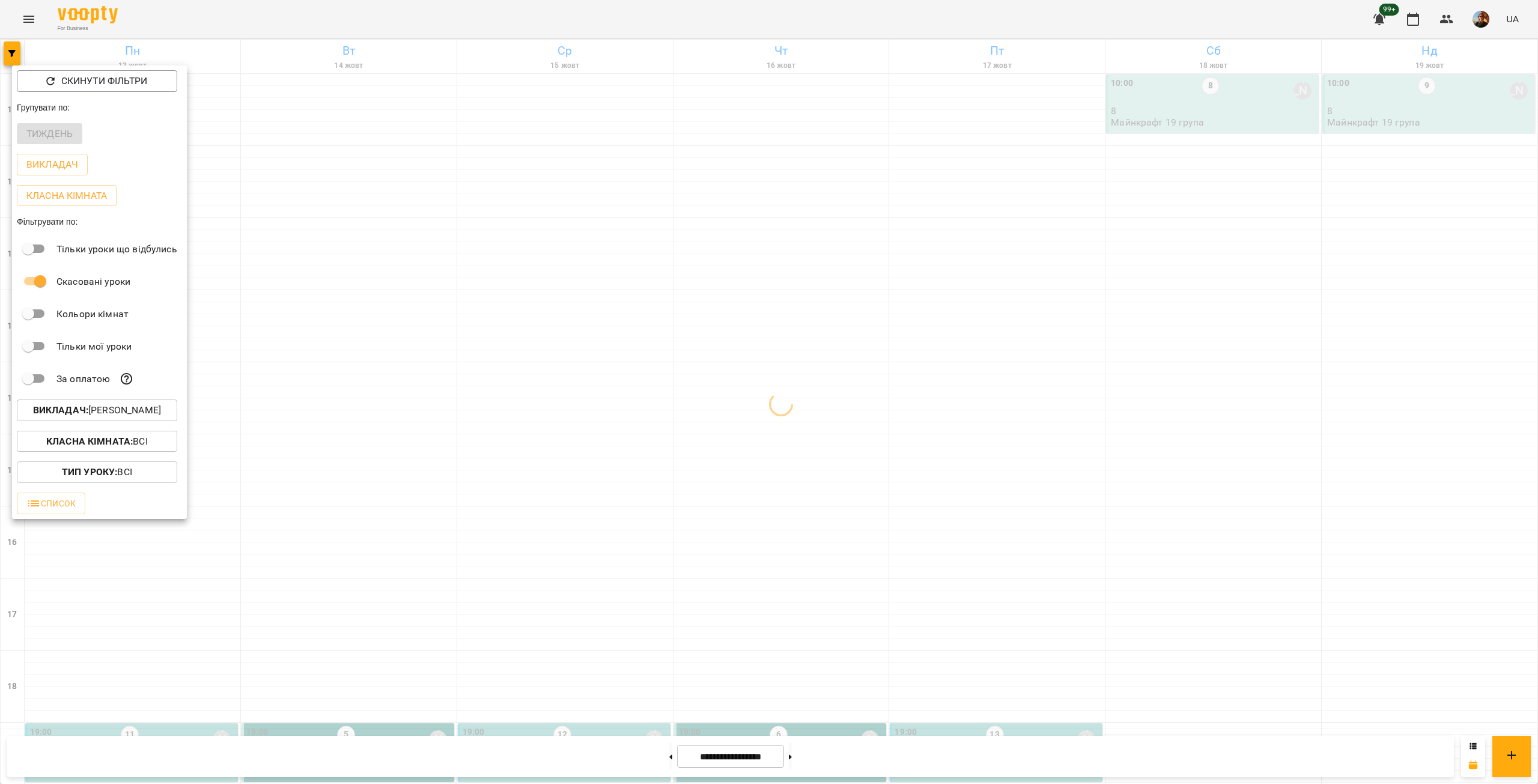
click at [330, 347] on div at bounding box center [769, 392] width 1538 height 784
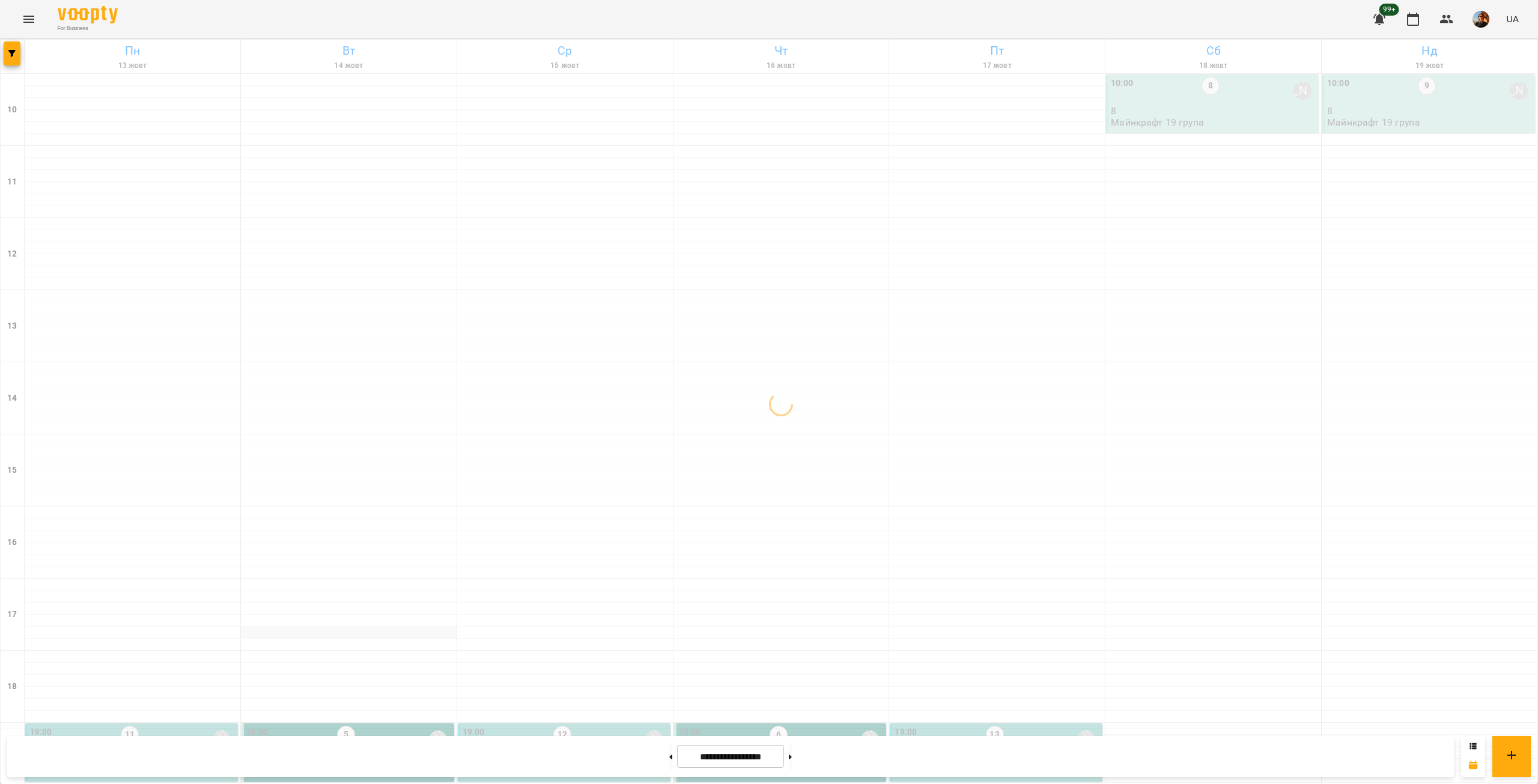
scroll to position [0, 0]
click at [12, 56] on icon "button" at bounding box center [12, 53] width 7 height 7
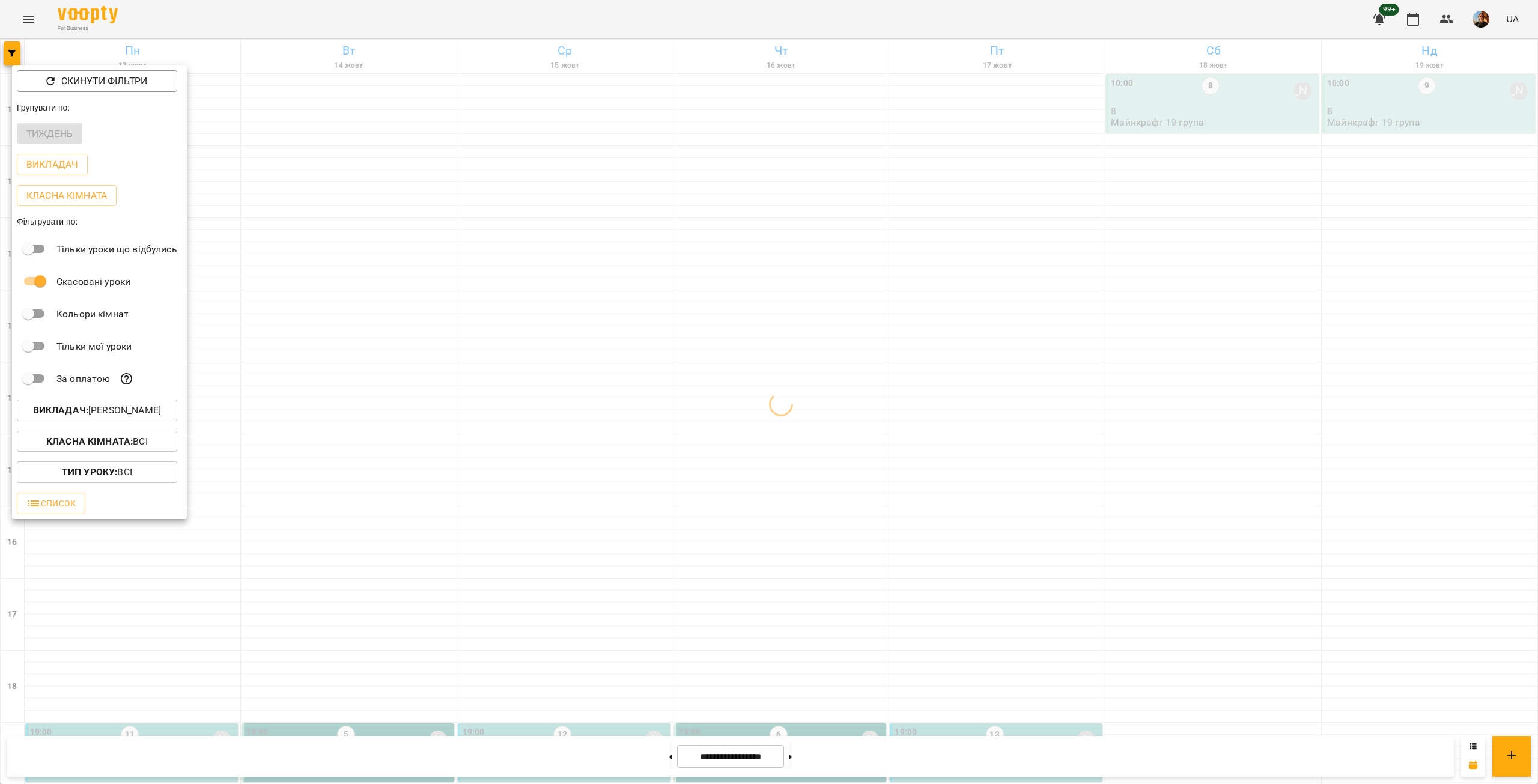
click at [131, 414] on p "Викладач : [PERSON_NAME]" at bounding box center [97, 410] width 128 height 15
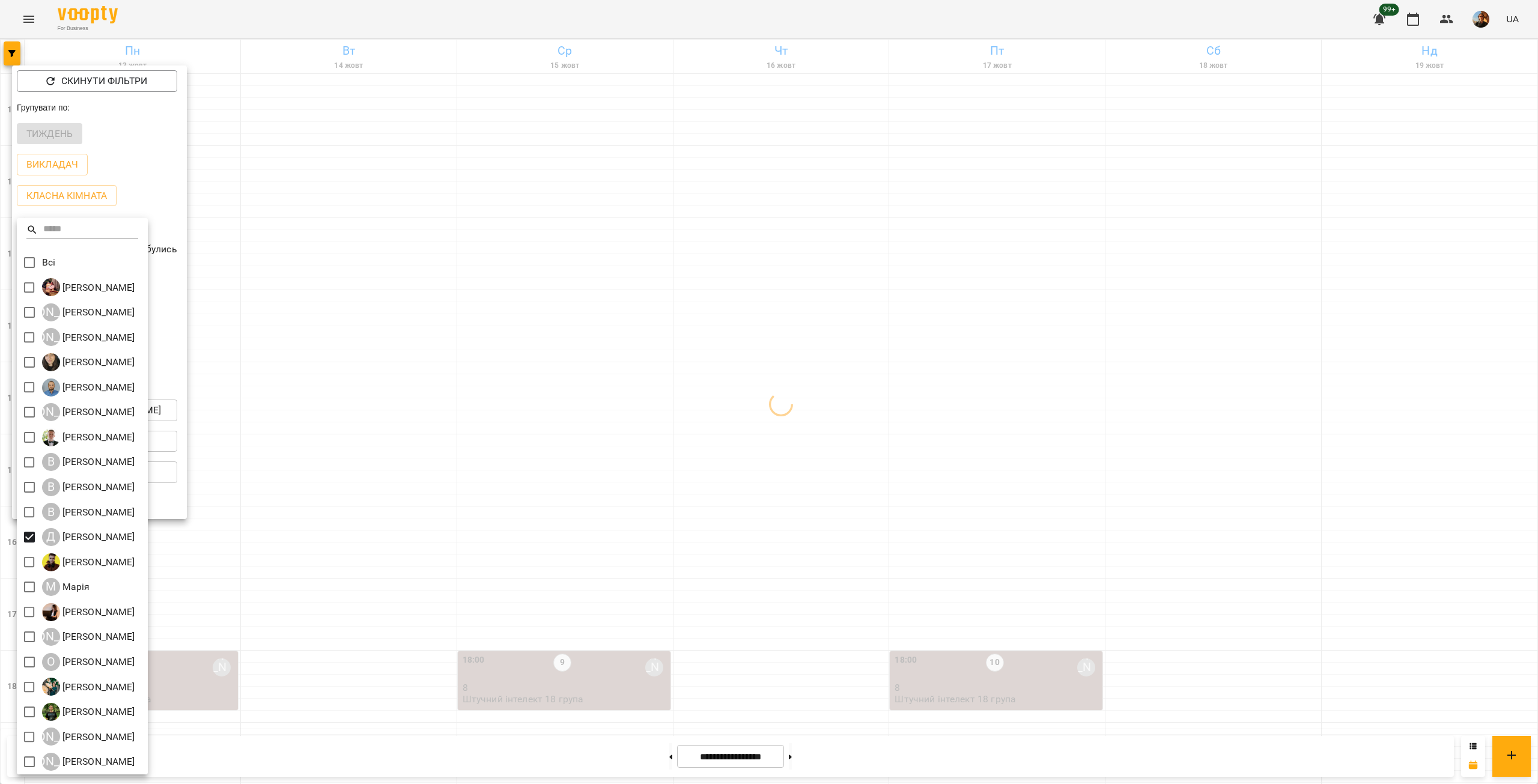
click at [333, 541] on div at bounding box center [769, 392] width 1538 height 784
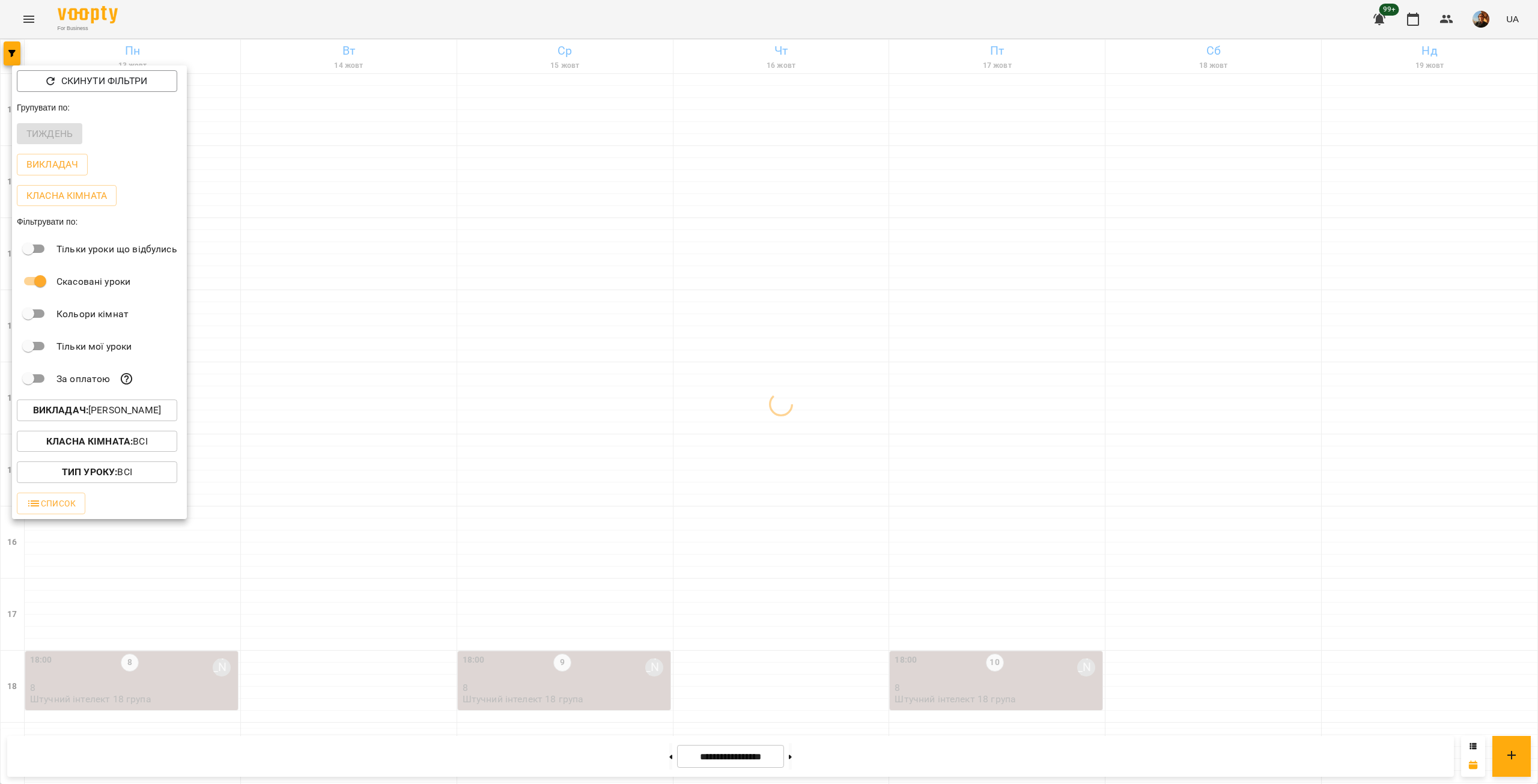
click at [333, 541] on div at bounding box center [769, 392] width 1538 height 784
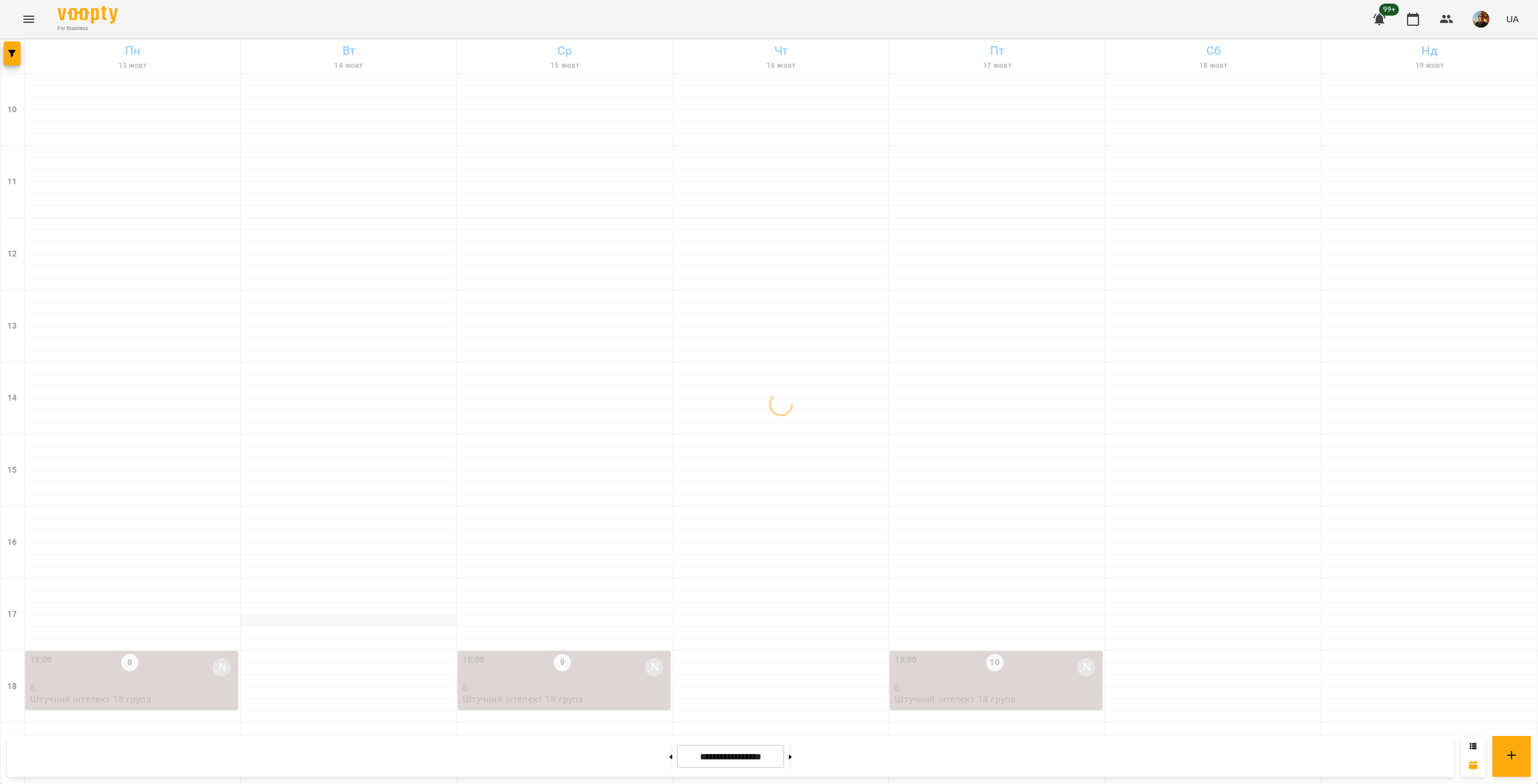
scroll to position [281, 0]
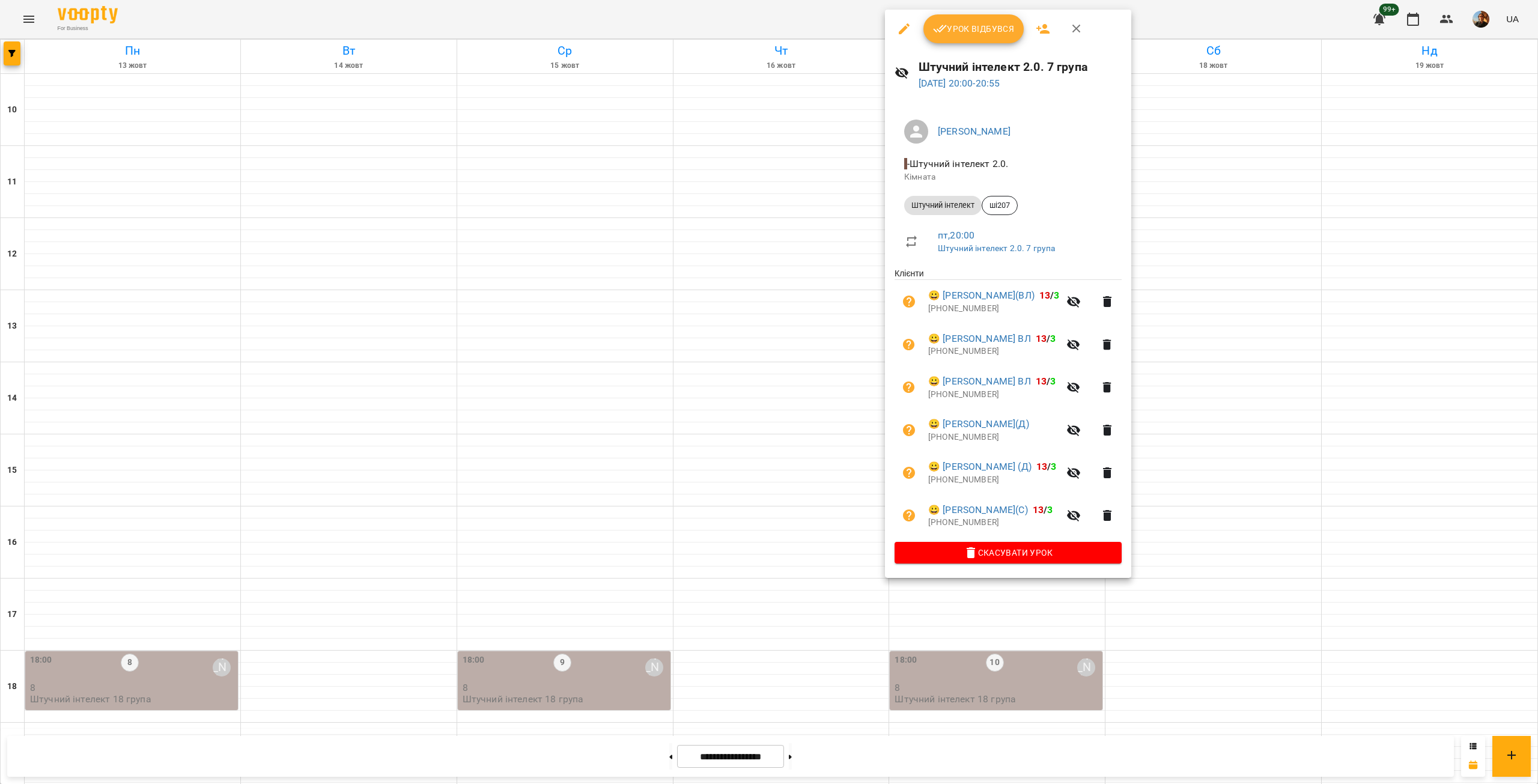
drag, startPoint x: 1059, startPoint y: 635, endPoint x: 1049, endPoint y: 635, distance: 10.0
click at [1058, 635] on div at bounding box center [769, 392] width 1538 height 784
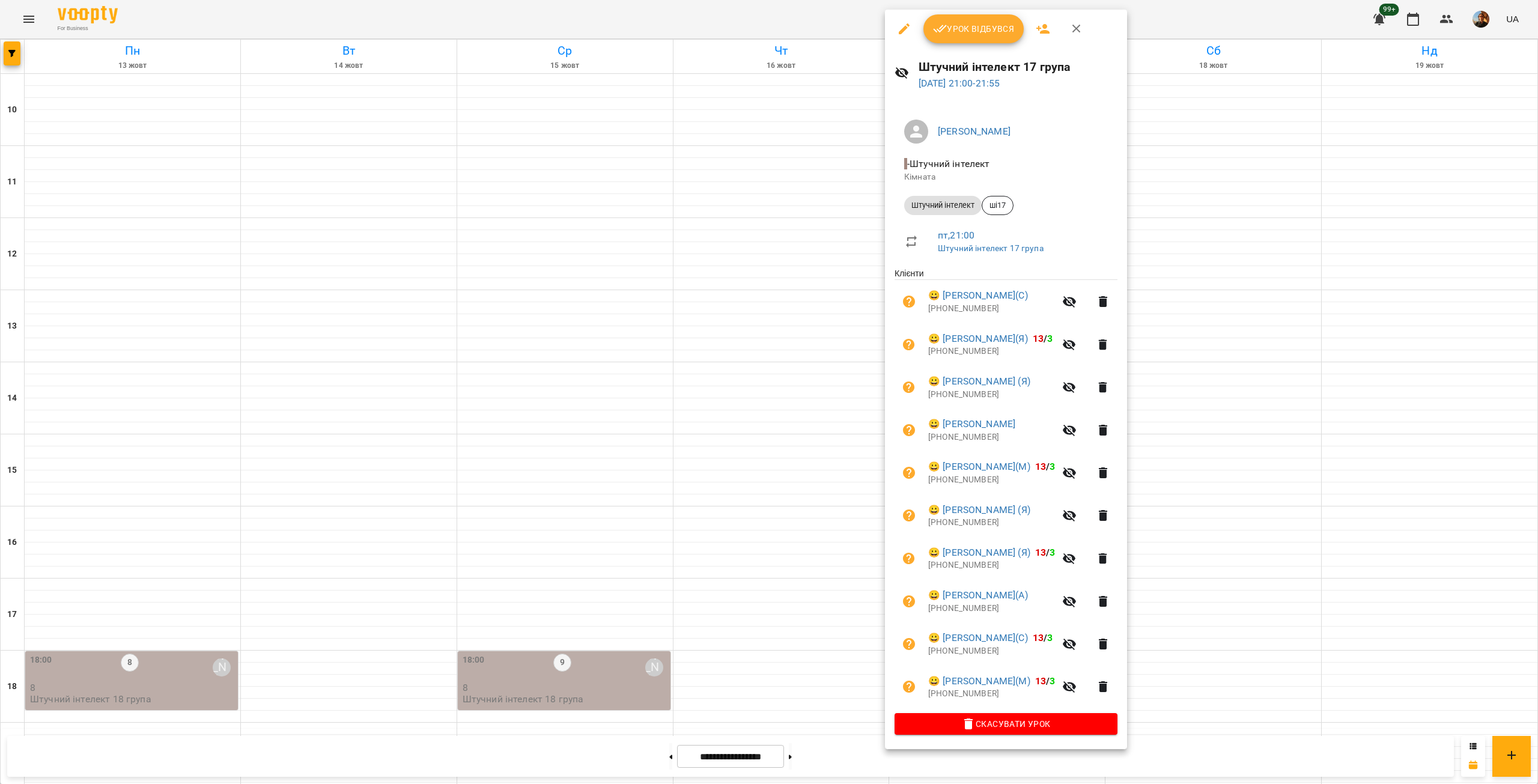
click at [452, 271] on div at bounding box center [769, 392] width 1538 height 784
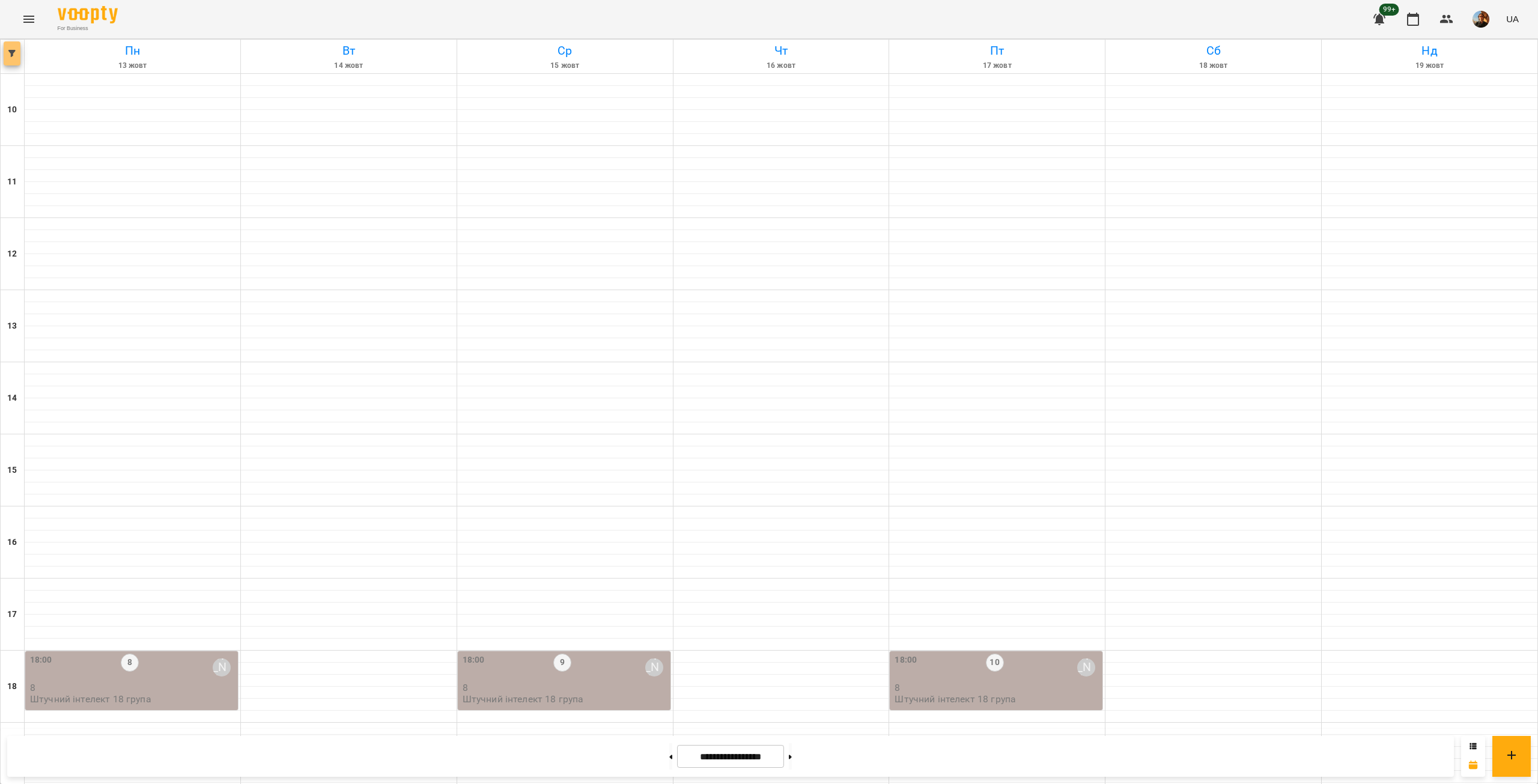
click at [12, 55] on icon "button" at bounding box center [12, 53] width 7 height 7
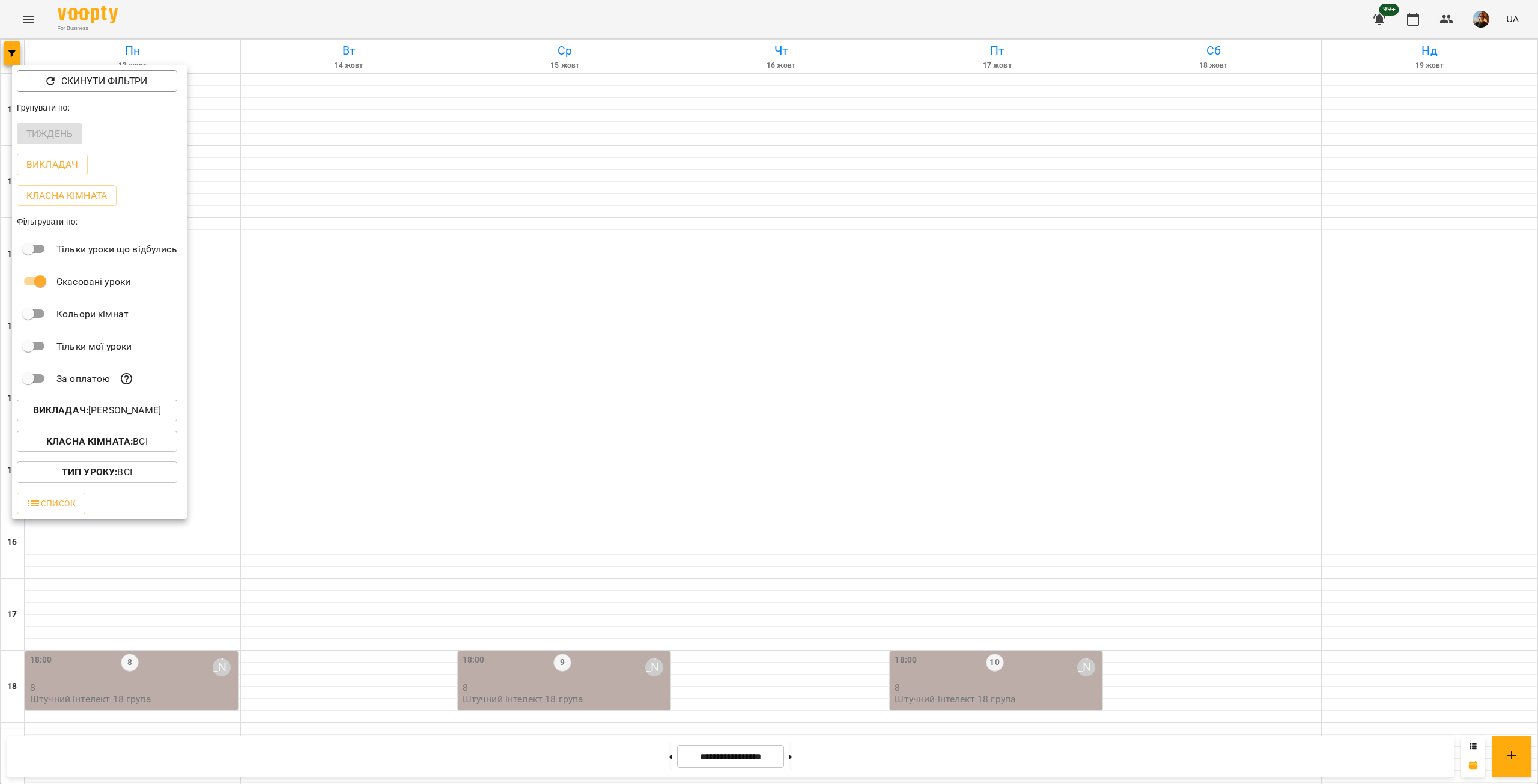
click at [112, 416] on p "Викладач : [PERSON_NAME]" at bounding box center [97, 410] width 128 height 15
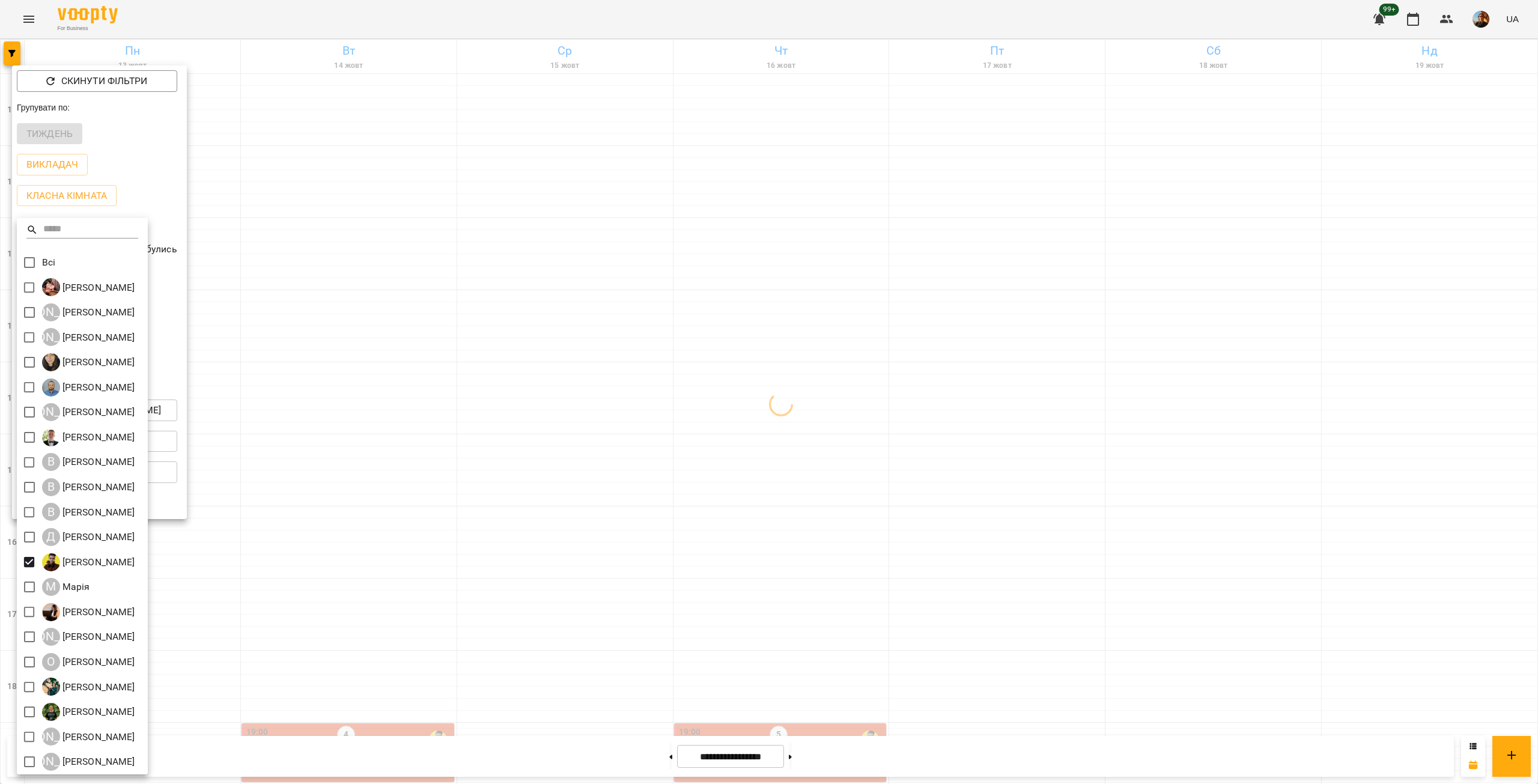
click at [291, 402] on div at bounding box center [769, 392] width 1538 height 784
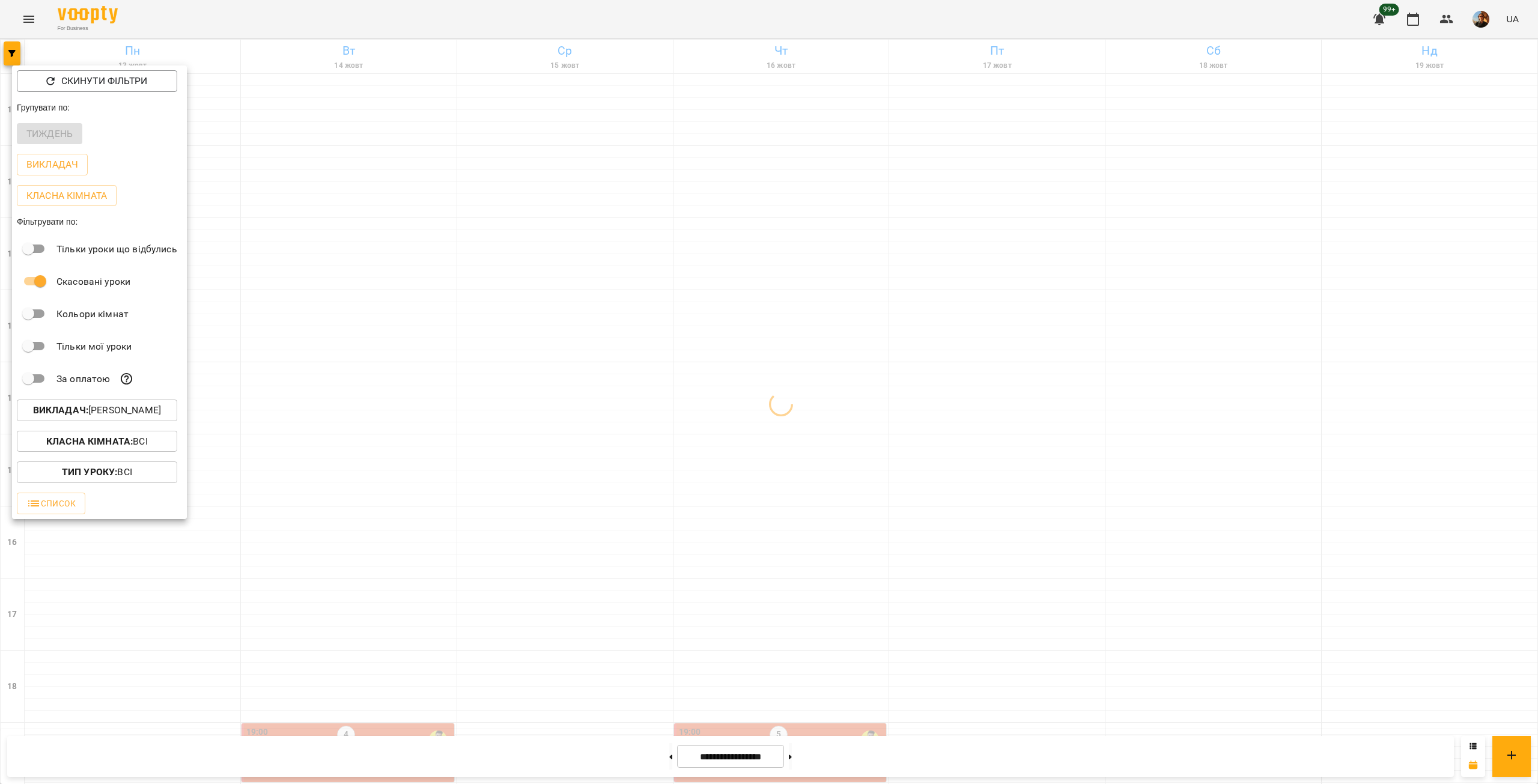
click at [94, 411] on p "Викладач : [PERSON_NAME]" at bounding box center [97, 410] width 128 height 15
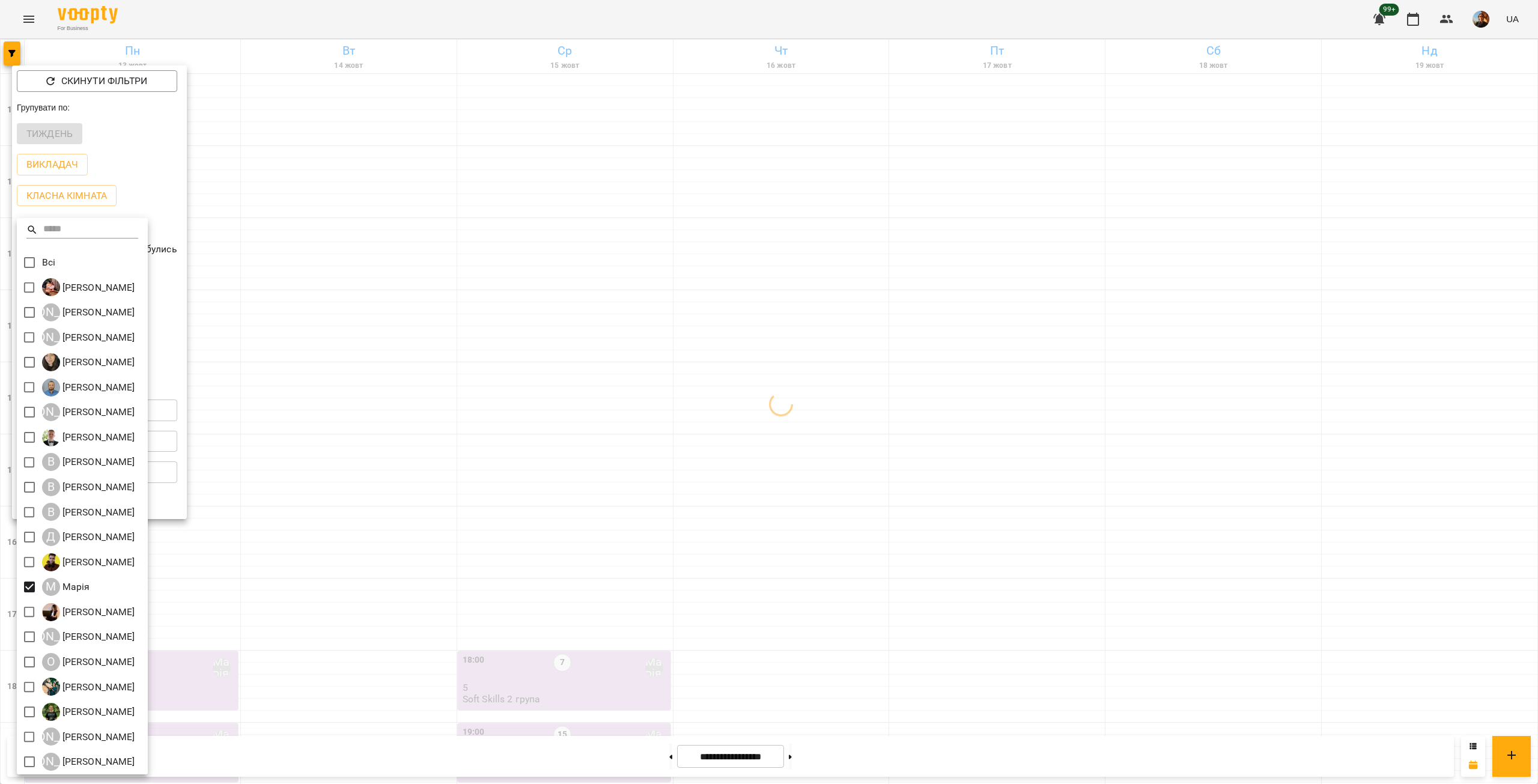
click at [328, 401] on div at bounding box center [769, 392] width 1538 height 784
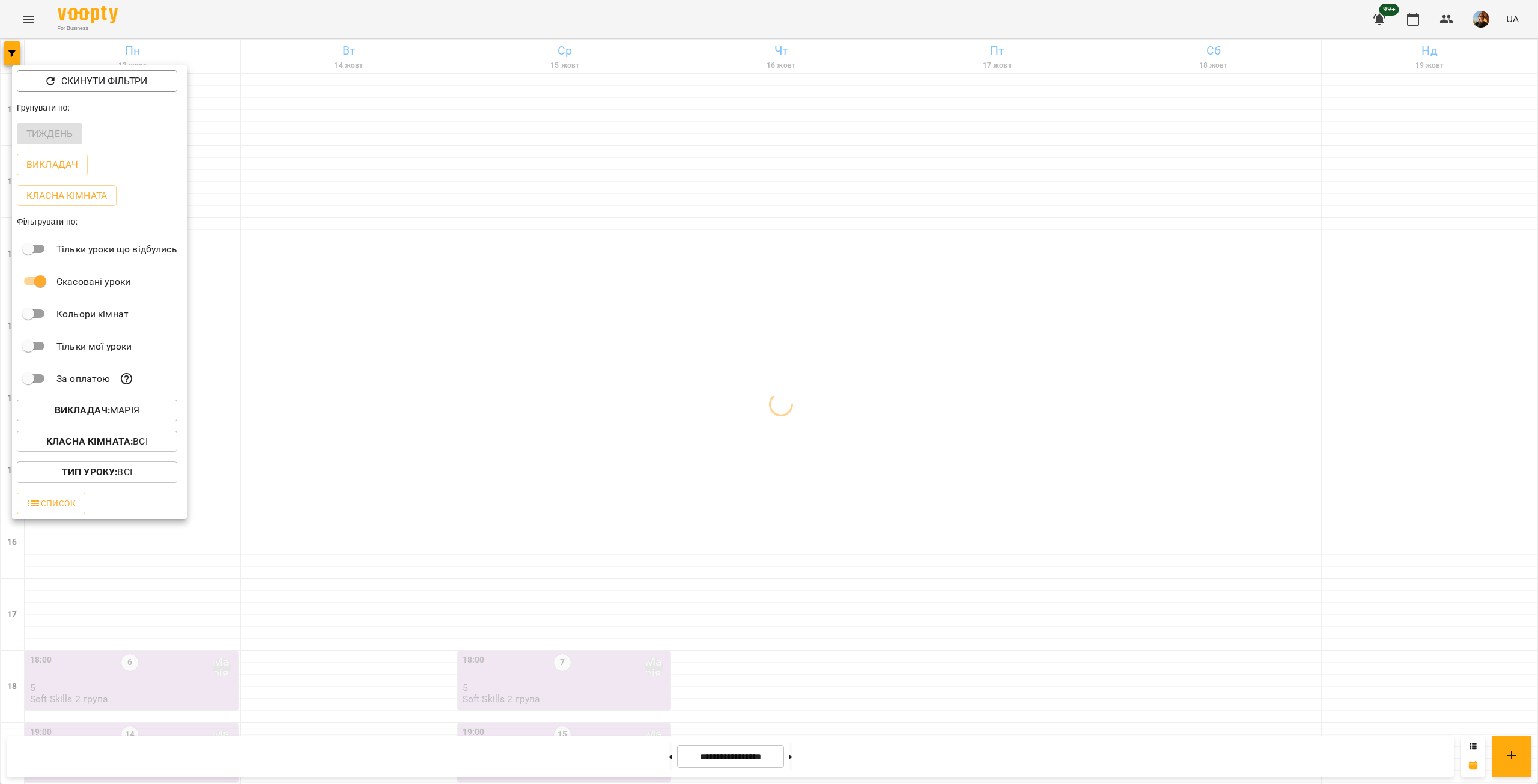
click at [328, 401] on div at bounding box center [769, 392] width 1538 height 784
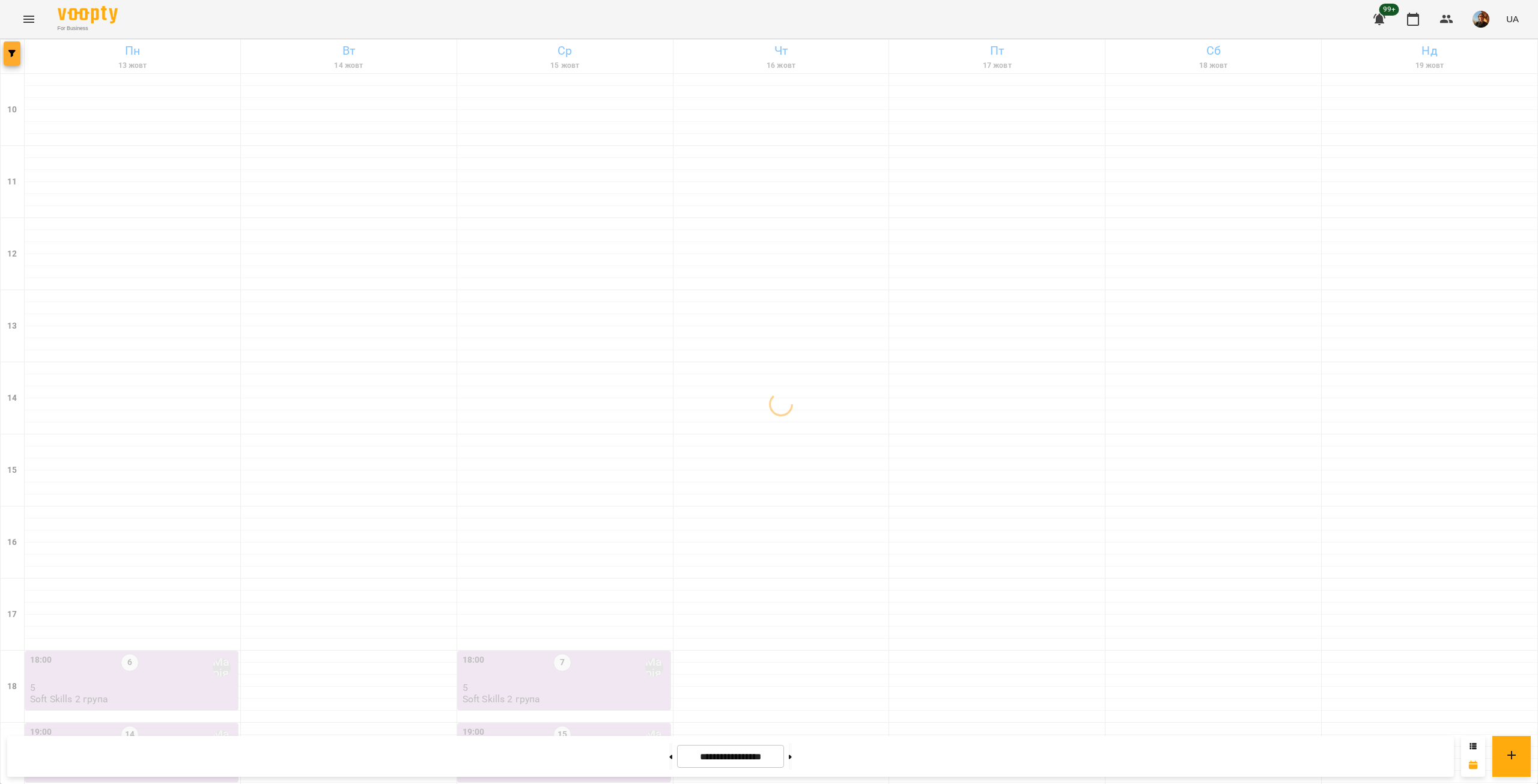
click at [9, 60] on button "button" at bounding box center [12, 53] width 17 height 24
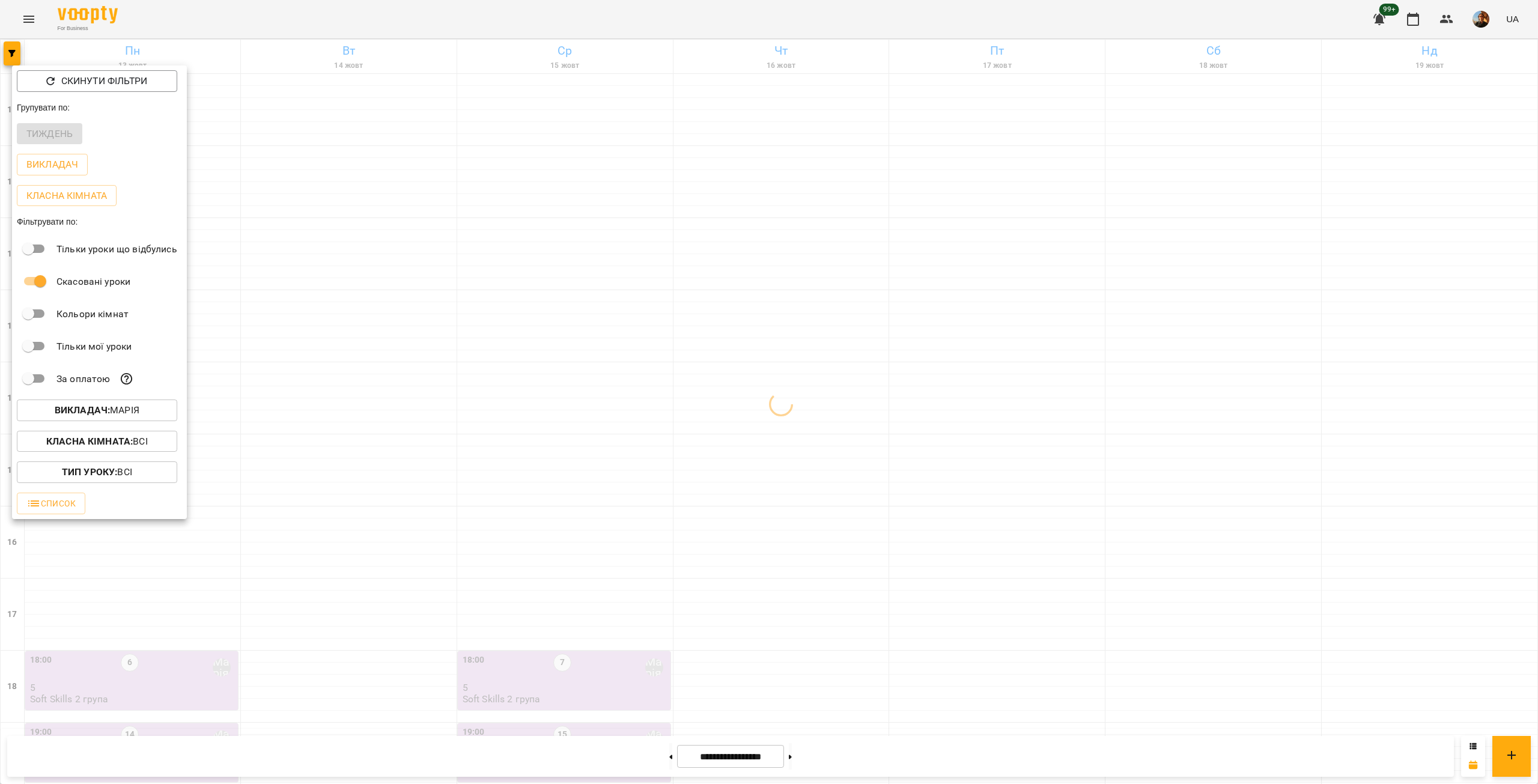
click at [115, 417] on p "Викладач : [PERSON_NAME]" at bounding box center [97, 410] width 85 height 15
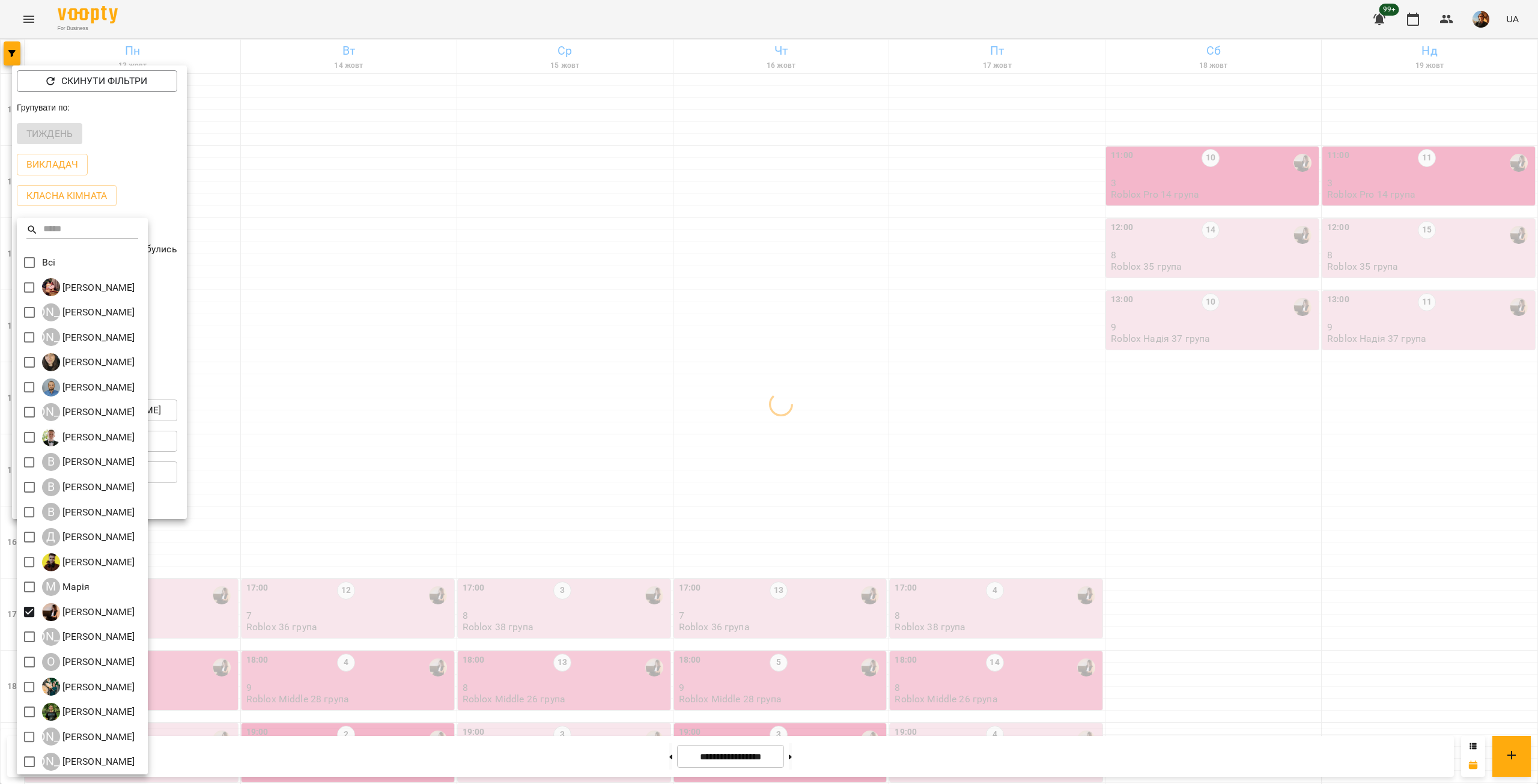
click at [328, 234] on div at bounding box center [769, 392] width 1538 height 784
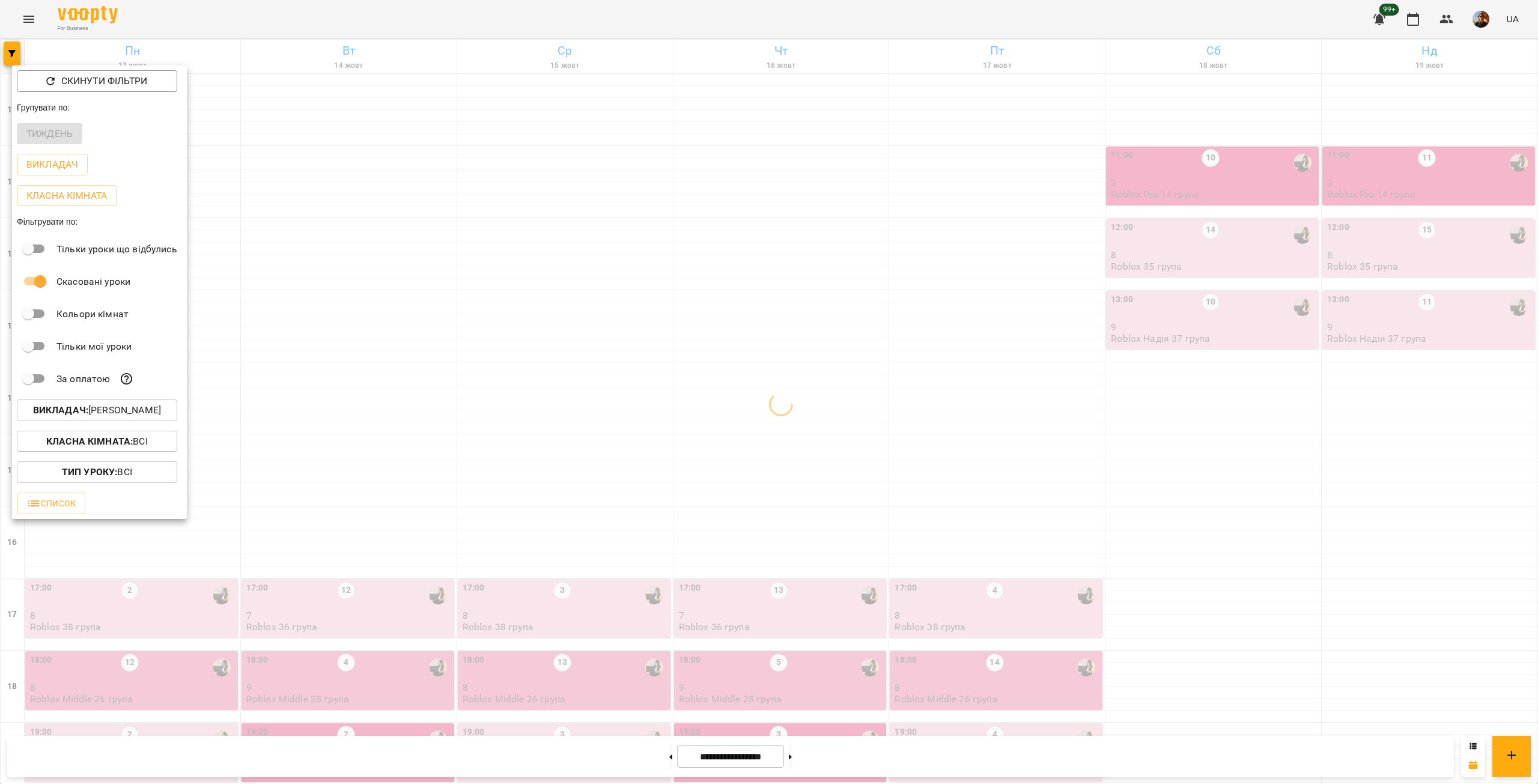
click at [328, 234] on div at bounding box center [769, 392] width 1538 height 784
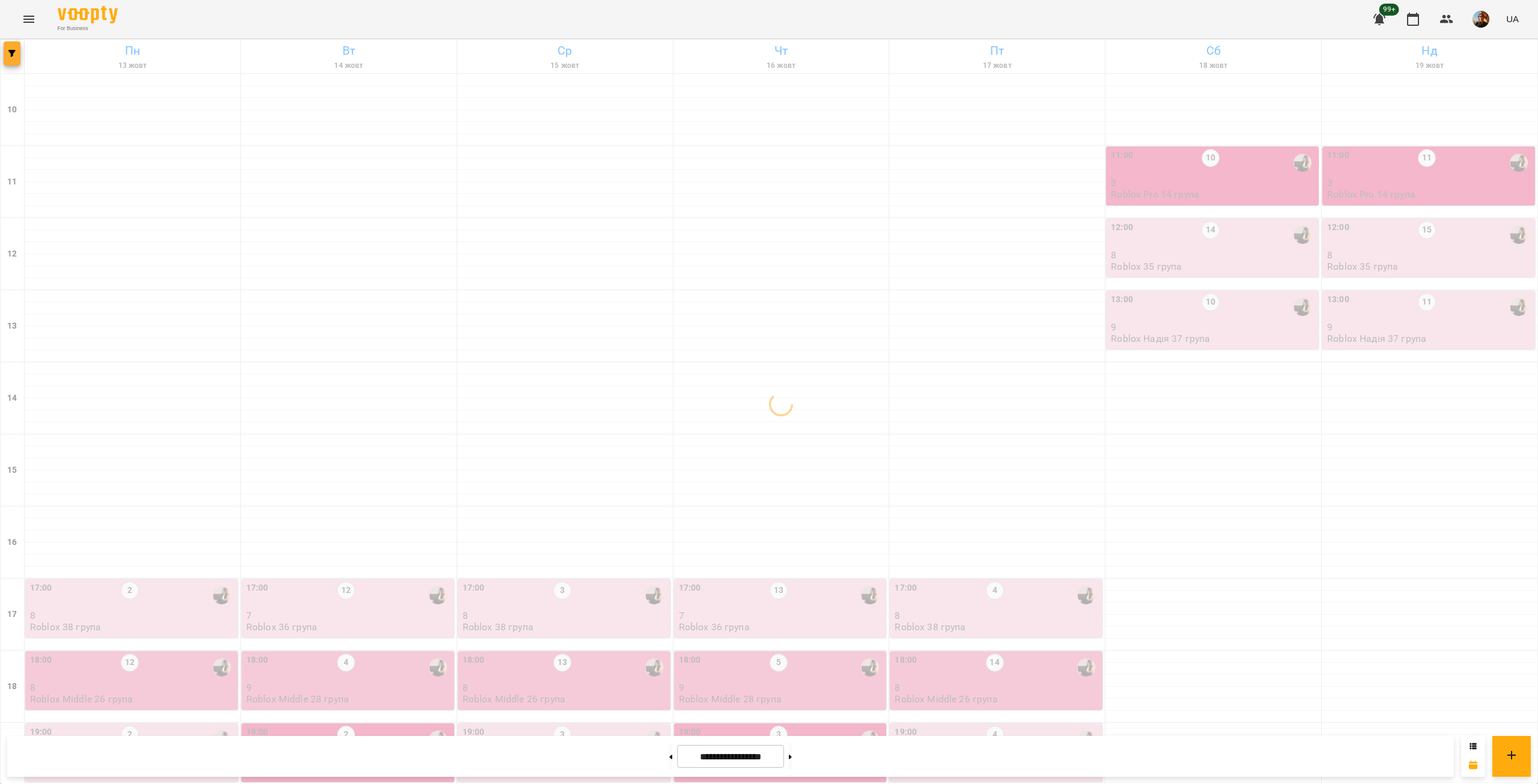
click at [13, 46] on button "button" at bounding box center [12, 53] width 17 height 24
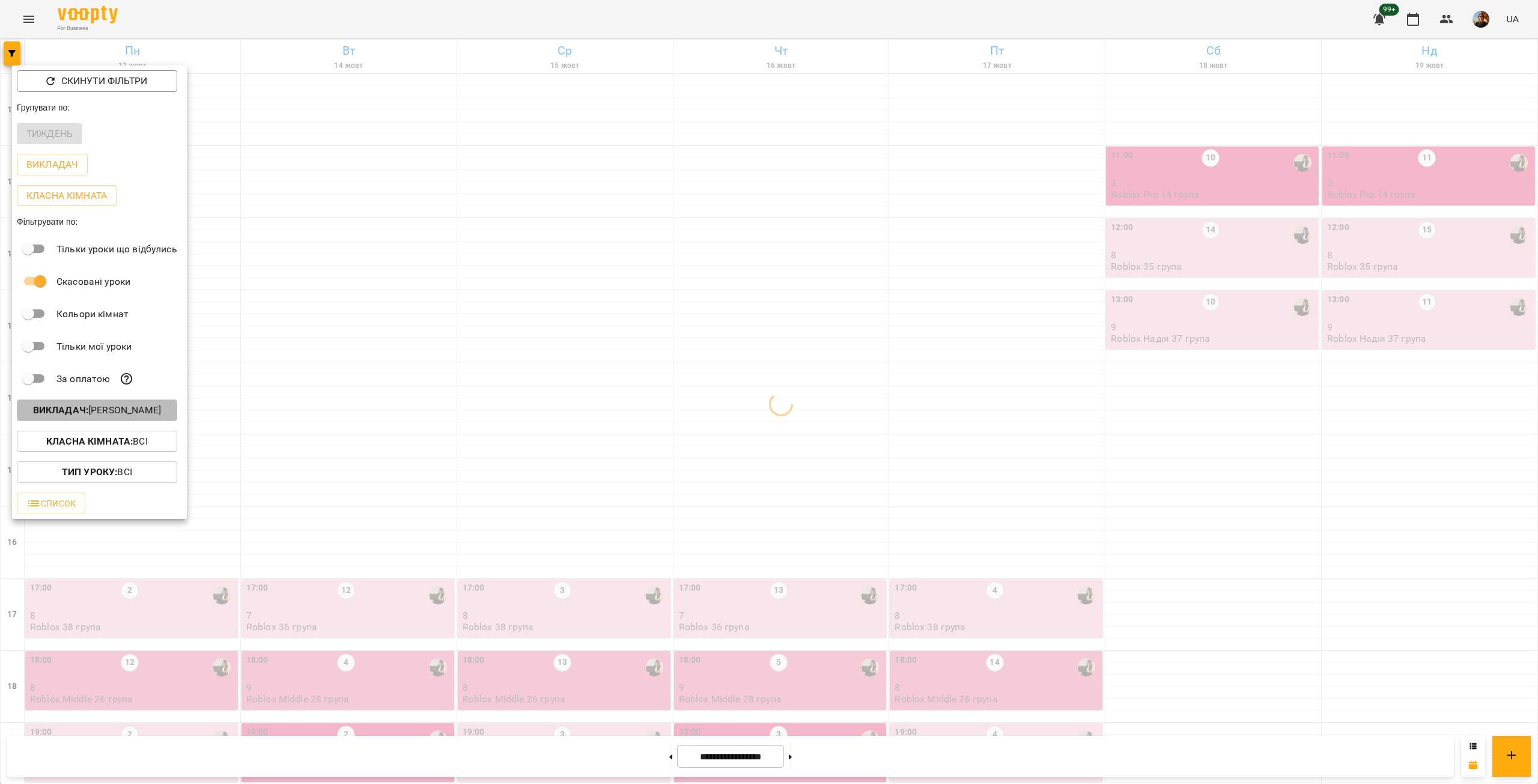
click at [107, 418] on p "Викладач : [PERSON_NAME]" at bounding box center [97, 410] width 128 height 15
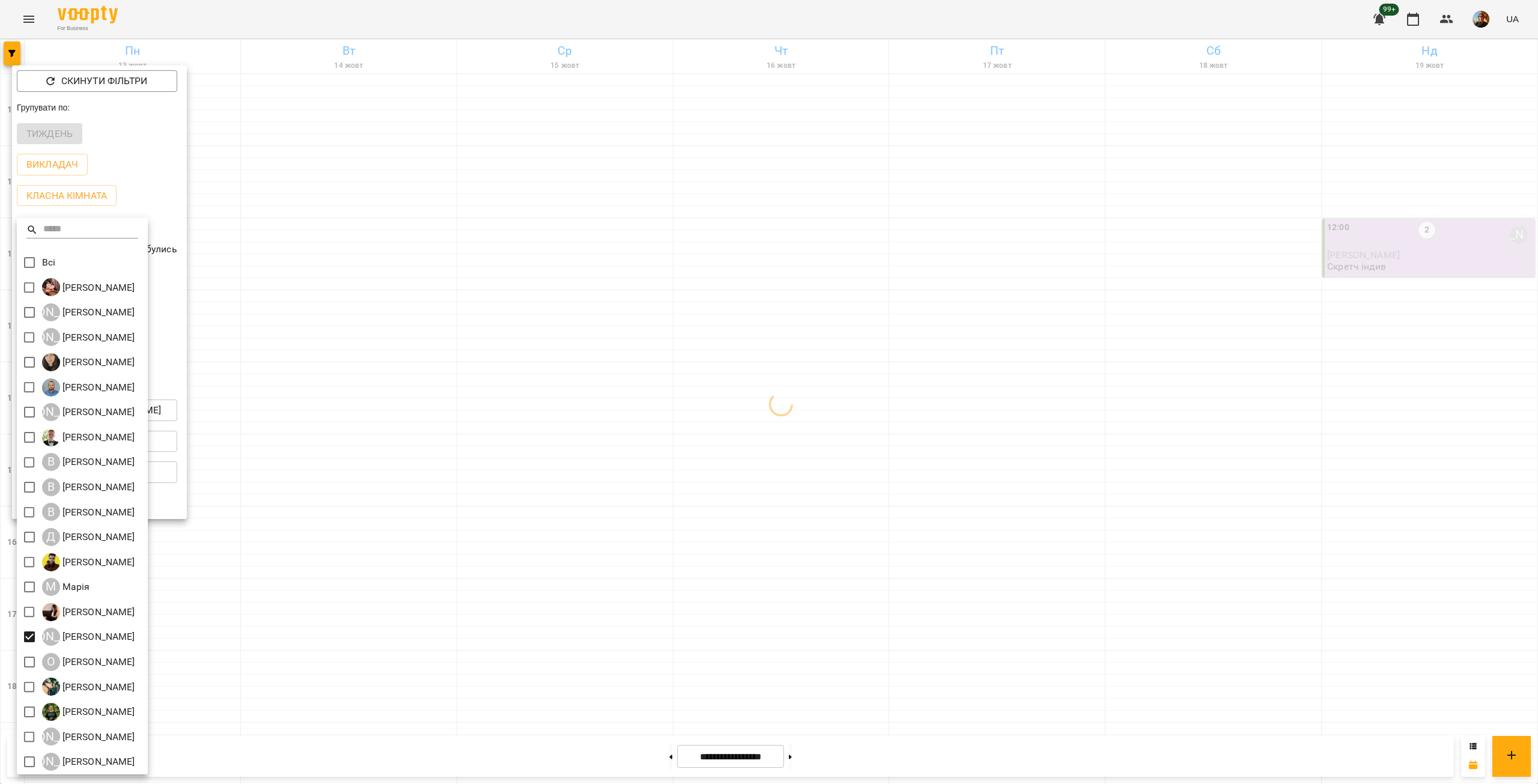
click at [341, 315] on div at bounding box center [769, 392] width 1538 height 784
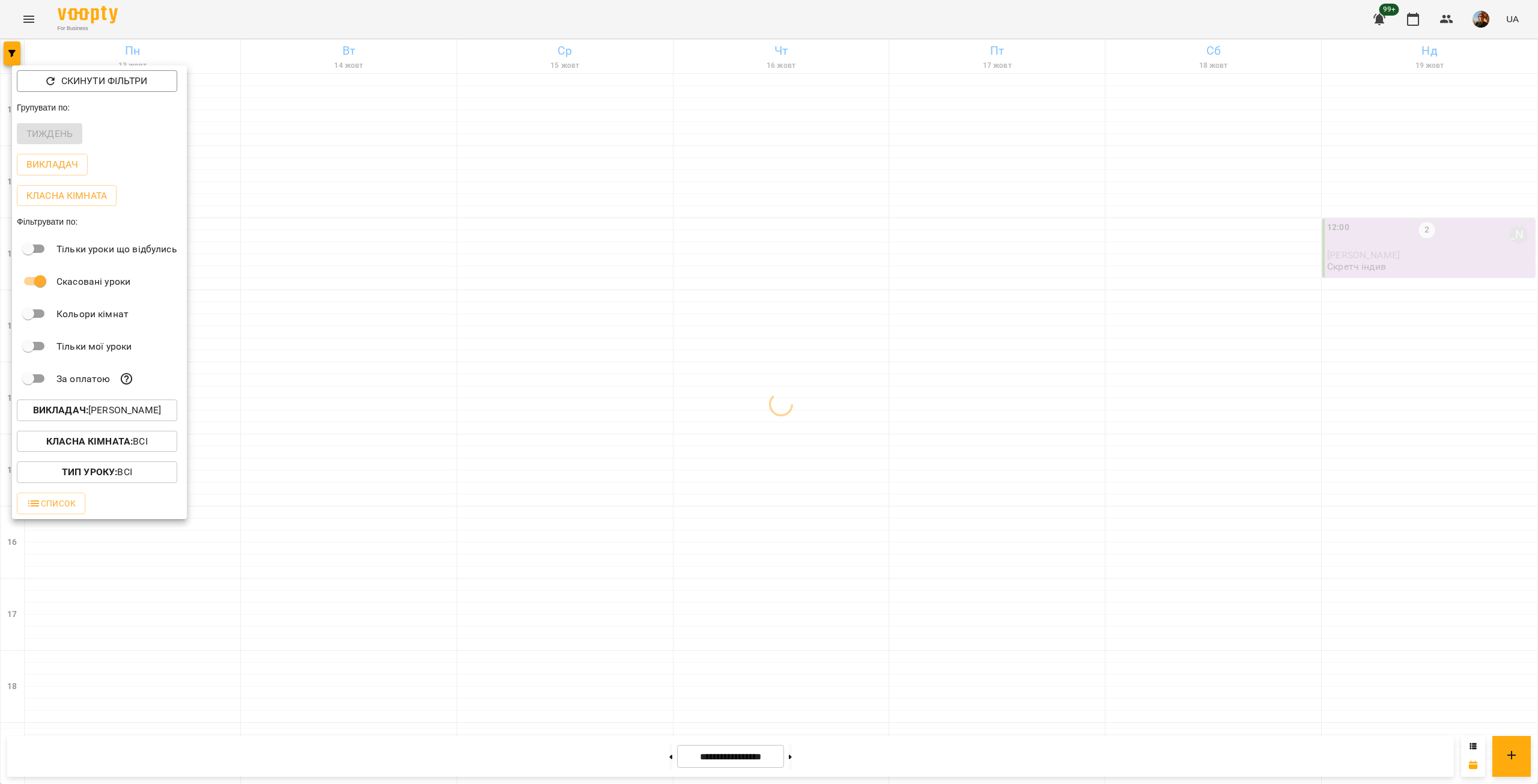
click at [327, 343] on div at bounding box center [769, 392] width 1538 height 784
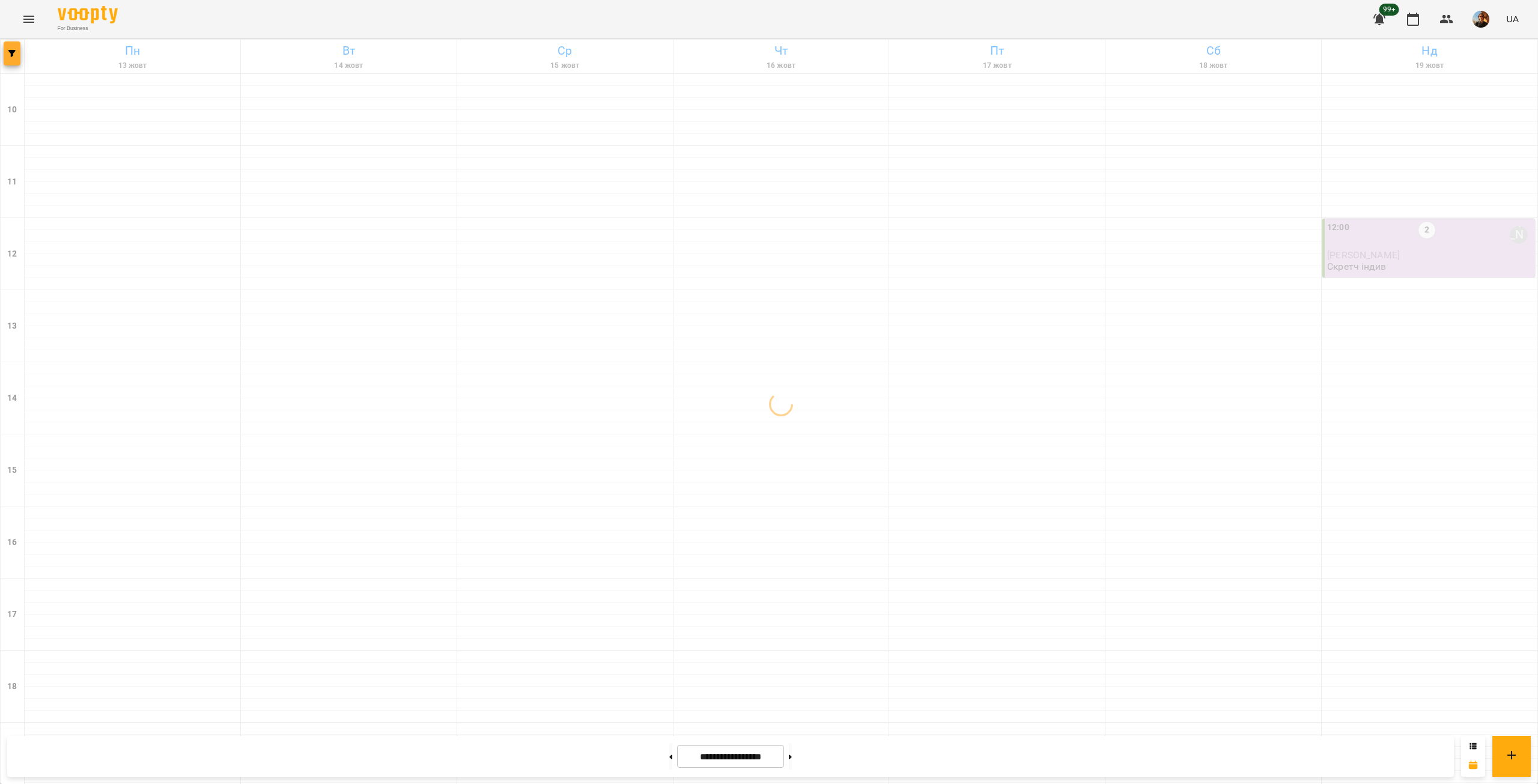
click at [10, 49] on button "button" at bounding box center [12, 53] width 17 height 24
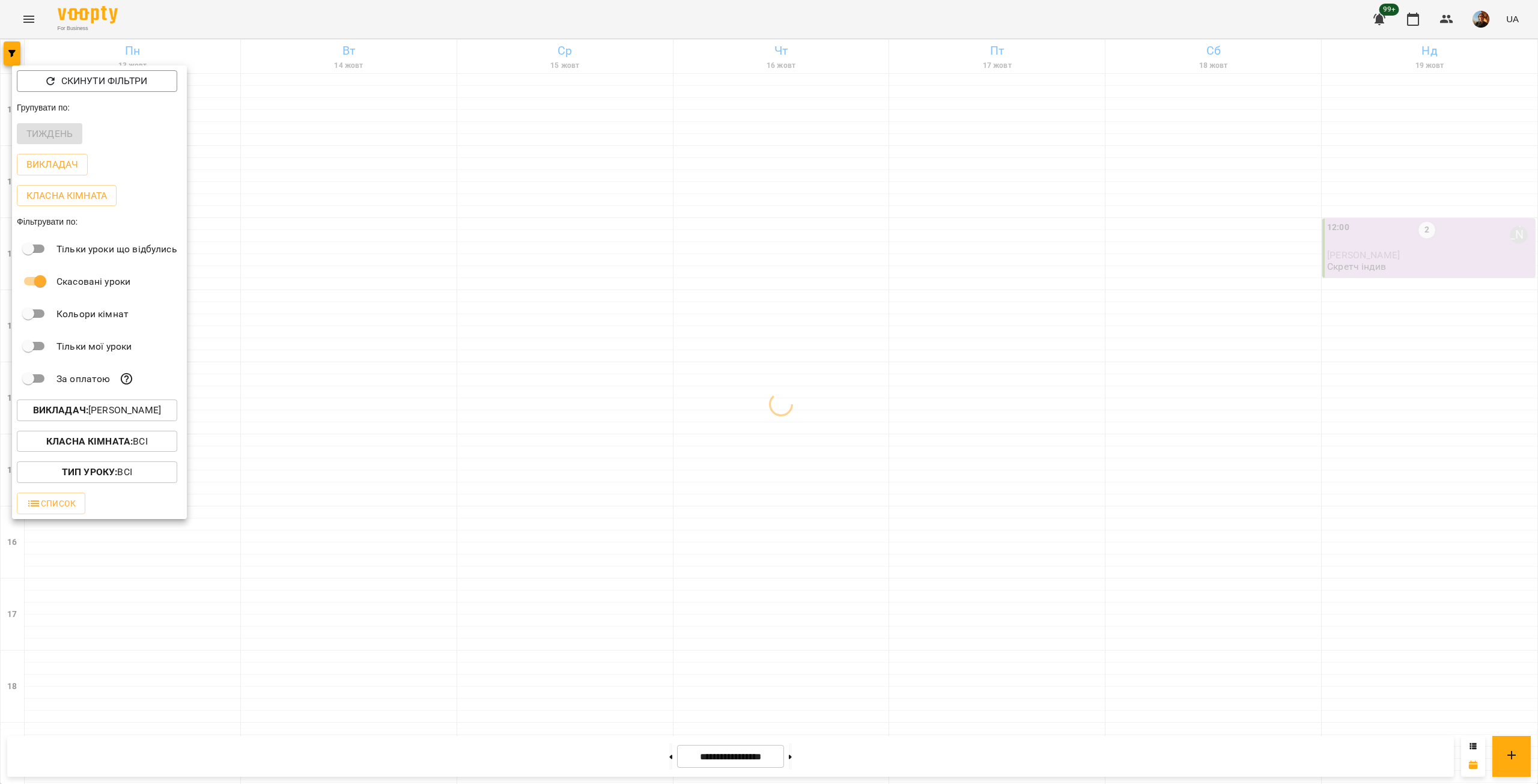
click at [98, 414] on p "Викладач : [PERSON_NAME]" at bounding box center [97, 410] width 128 height 15
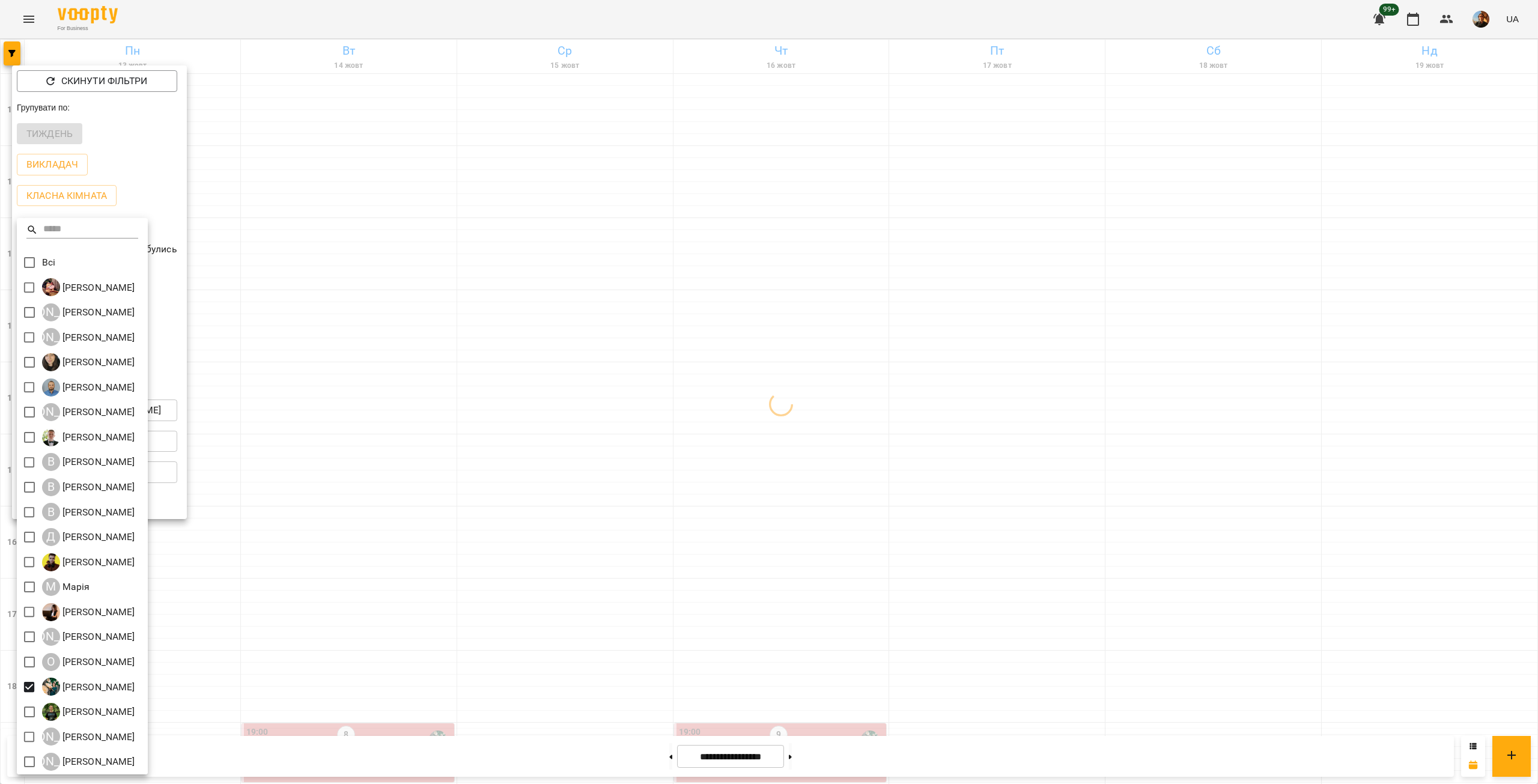
click at [534, 681] on div at bounding box center [769, 392] width 1538 height 784
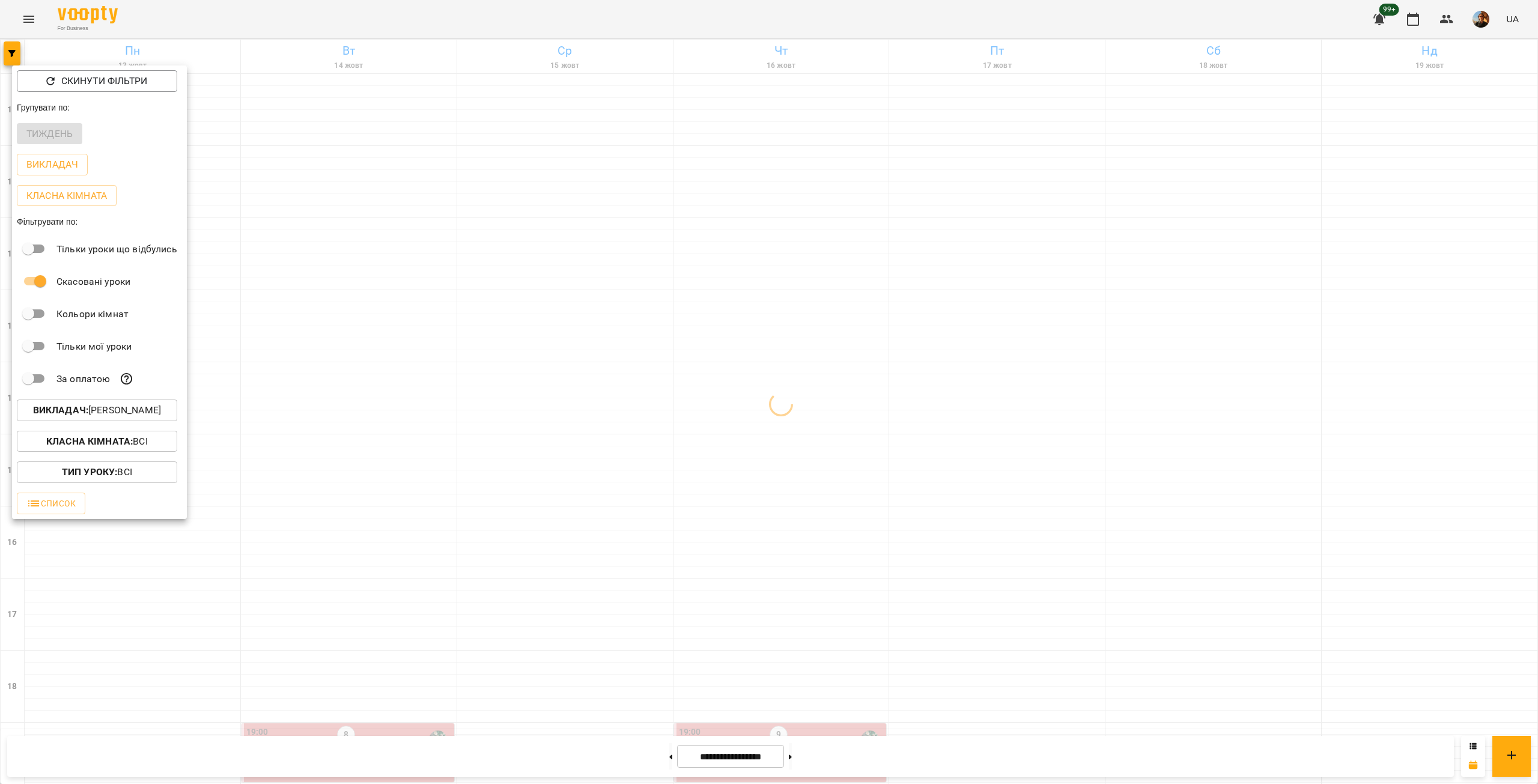
click at [355, 683] on div at bounding box center [769, 392] width 1538 height 784
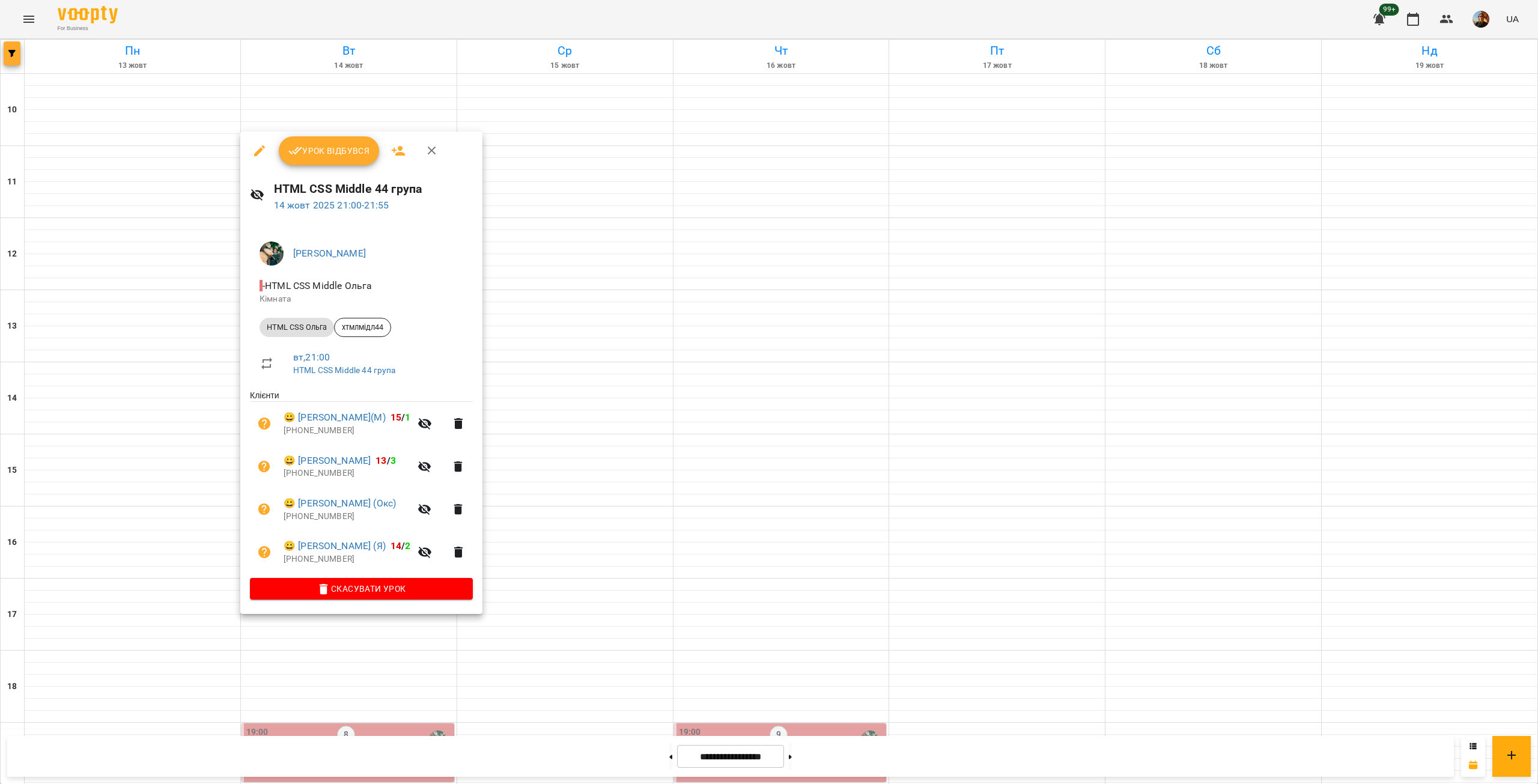
drag, startPoint x: 12, startPoint y: 39, endPoint x: 9, endPoint y: 49, distance: 10.4
click at [12, 42] on div at bounding box center [769, 392] width 1538 height 784
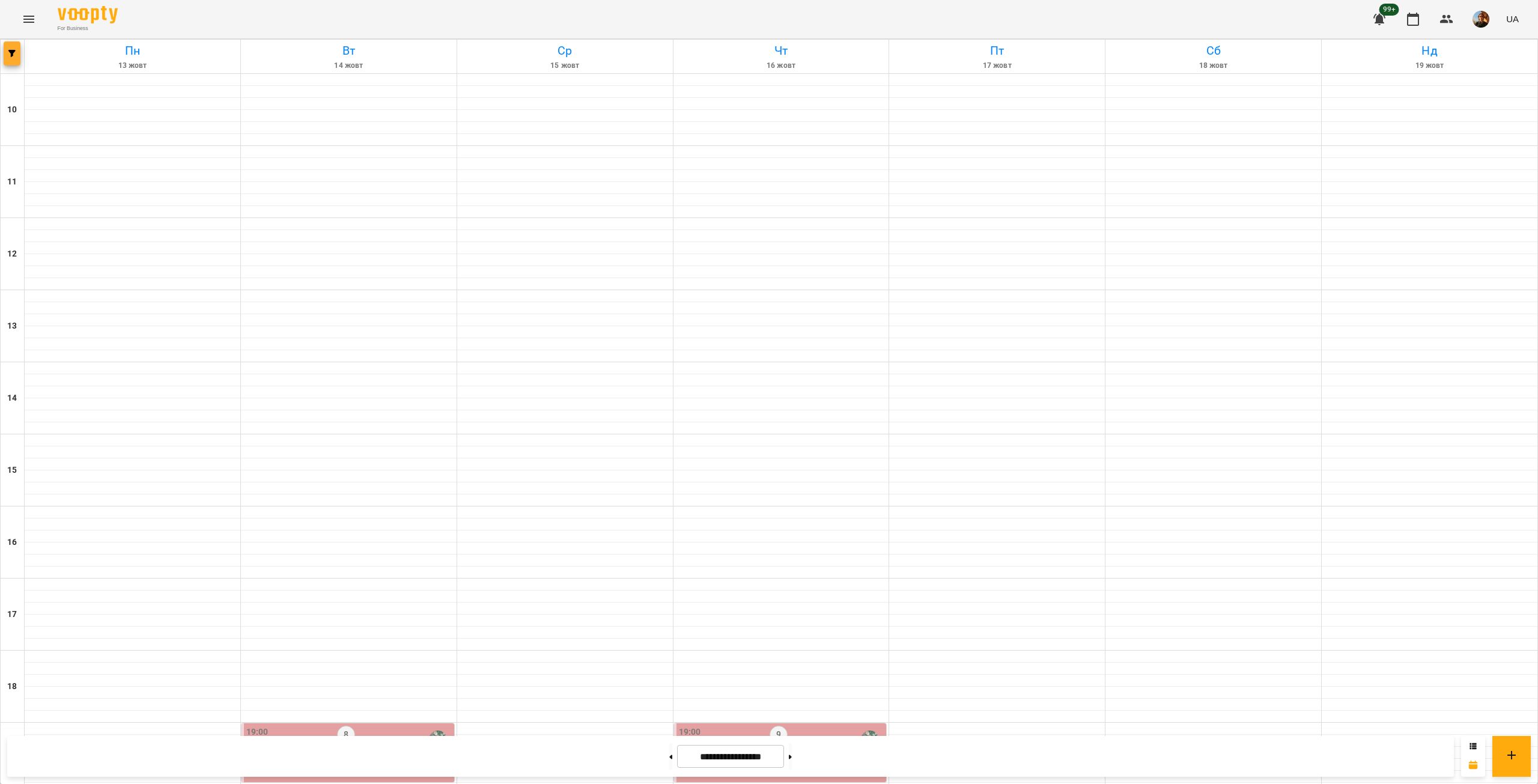
click at [9, 50] on icon "button" at bounding box center [12, 53] width 7 height 7
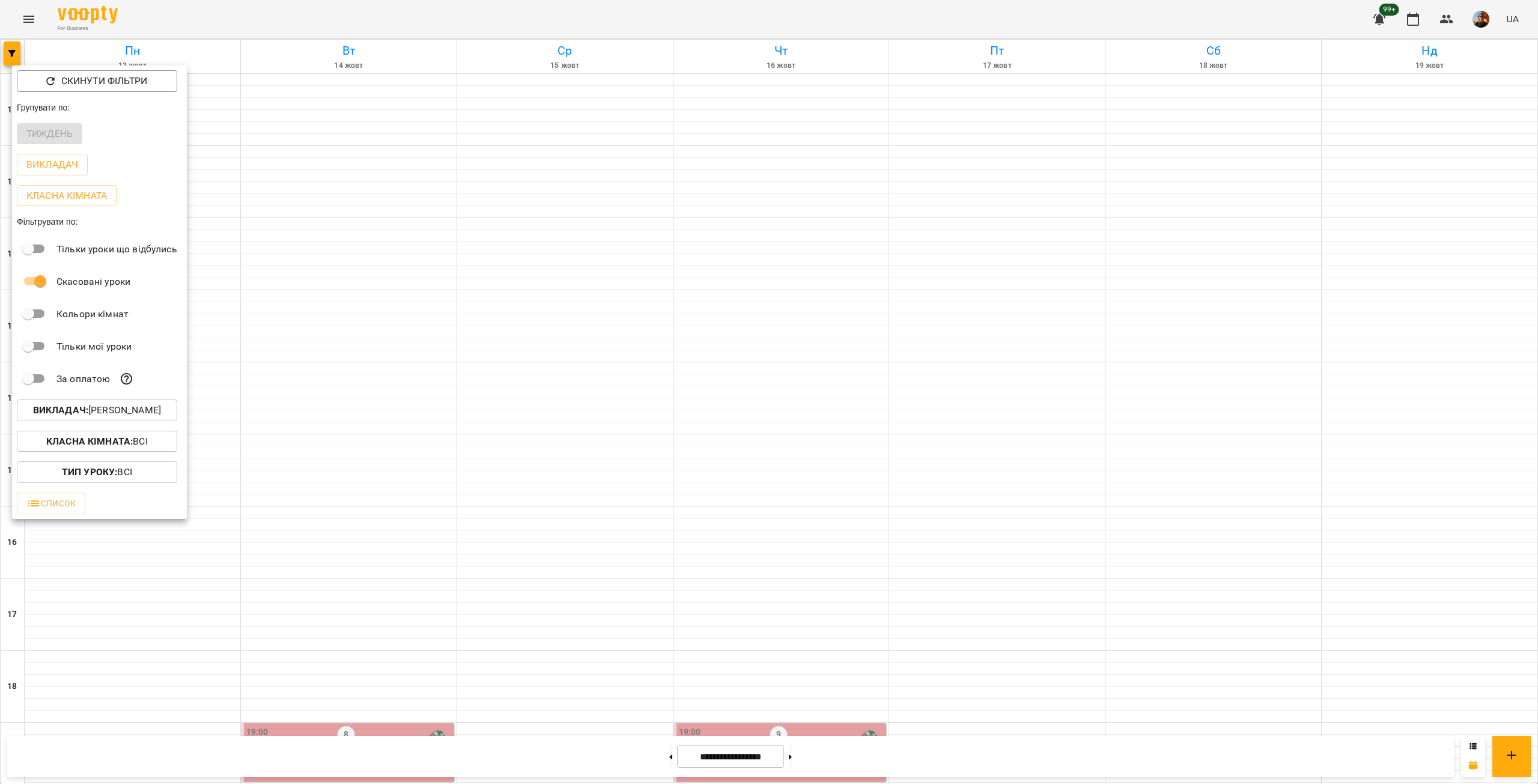
click at [128, 418] on p "Викладач : [PERSON_NAME]" at bounding box center [97, 410] width 128 height 15
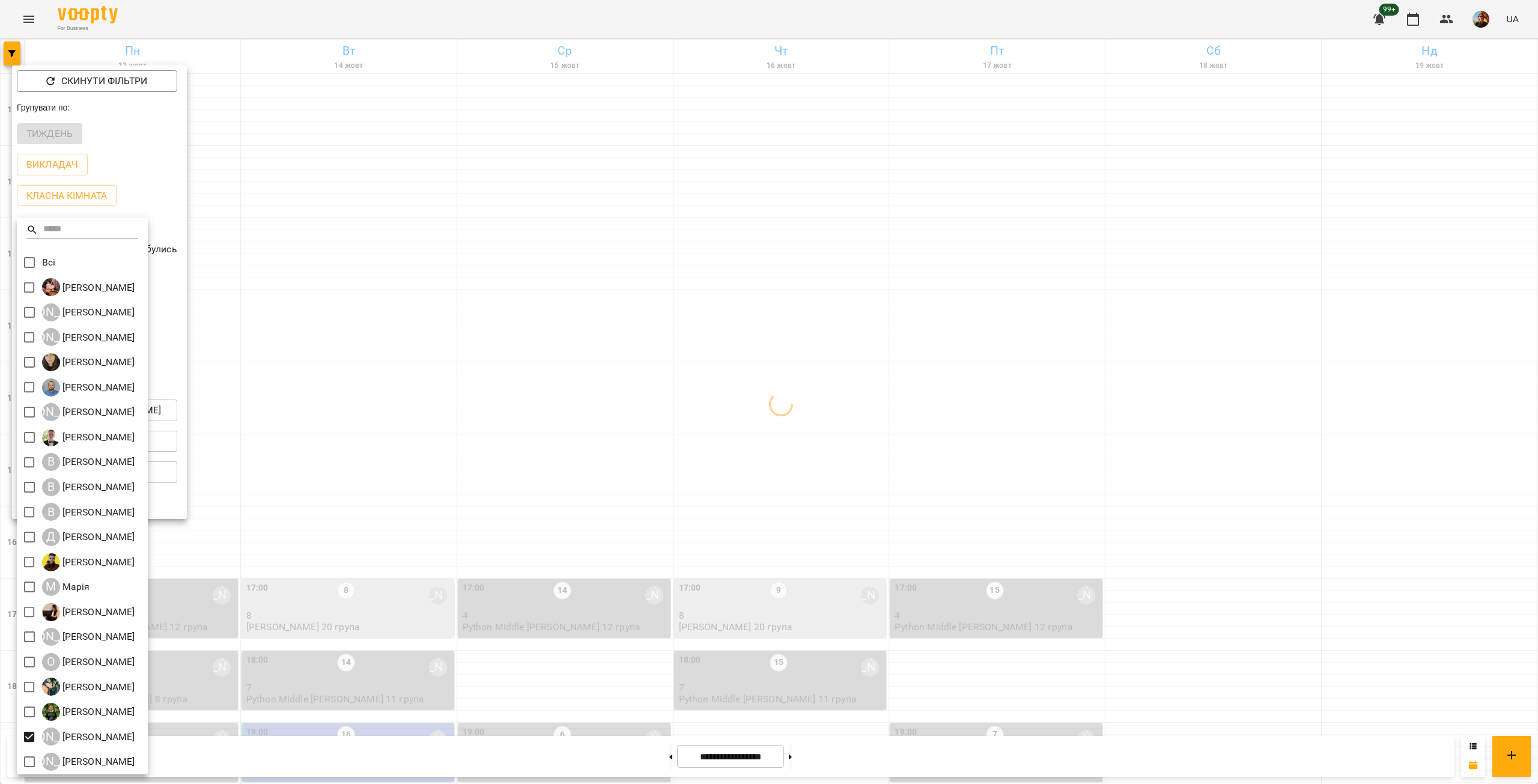
click at [347, 709] on div at bounding box center [769, 392] width 1538 height 784
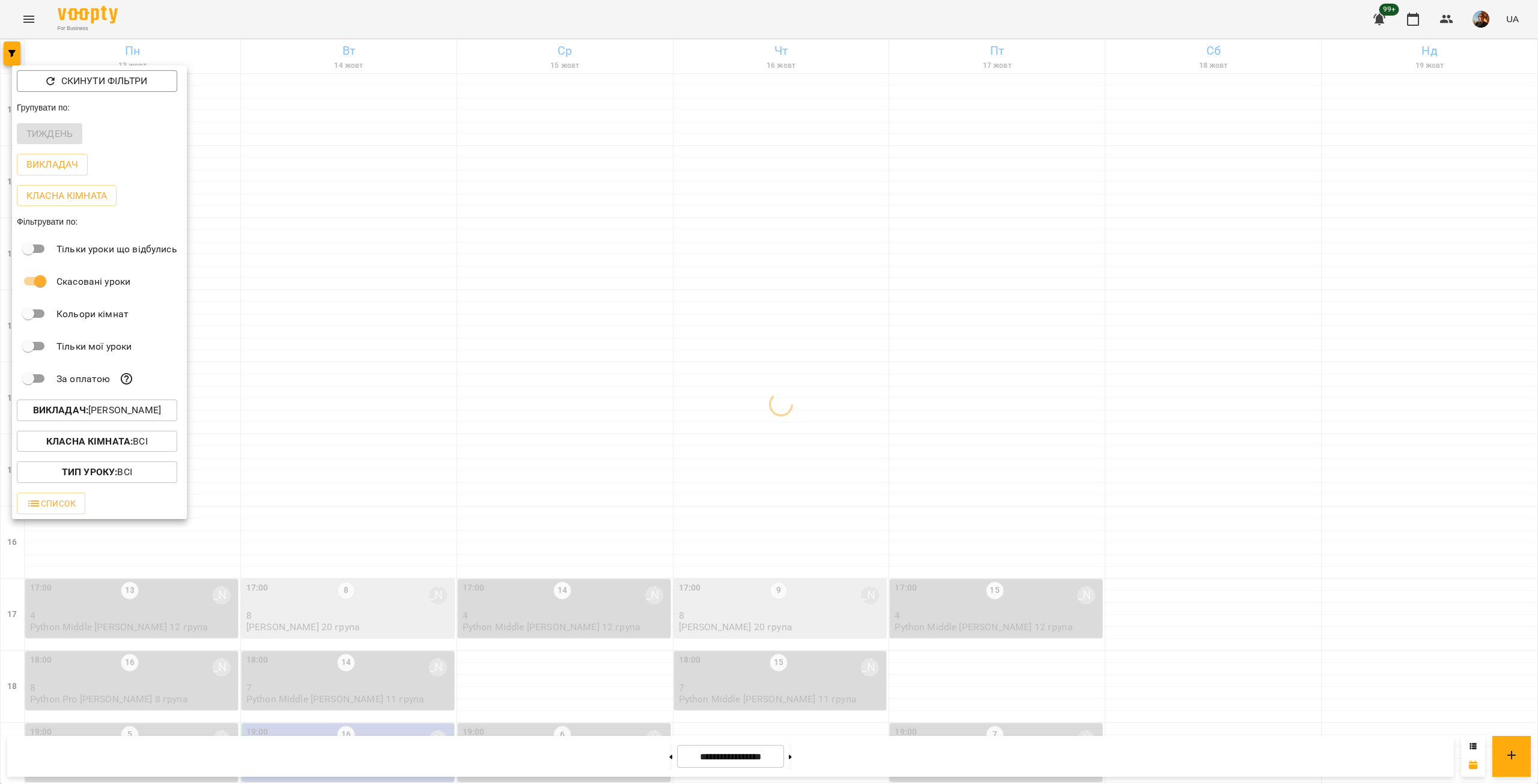
click at [347, 709] on div at bounding box center [769, 392] width 1538 height 784
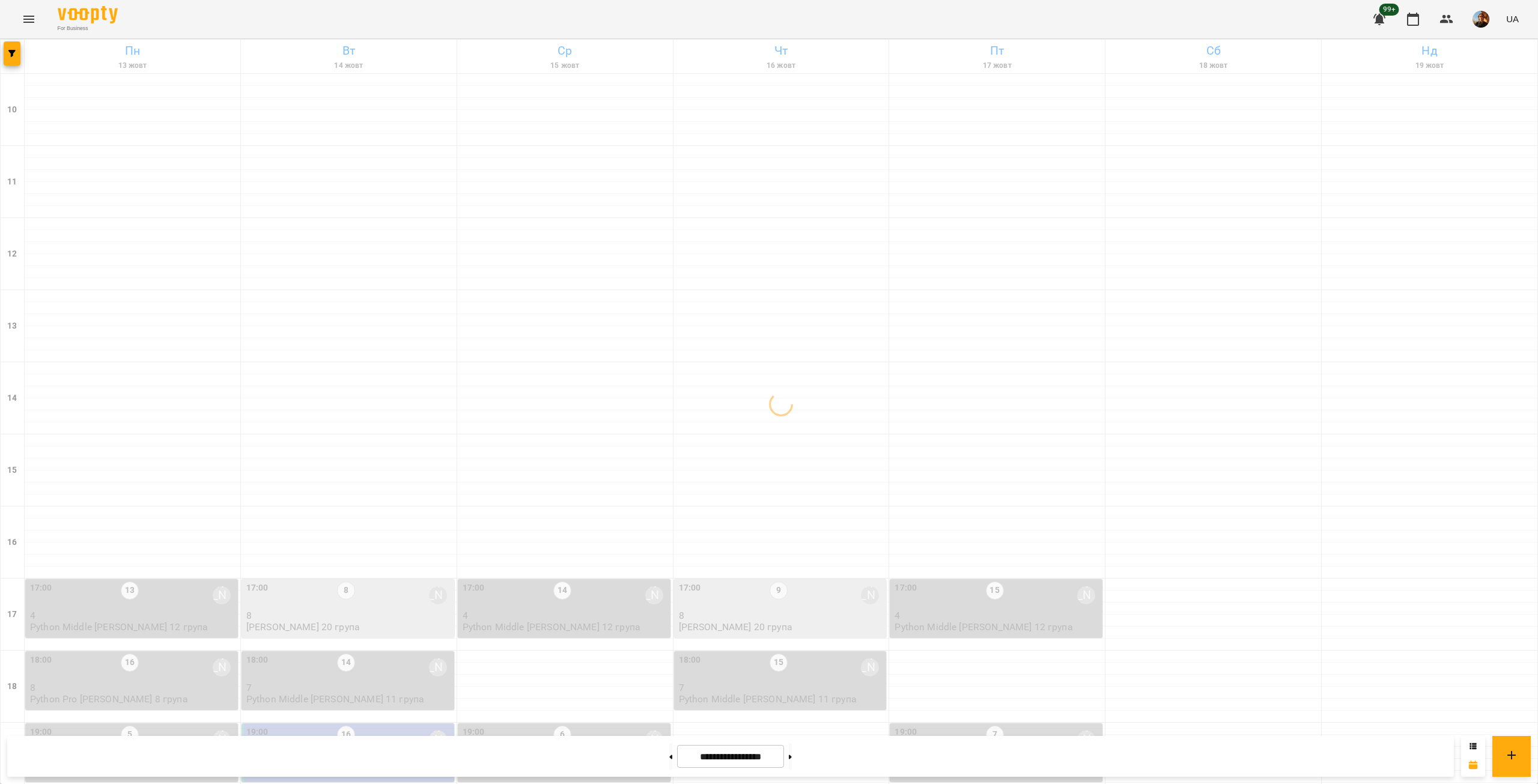
click at [180, 654] on div "18:00 16 [PERSON_NAME]" at bounding box center [133, 668] width 206 height 28
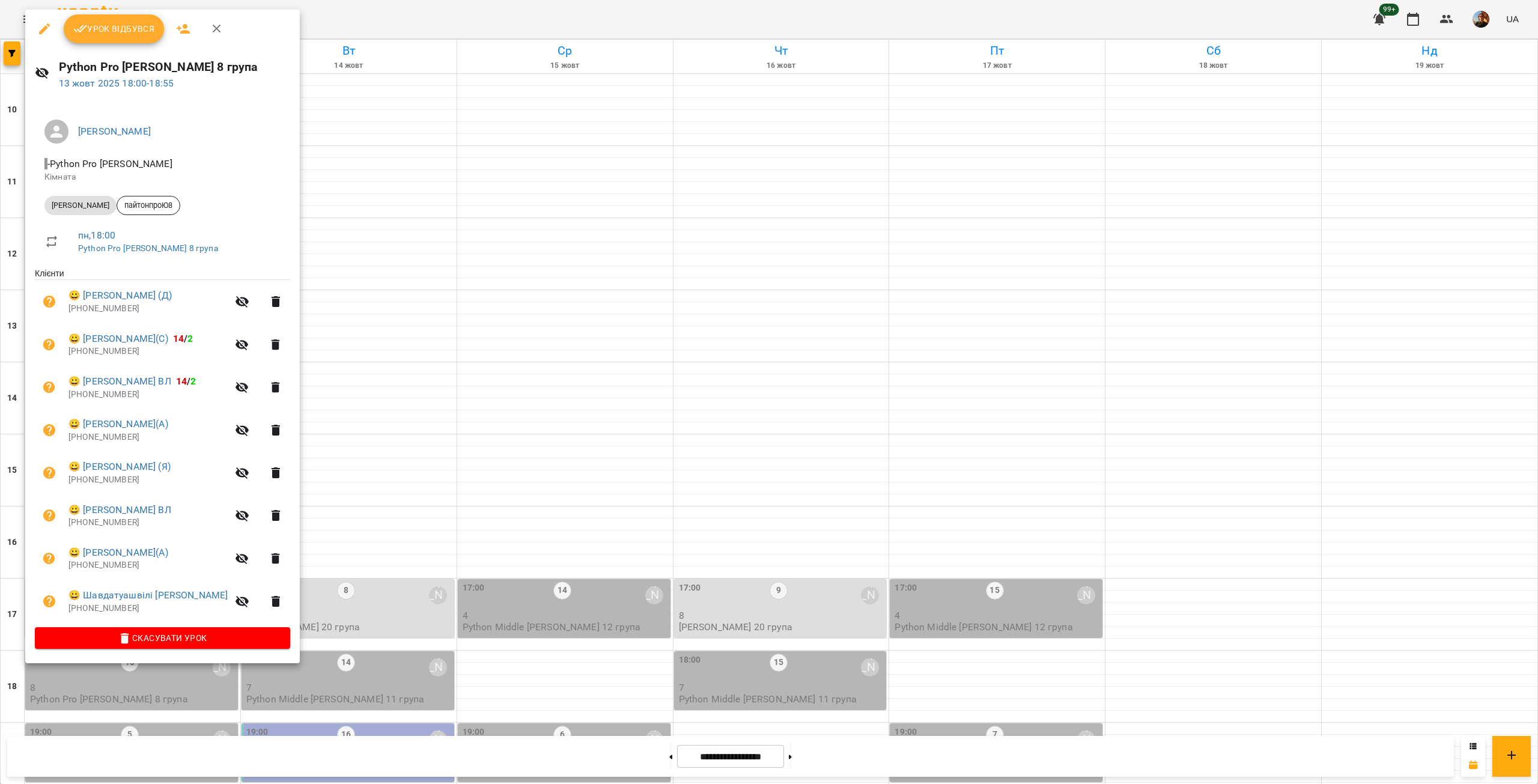
click at [376, 228] on div at bounding box center [769, 392] width 1538 height 784
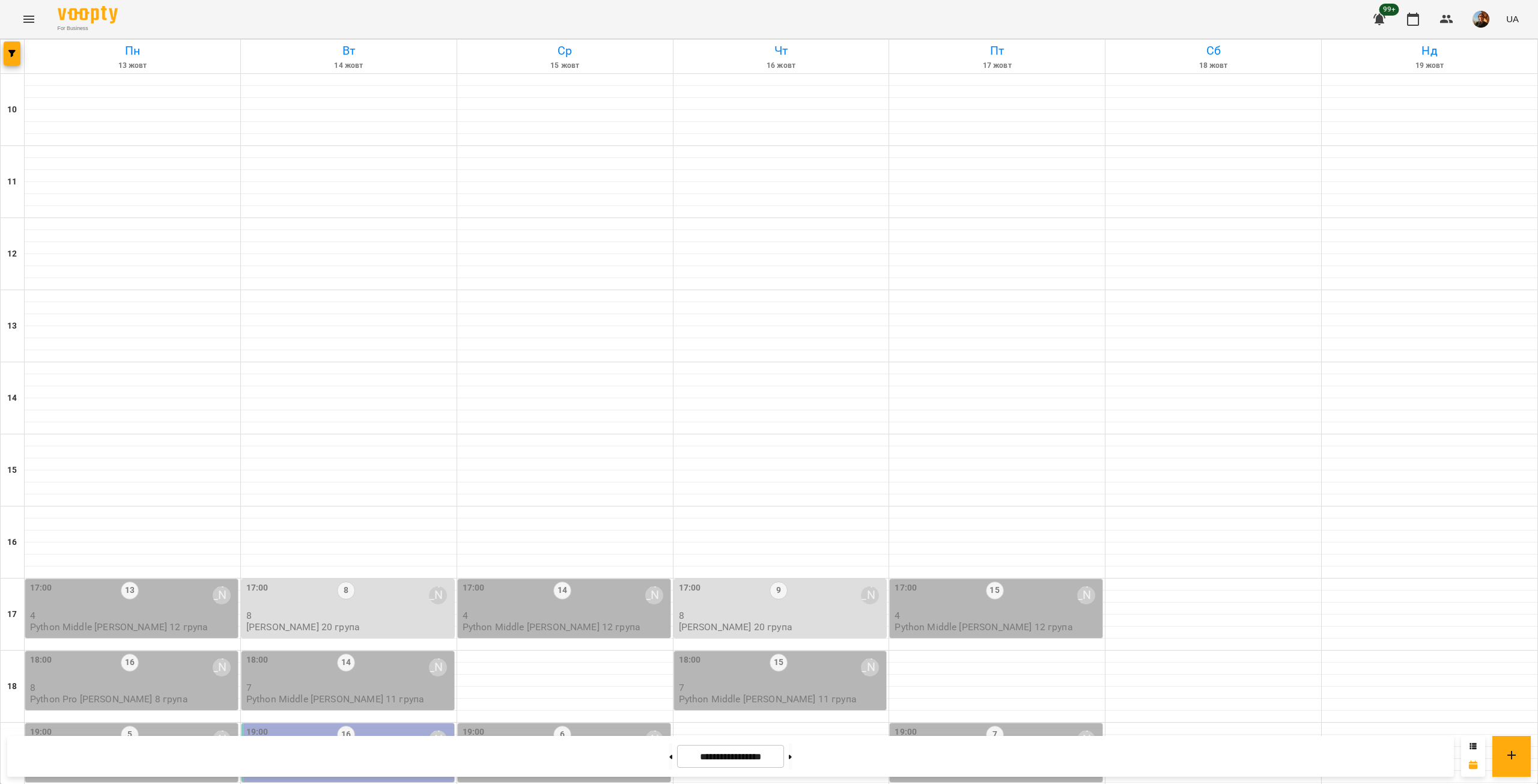
click at [367, 726] on div "19:00 16 [PERSON_NAME]" at bounding box center [350, 740] width 206 height 28
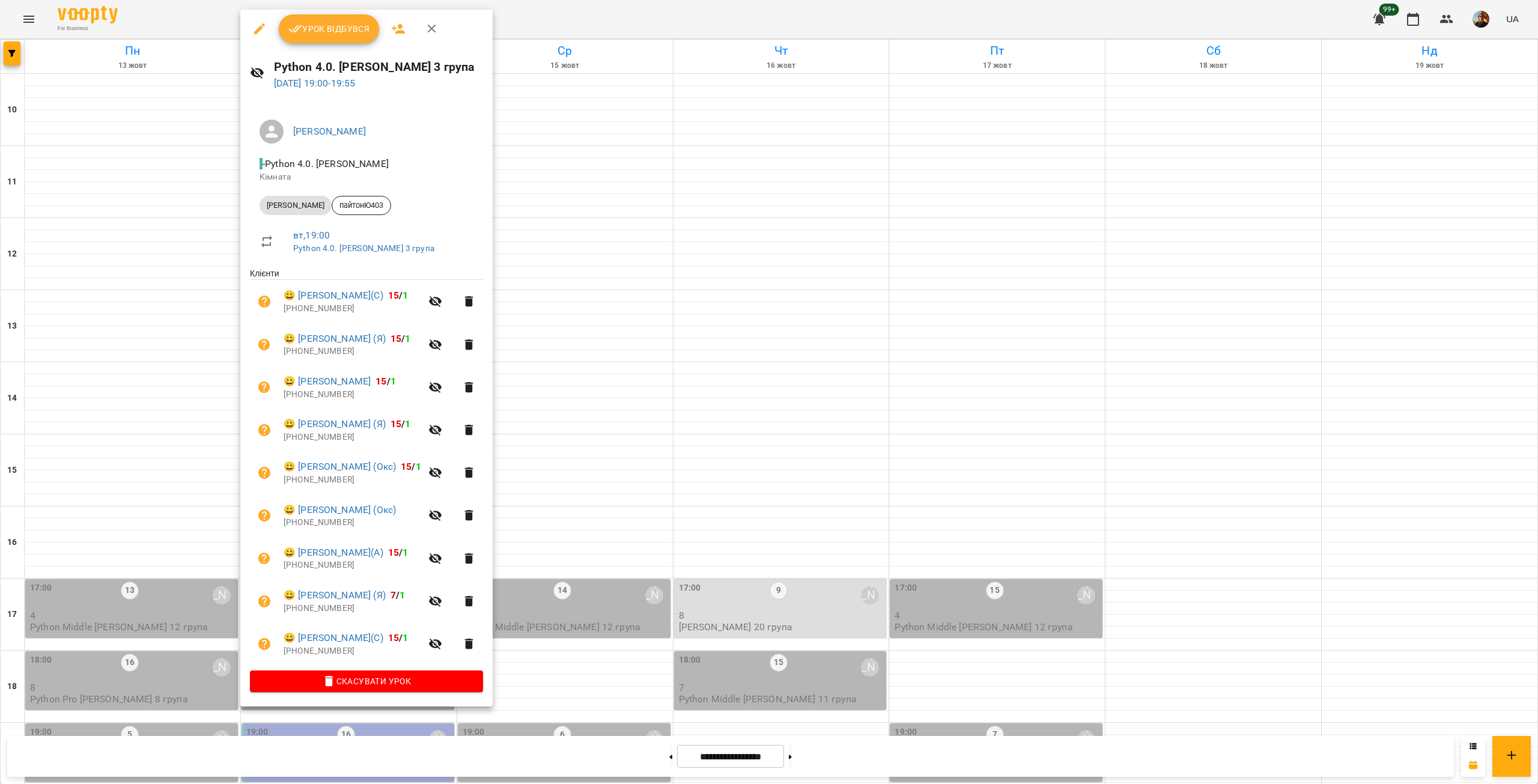
click at [687, 210] on div at bounding box center [769, 392] width 1538 height 784
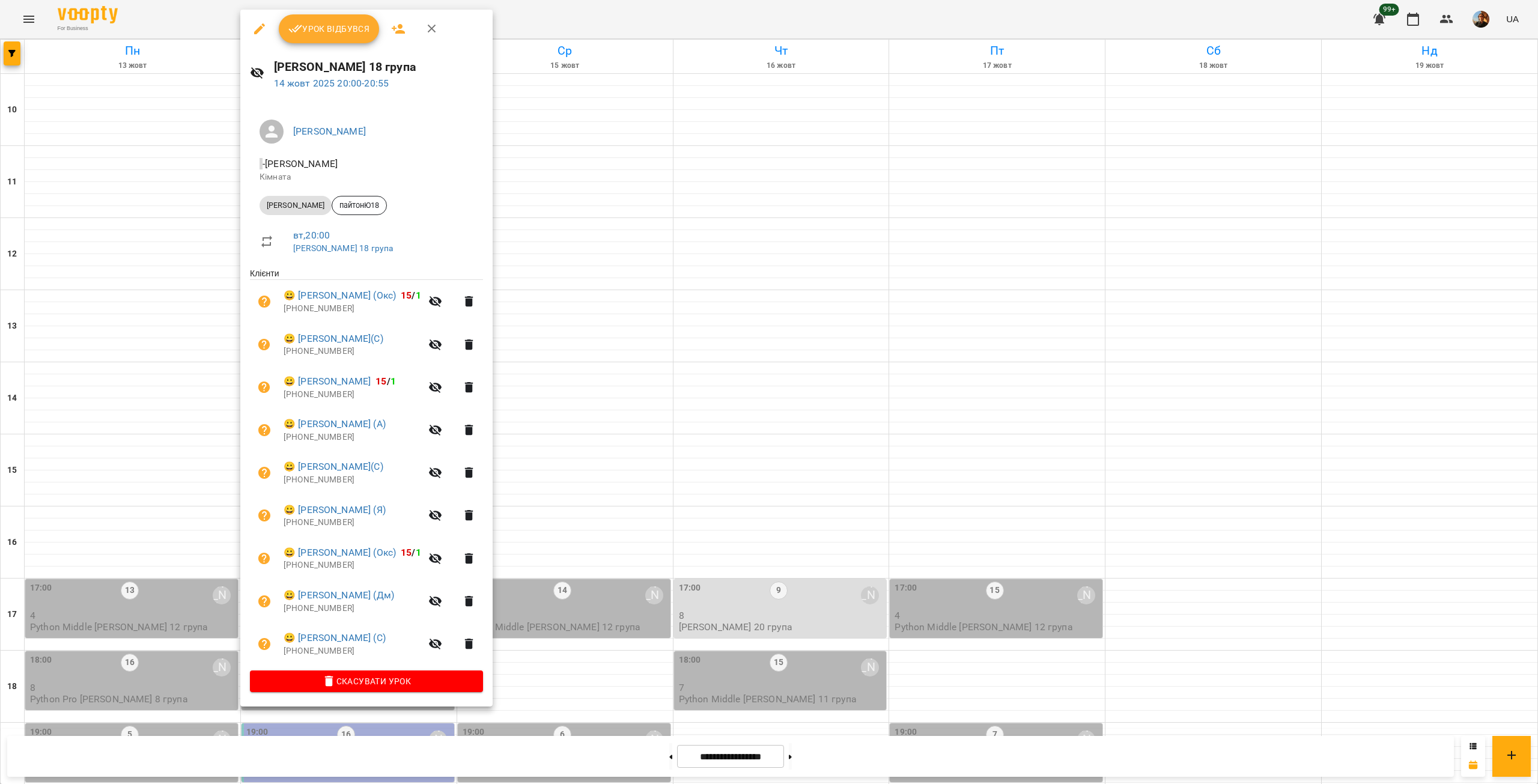
click at [728, 209] on div at bounding box center [769, 392] width 1538 height 784
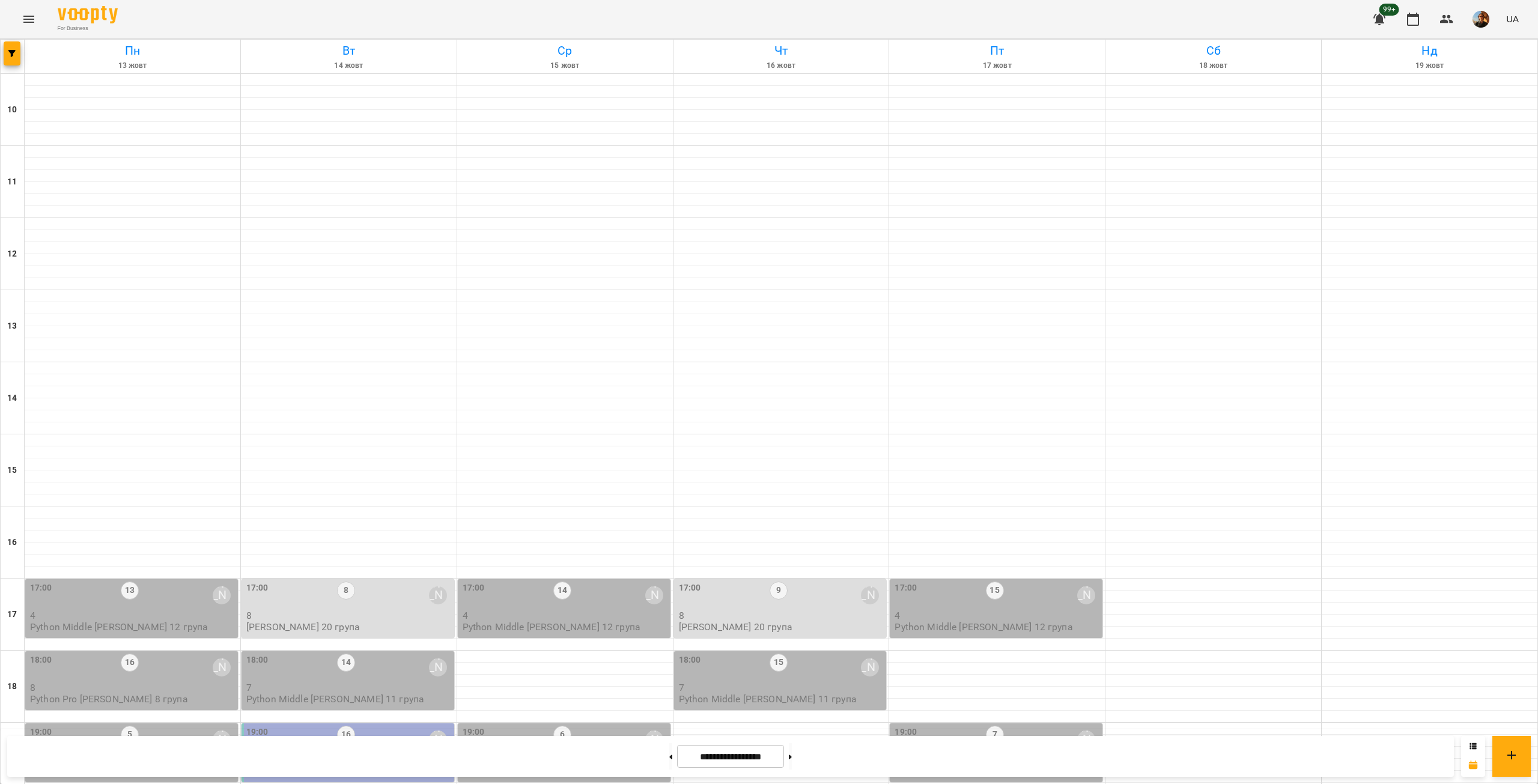
click at [182, 654] on div "18:00 16 [PERSON_NAME]" at bounding box center [133, 668] width 206 height 28
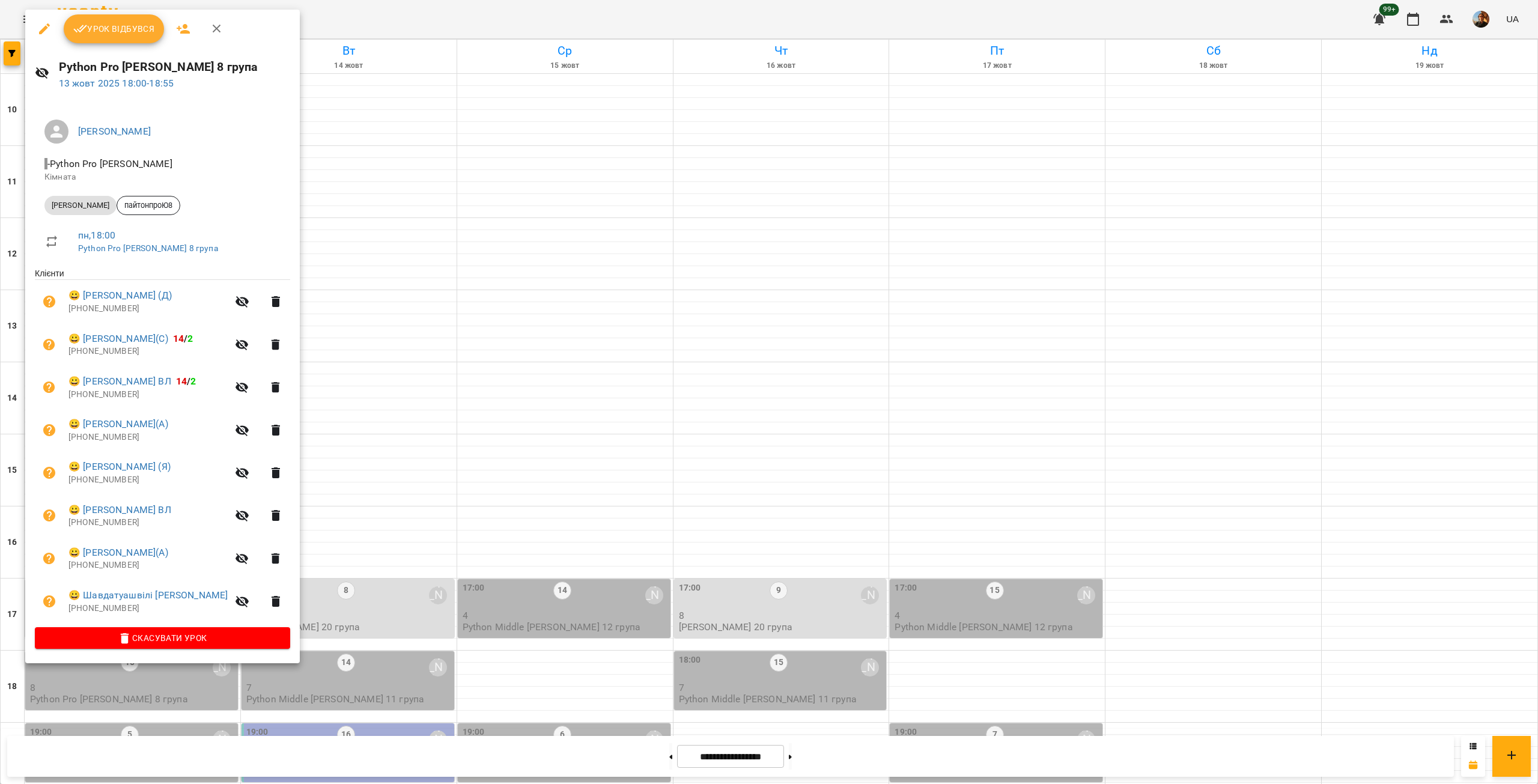
click at [368, 223] on div at bounding box center [769, 392] width 1538 height 784
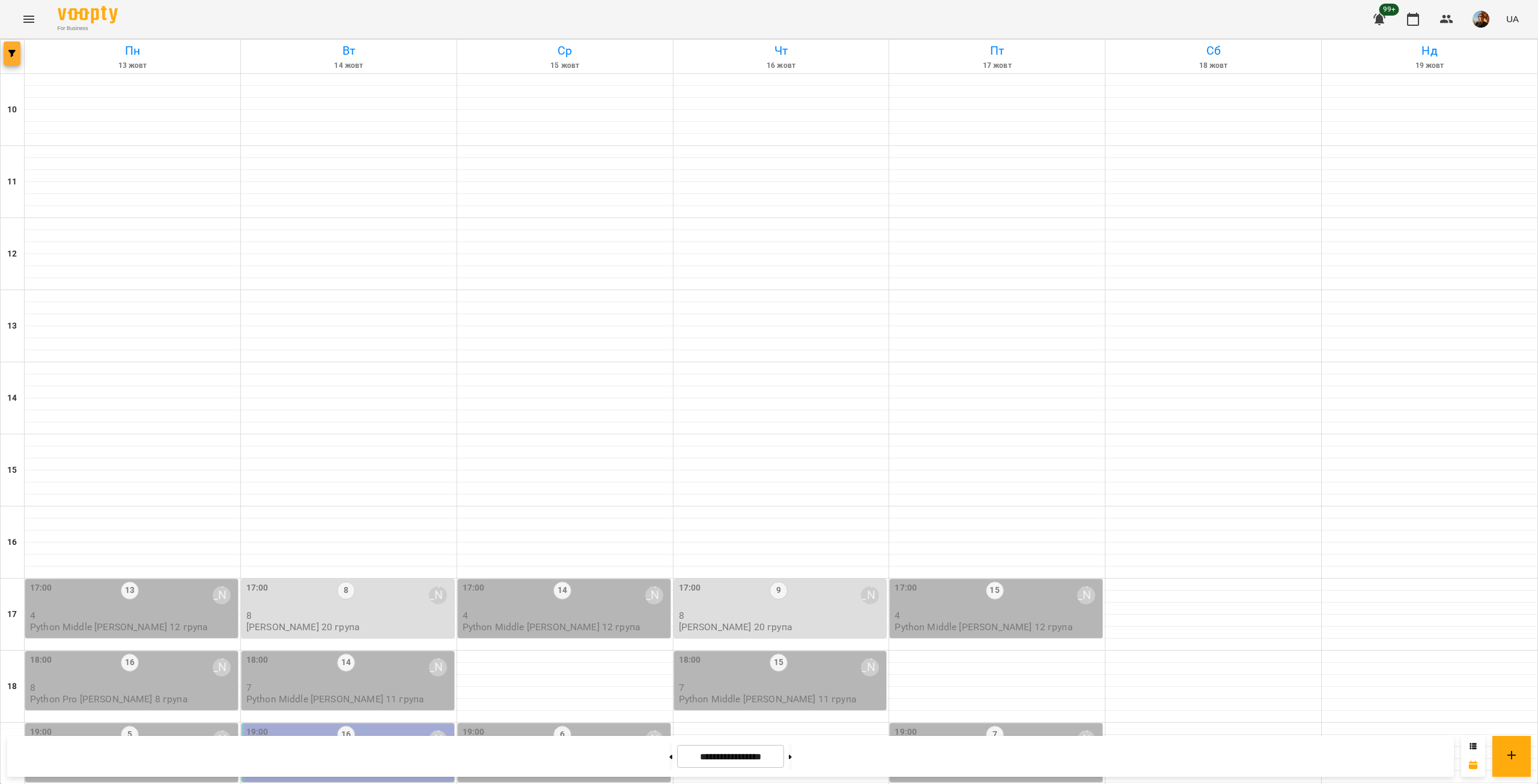
click at [12, 57] on button "button" at bounding box center [12, 53] width 17 height 24
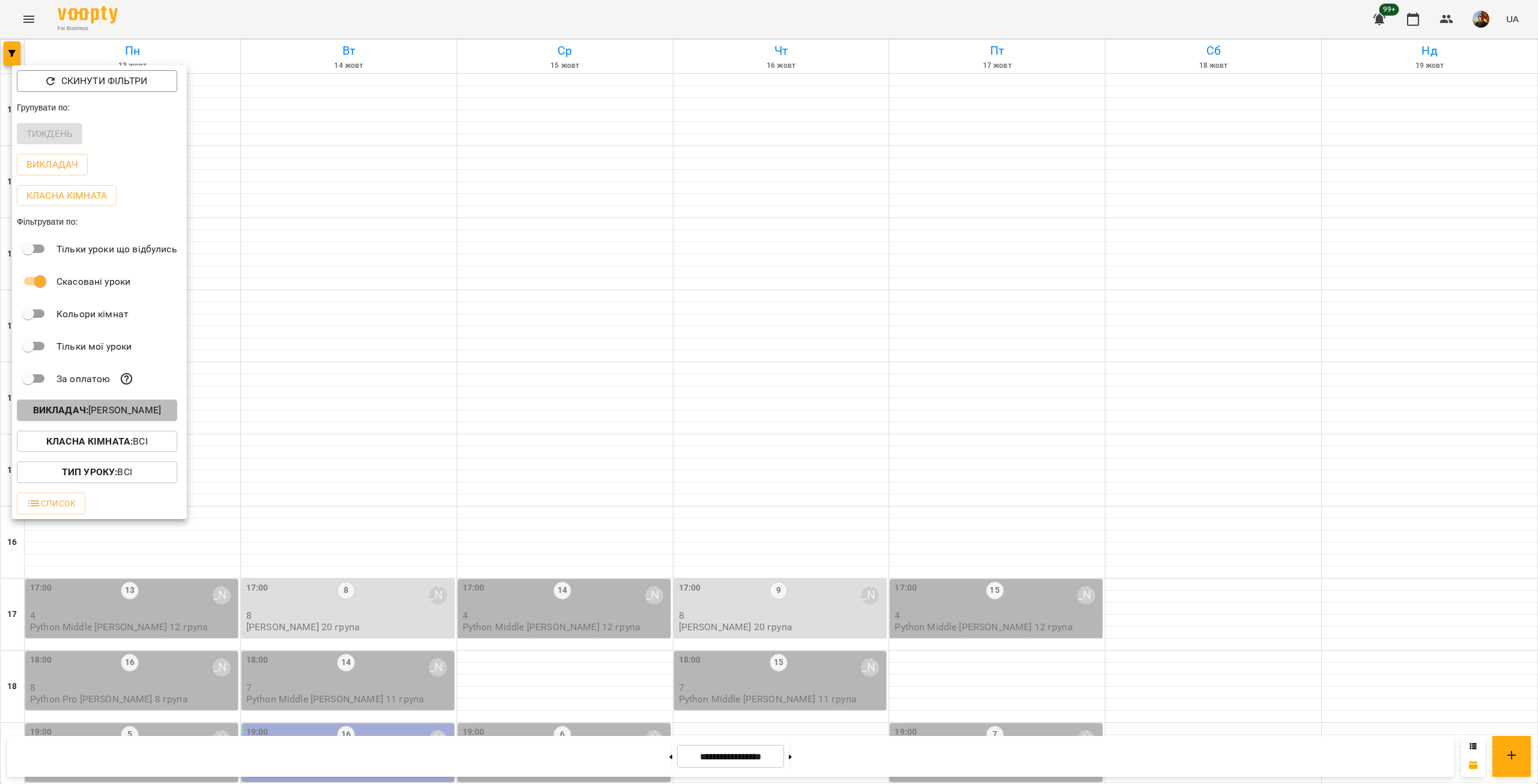
click at [147, 411] on p "Викладач : [PERSON_NAME]" at bounding box center [97, 410] width 128 height 15
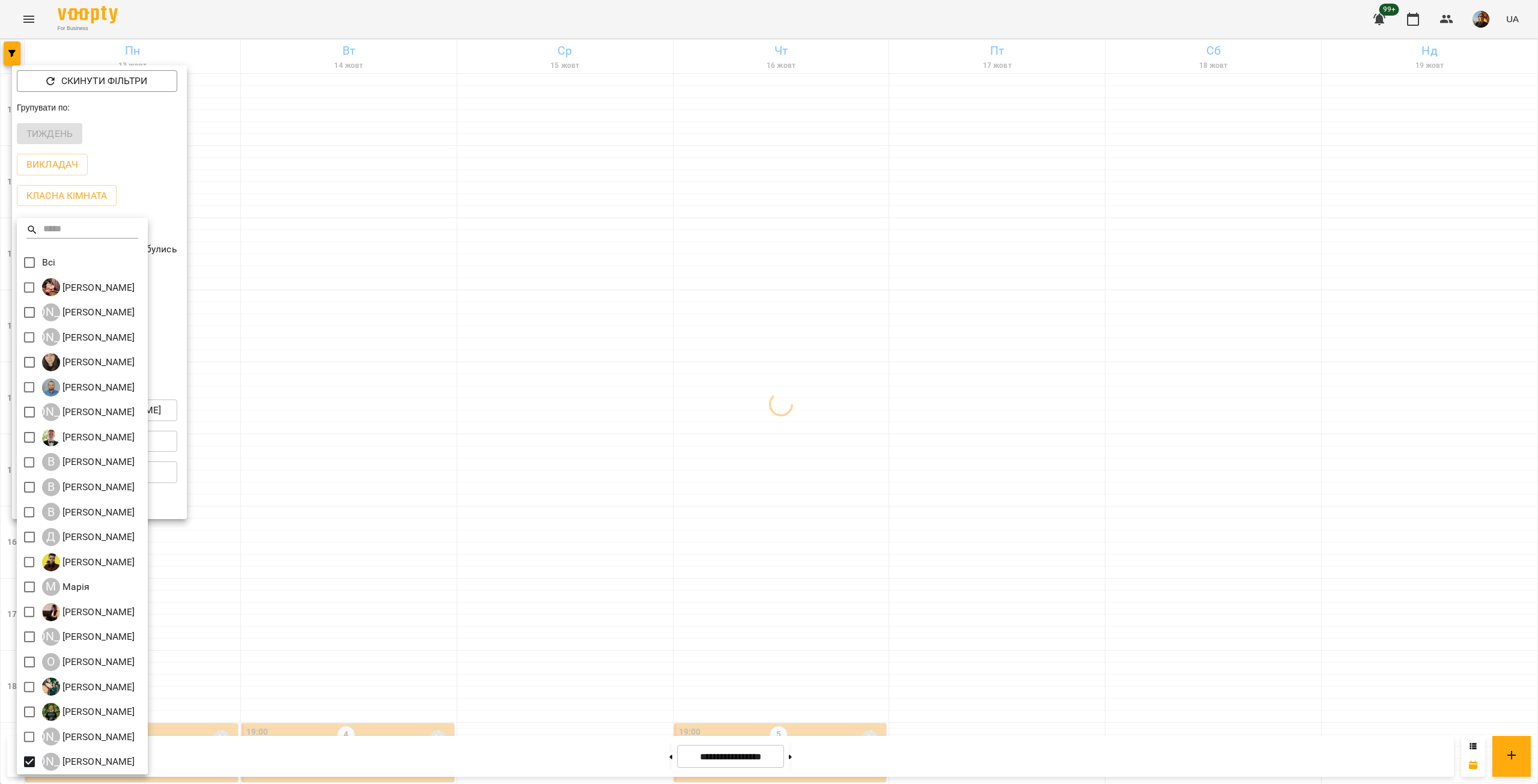
click at [506, 444] on div at bounding box center [769, 392] width 1538 height 784
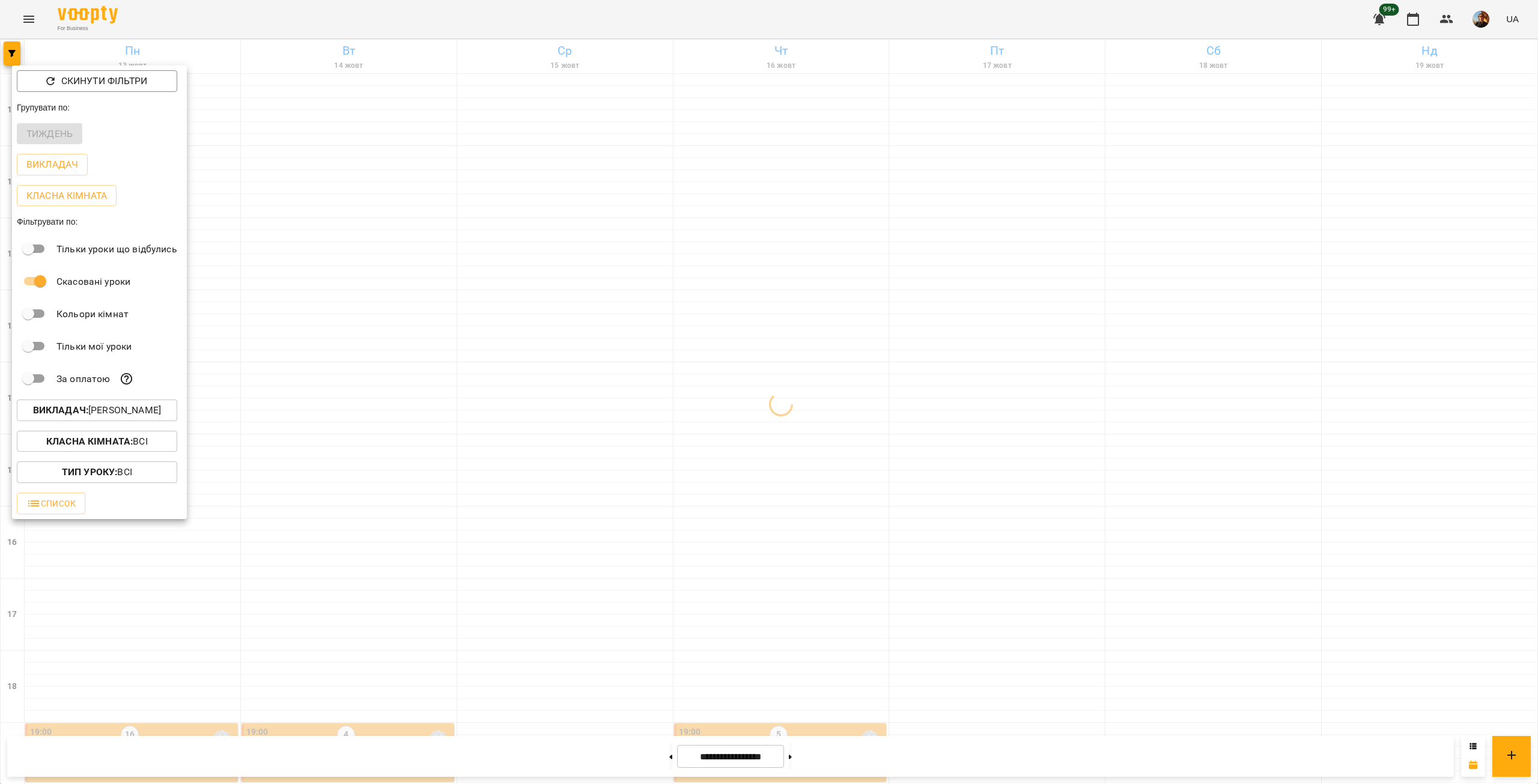
click at [506, 444] on div at bounding box center [769, 392] width 1538 height 784
